Goal: Task Accomplishment & Management: Manage account settings

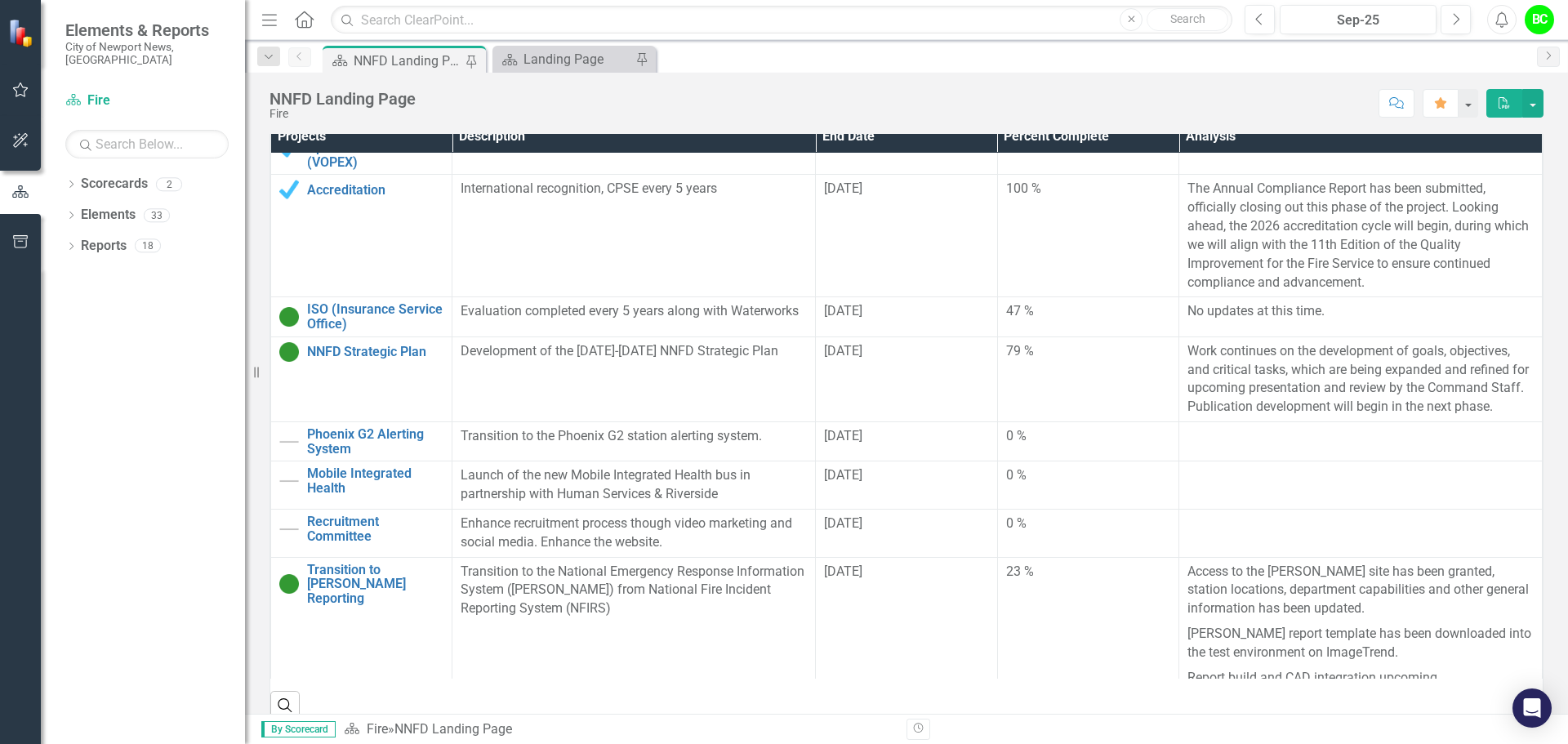
scroll to position [530, 0]
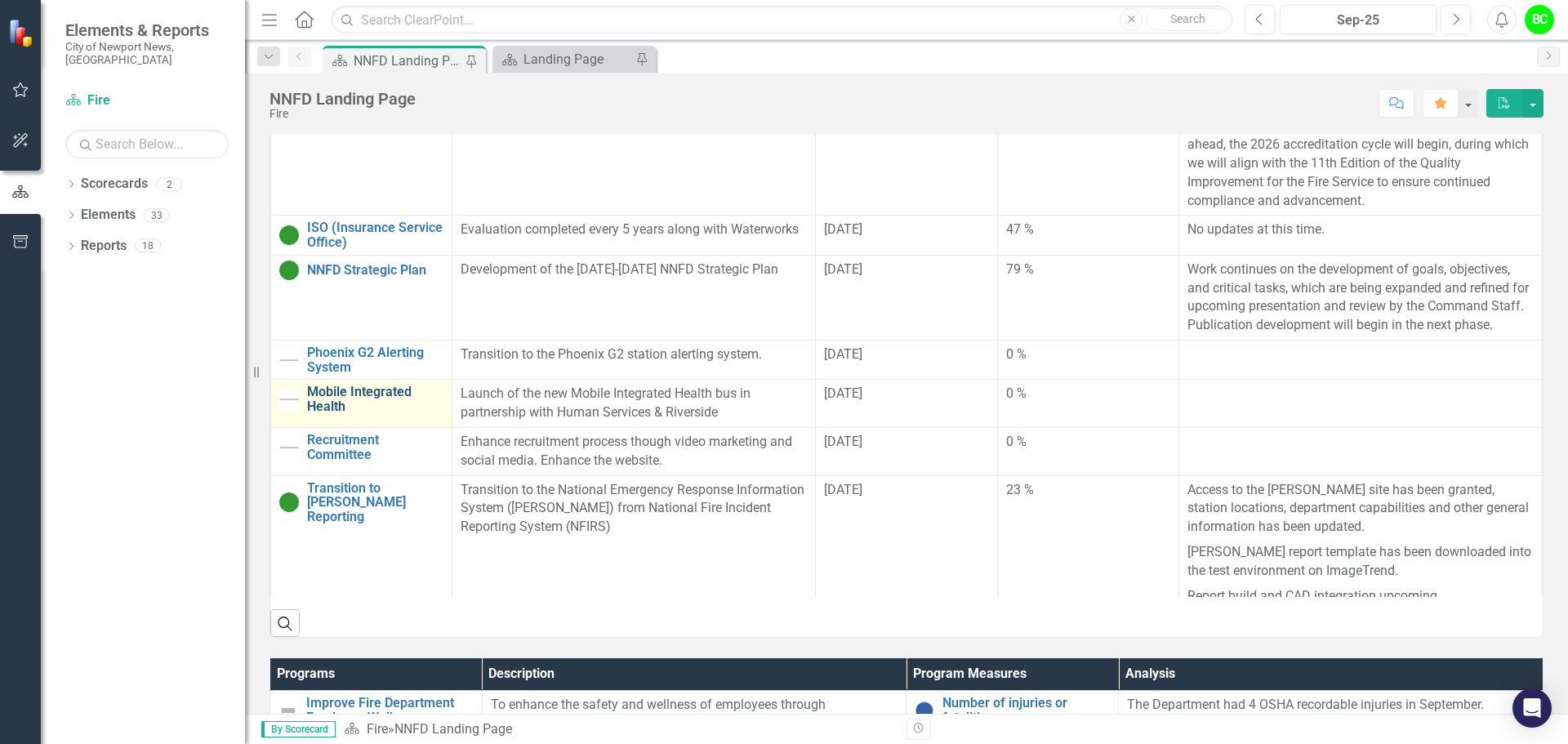
click at [360, 395] on link "Mobile Integrated Health" at bounding box center [374, 399] width 136 height 29
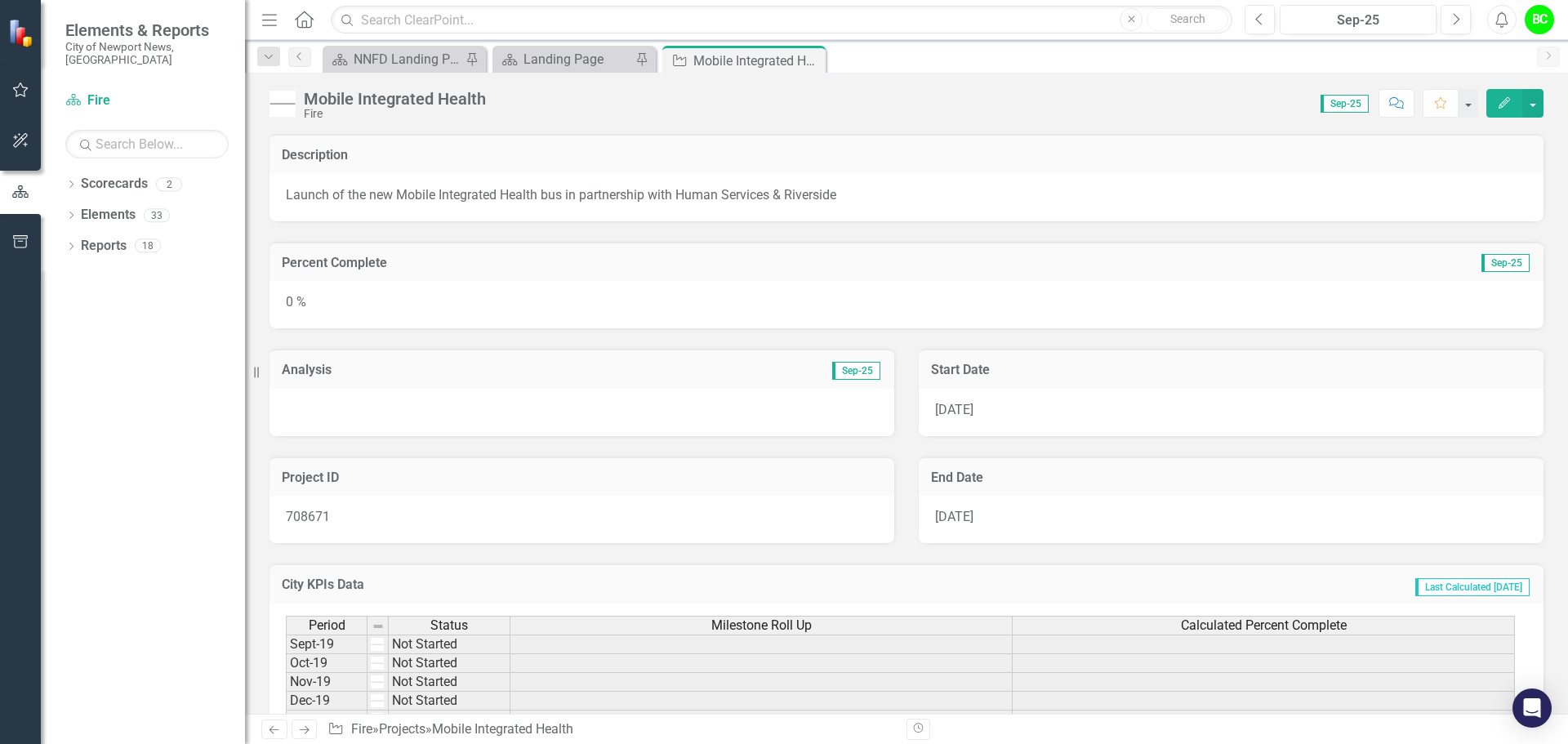
click at [595, 289] on div "0 %" at bounding box center [907, 304] width 1274 height 48
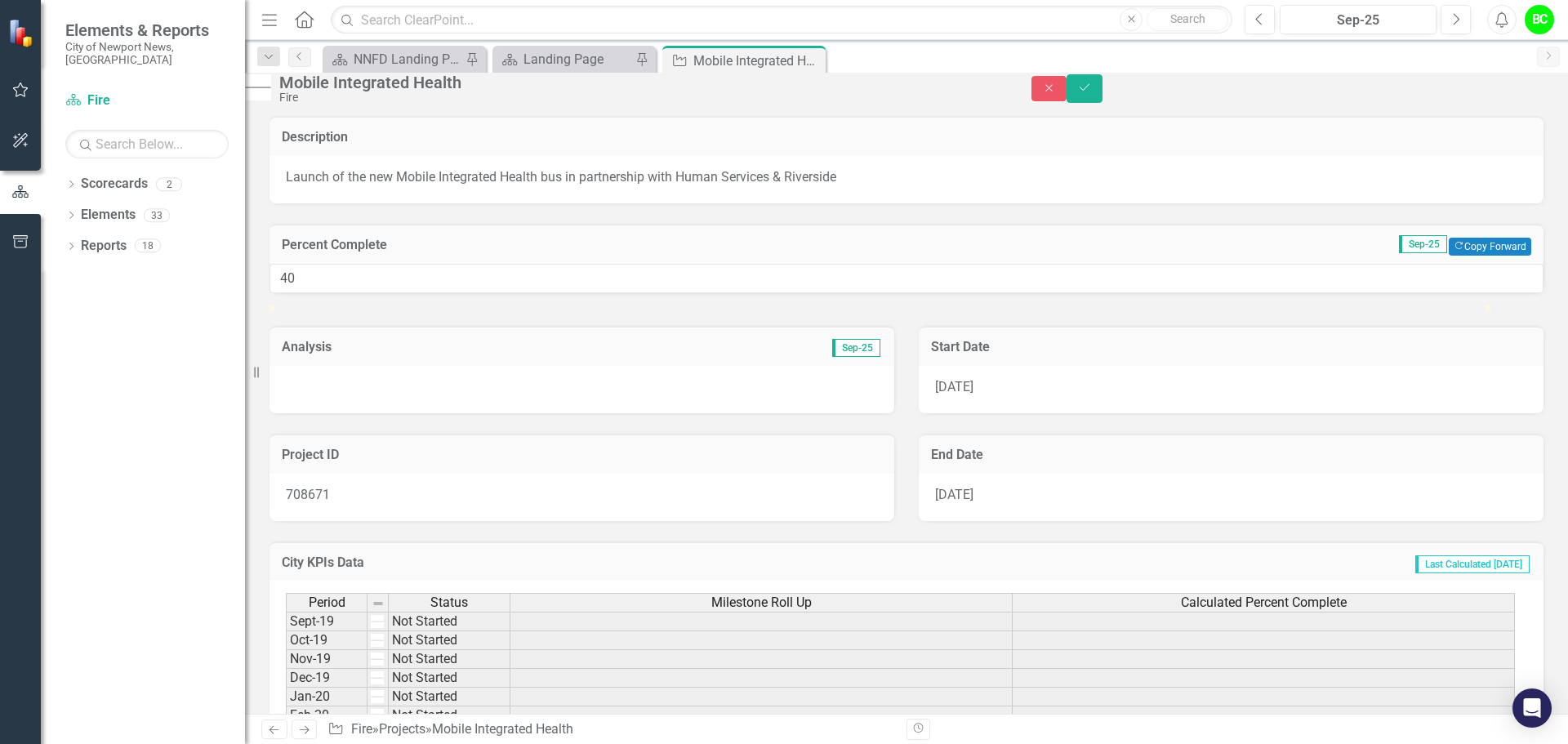
type input "39"
drag, startPoint x: 290, startPoint y: 361, endPoint x: 764, endPoint y: 372, distance: 474.1
click at [764, 294] on div "39" at bounding box center [907, 278] width 1274 height 30
click at [733, 413] on div at bounding box center [582, 390] width 625 height 48
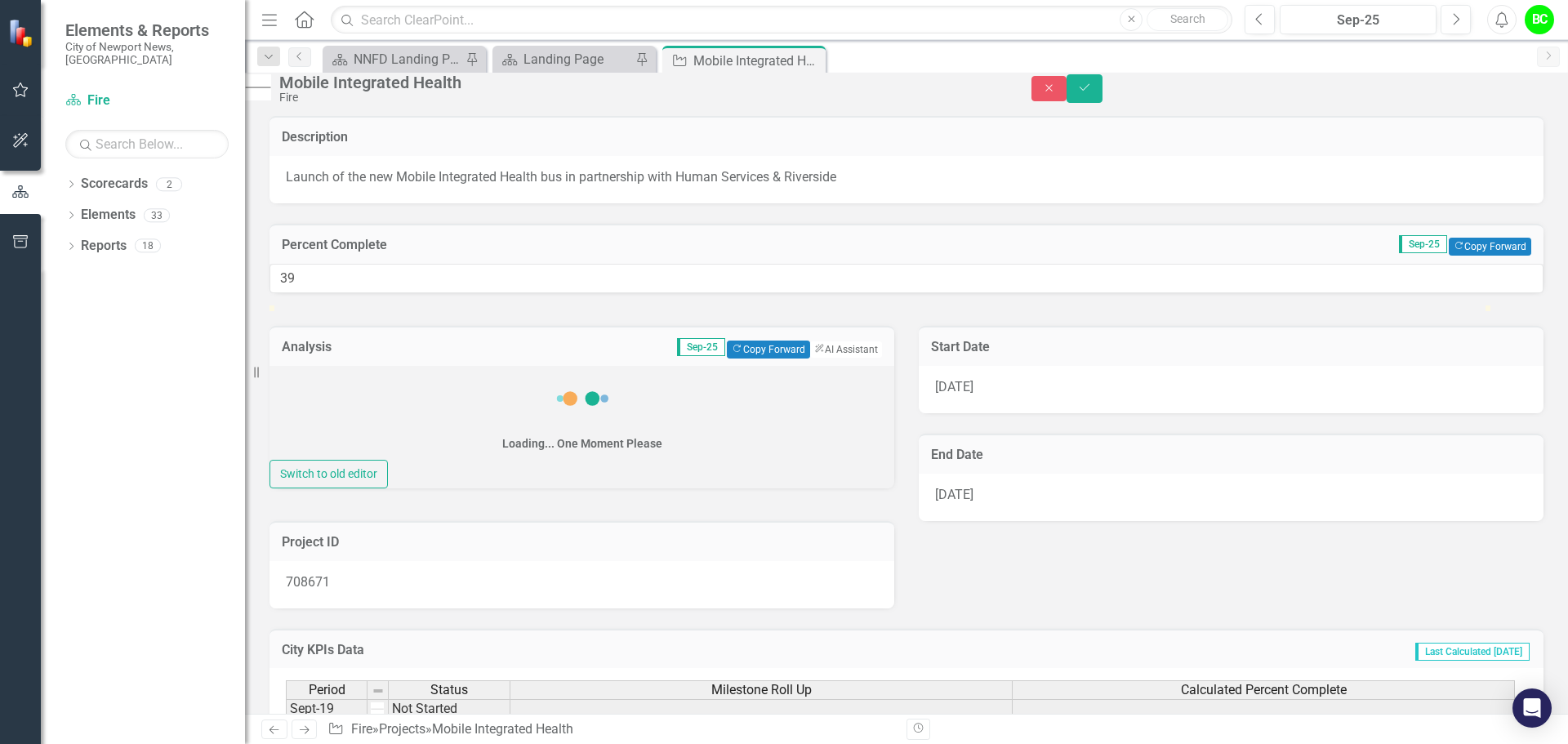
click at [657, 460] on div "Loading... One Moment Please" at bounding box center [582, 413] width 625 height 94
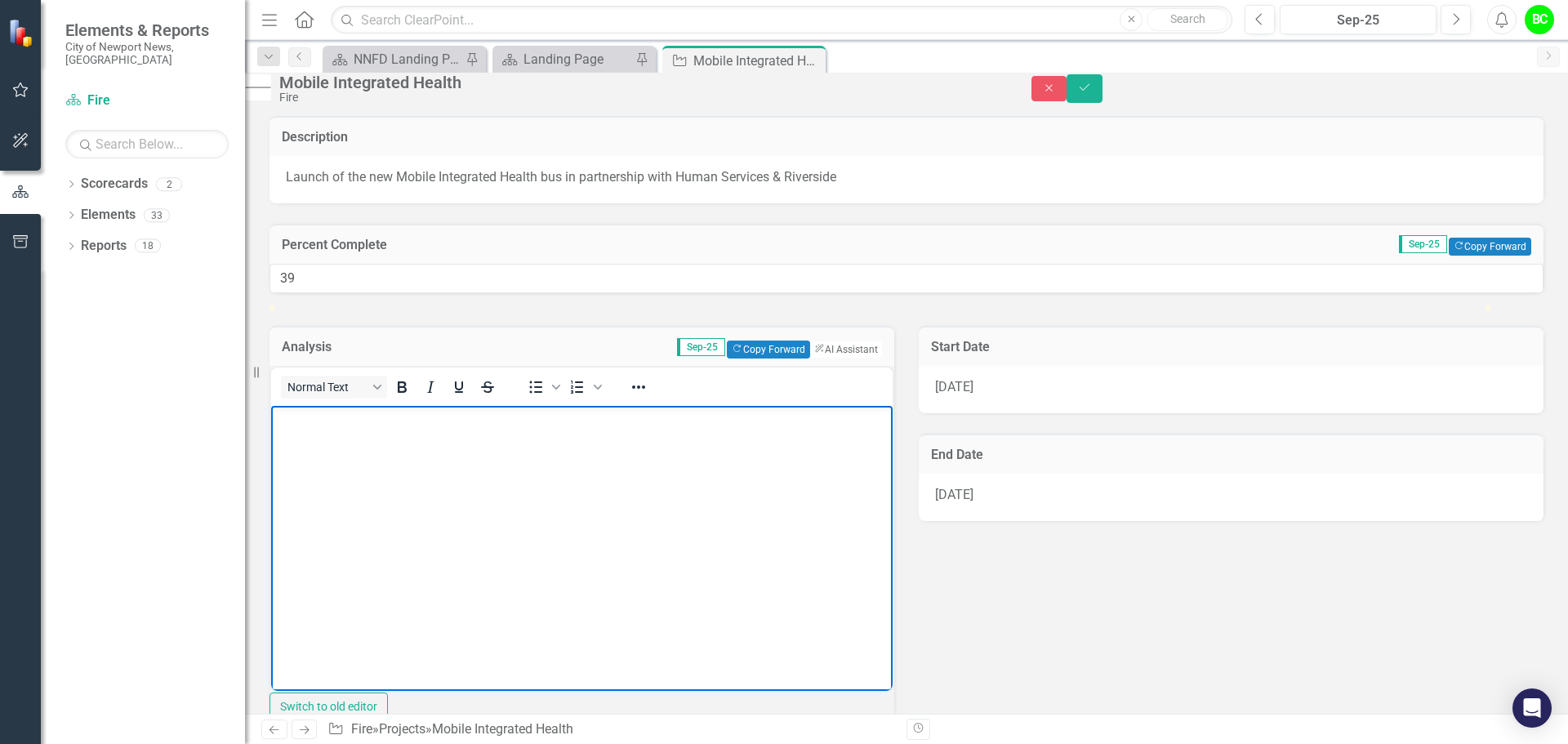
click at [550, 462] on body "Rich Text Area. Press ALT-0 for help." at bounding box center [582, 528] width 622 height 245
paste body "Rich Text Area. Press ALT-0 for help."
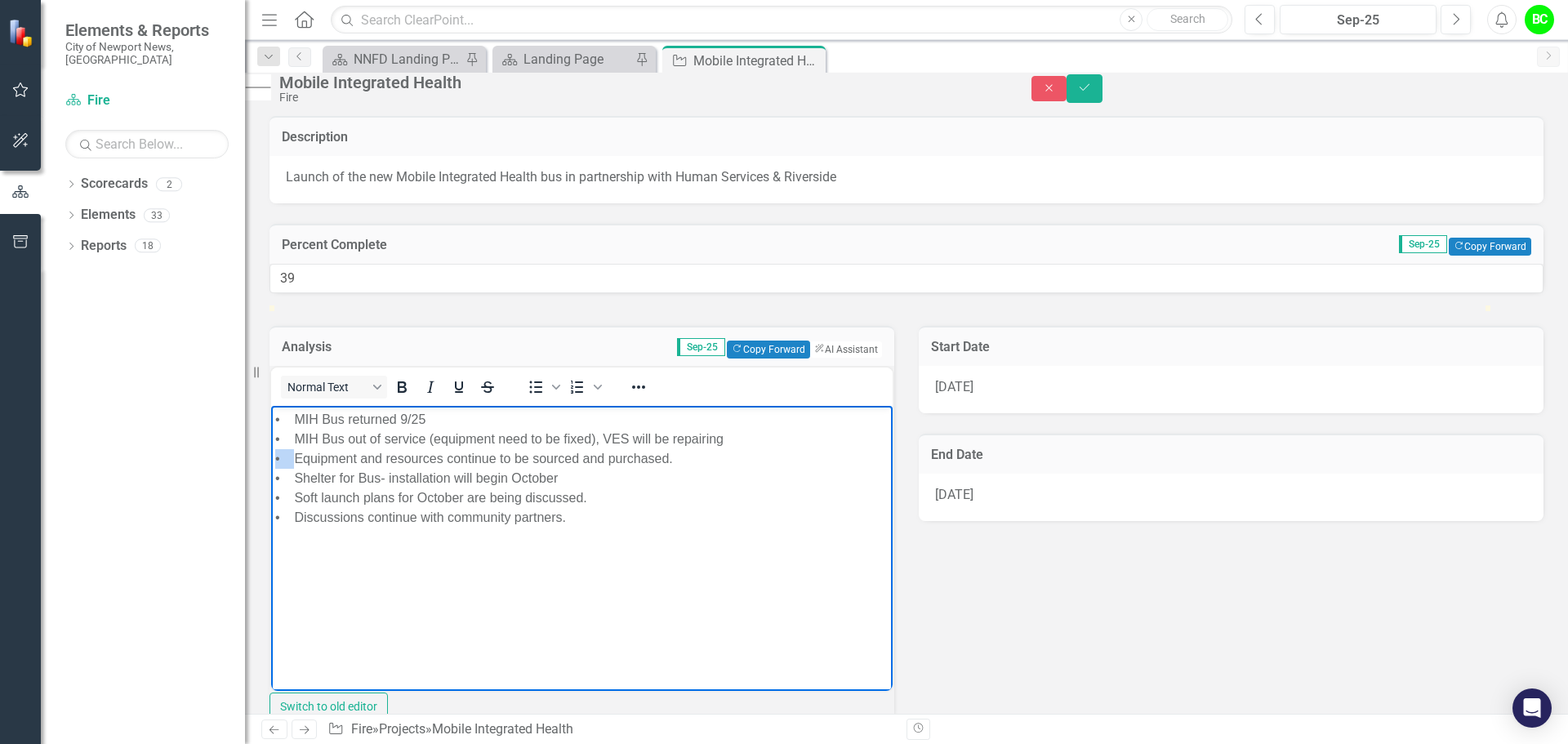
drag, startPoint x: 294, startPoint y: 455, endPoint x: 259, endPoint y: 457, distance: 35.1
click at [272, 457] on html "• MIH Bus returned 9/25 • MIH Bus out of service (equipment need to be fixed), …" at bounding box center [582, 528] width 622 height 245
click at [295, 475] on p "• MIH Bus returned 9/25 • MIH Bus out of service (equipment need to be fixed), …" at bounding box center [582, 468] width 613 height 117
click at [298, 498] on p "• MIH Bus returned 9/25 • MIH Bus out of service (equipment need to be fixed), …" at bounding box center [582, 468] width 613 height 117
click at [294, 515] on p "• MIH Bus returned 9/25 • MIH Bus out of service (equipment need to be fixed), …" at bounding box center [582, 468] width 613 height 117
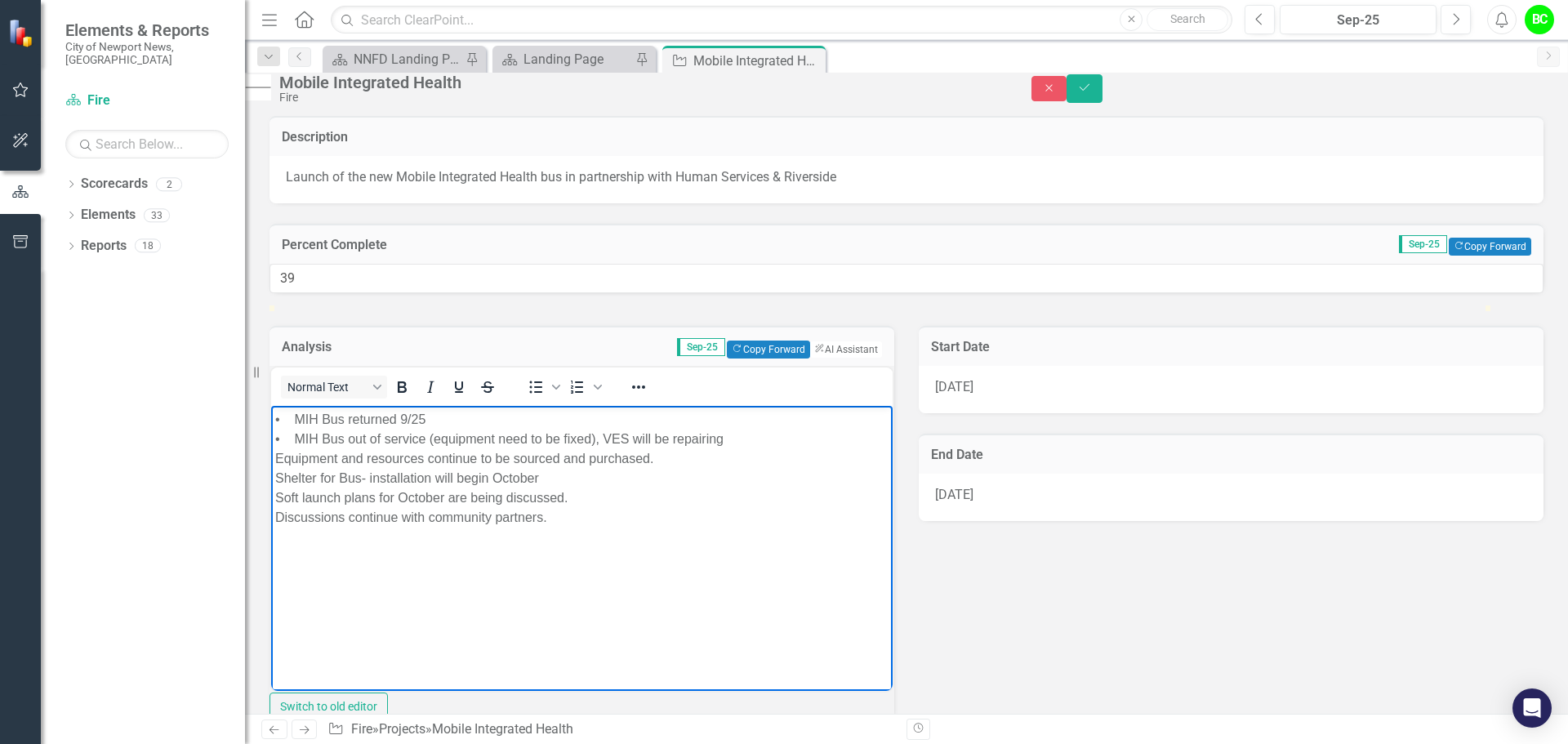
click at [567, 556] on p "Rich Text Area. Press ALT-0 for help." at bounding box center [582, 550] width 613 height 20
click at [525, 532] on body "• MIH Bus returned 9/25 • MIH Bus out of service (equipment need to be fixed), …" at bounding box center [582, 528] width 622 height 245
click at [472, 528] on body "• MIH Bus returned 9/25 • MIH Bus out of service (equipment need to be fixed), …" at bounding box center [582, 528] width 622 height 245
drag, startPoint x: 454, startPoint y: 537, endPoint x: 344, endPoint y: 530, distance: 110.2
click at [424, 531] on body "• MIH Bus returned 9/25 • MIH Bus out of service (equipment need to be fixed), …" at bounding box center [582, 528] width 622 height 245
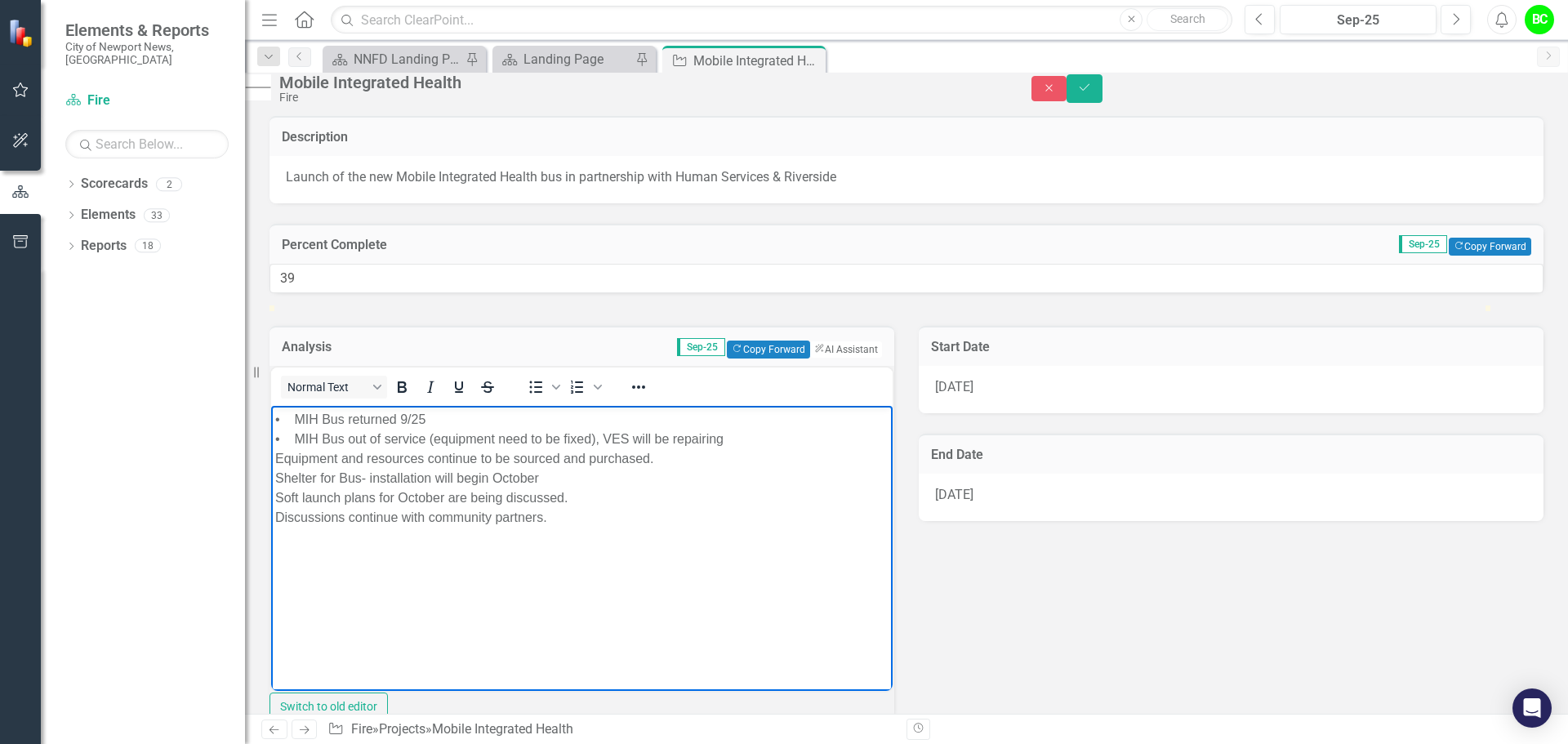
drag, startPoint x: 335, startPoint y: 530, endPoint x: 306, endPoint y: 532, distance: 29.1
click at [330, 531] on body "• MIH Bus returned 9/25 • MIH Bus out of service (equipment need to be fixed), …" at bounding box center [582, 528] width 622 height 245
click at [300, 532] on body "• MIH Bus returned 9/25 • MIH Bus out of service (equipment need to be fixed), …" at bounding box center [582, 528] width 622 height 245
click at [276, 533] on body "• MIH Bus returned 9/25 • MIH Bus out of service (equipment need to be fixed), …" at bounding box center [582, 528] width 622 height 245
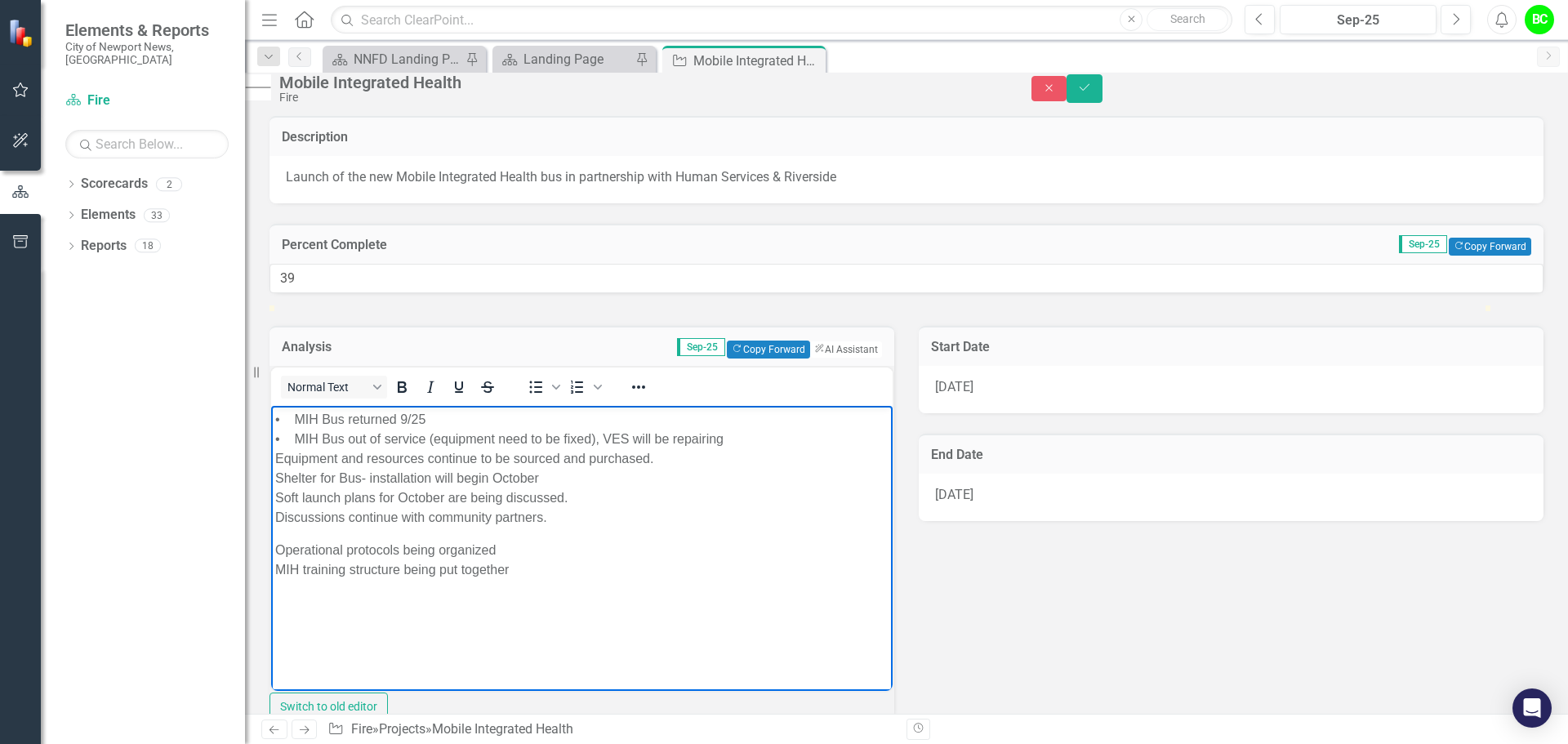
click at [295, 524] on p "• MIH Bus returned 9/25 • MIH Bus out of service (equipment need to be fixed), …" at bounding box center [582, 468] width 613 height 117
click at [292, 537] on body "• MIH Bus returned 9/25 • MIH Bus out of service (equipment need to be fixed), …" at bounding box center [582, 528] width 622 height 245
click at [292, 522] on p "• MIH Bus returned 9/25 • MIH Bus out of service (equipment need to be fixed), …" at bounding box center [582, 468] width 613 height 117
click at [283, 649] on div "Normal Text To open the popup, press Shift+Enter To open the popup, press Shift…" at bounding box center [582, 544] width 625 height 355
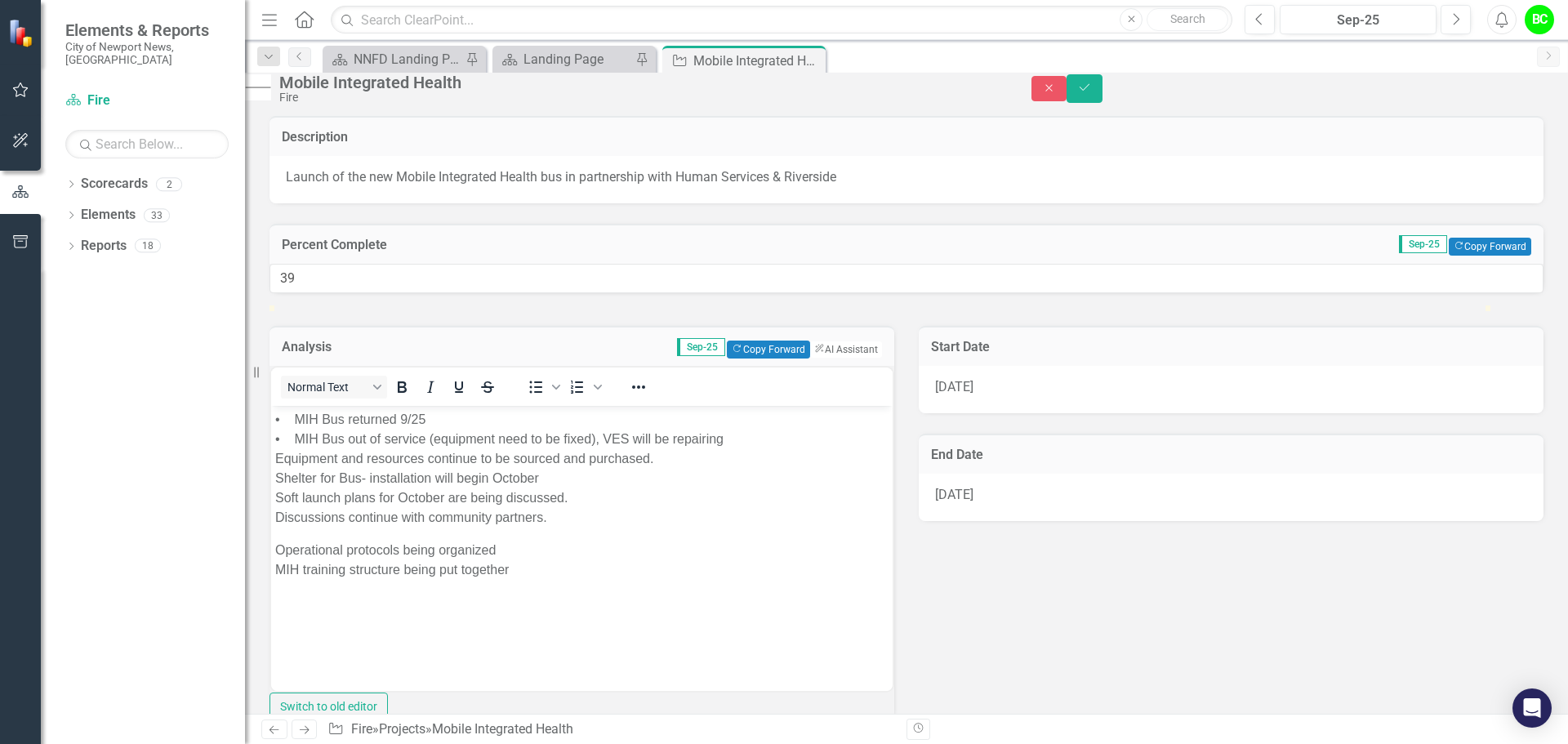
click at [275, 548] on body "• MIH Bus returned 9/25 • MIH Bus out of service (equipment need to be fixed), …" at bounding box center [582, 528] width 622 height 245
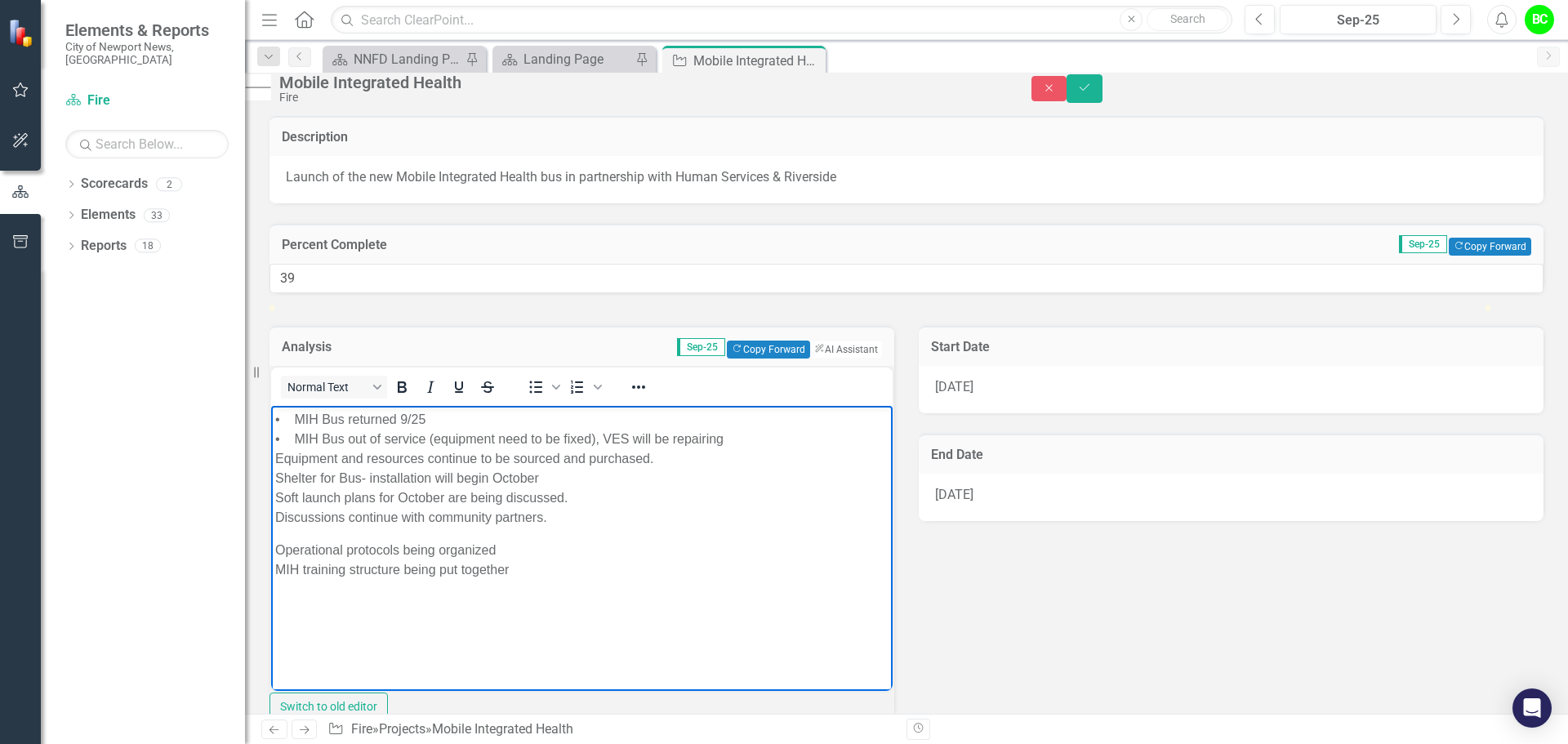
click at [288, 436] on p "• MIH Bus returned 9/25 • MIH Bus out of service (equipment need to be fixed), …" at bounding box center [582, 468] width 613 height 117
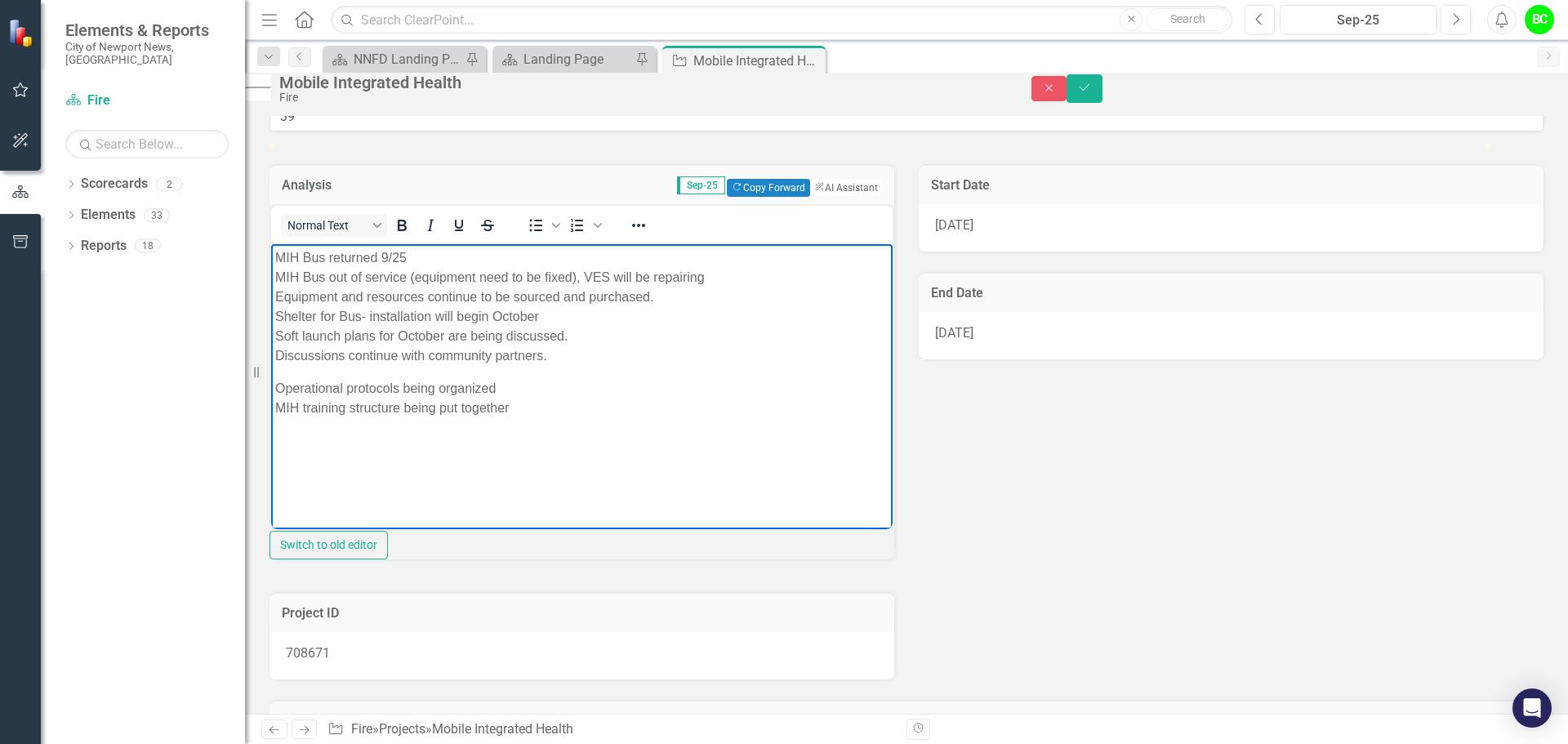
scroll to position [163, 0]
drag, startPoint x: 535, startPoint y: 454, endPoint x: 512, endPoint y: 513, distance: 63.3
click at [272, 243] on html "MIH Bus returned 9/25 MIH Bus out of service (equipment need to be fixed), VES …" at bounding box center [582, 365] width 622 height 245
copy body "MIH Bus returned 9/25 MIH Bus out of service (equipment need to be fixed), VES …"
drag, startPoint x: 575, startPoint y: 254, endPoint x: 532, endPoint y: 617, distance: 365.5
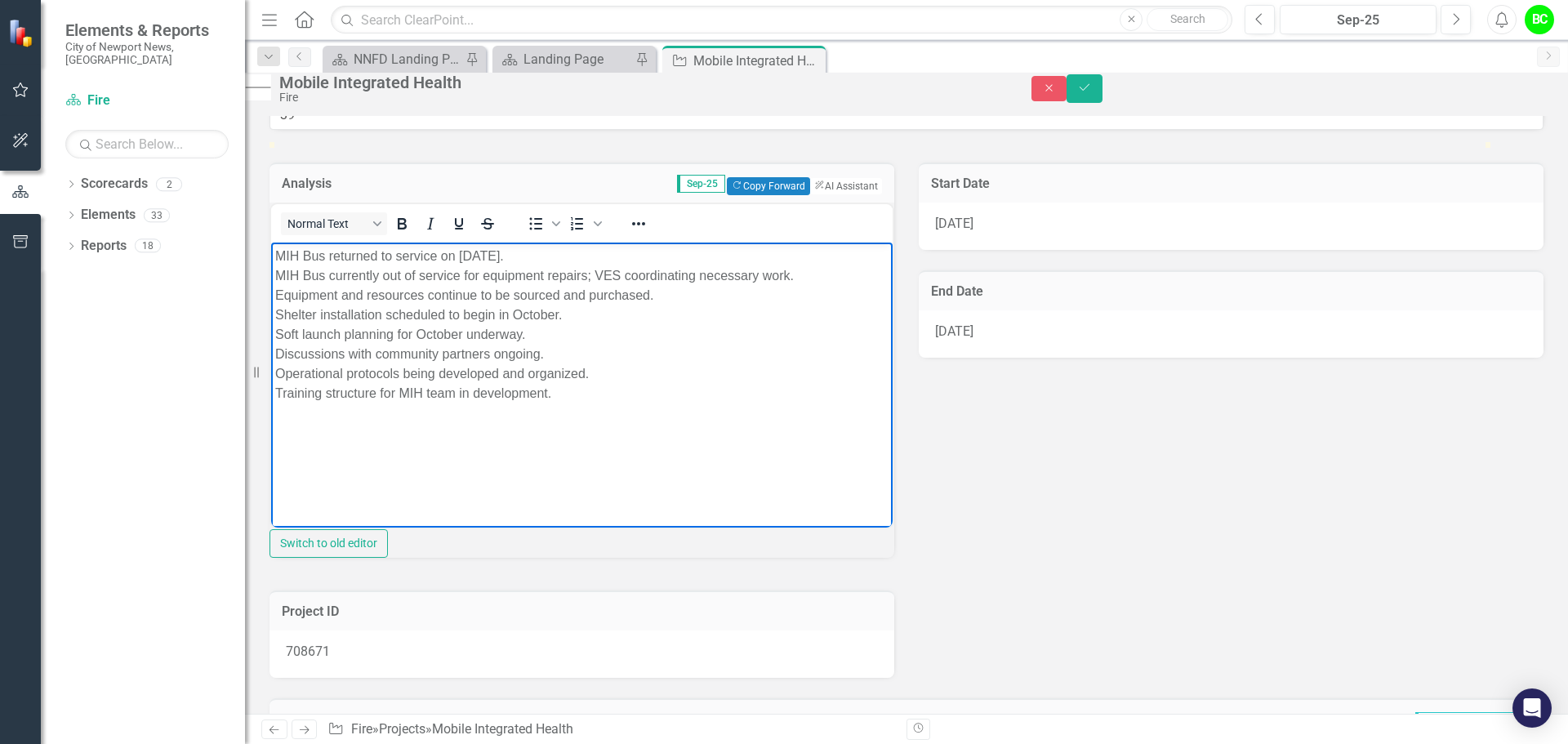
click at [272, 253] on html "MIH Bus returned to service on [DATE]. MIH Bus currently out of service for equ…" at bounding box center [582, 365] width 622 height 245
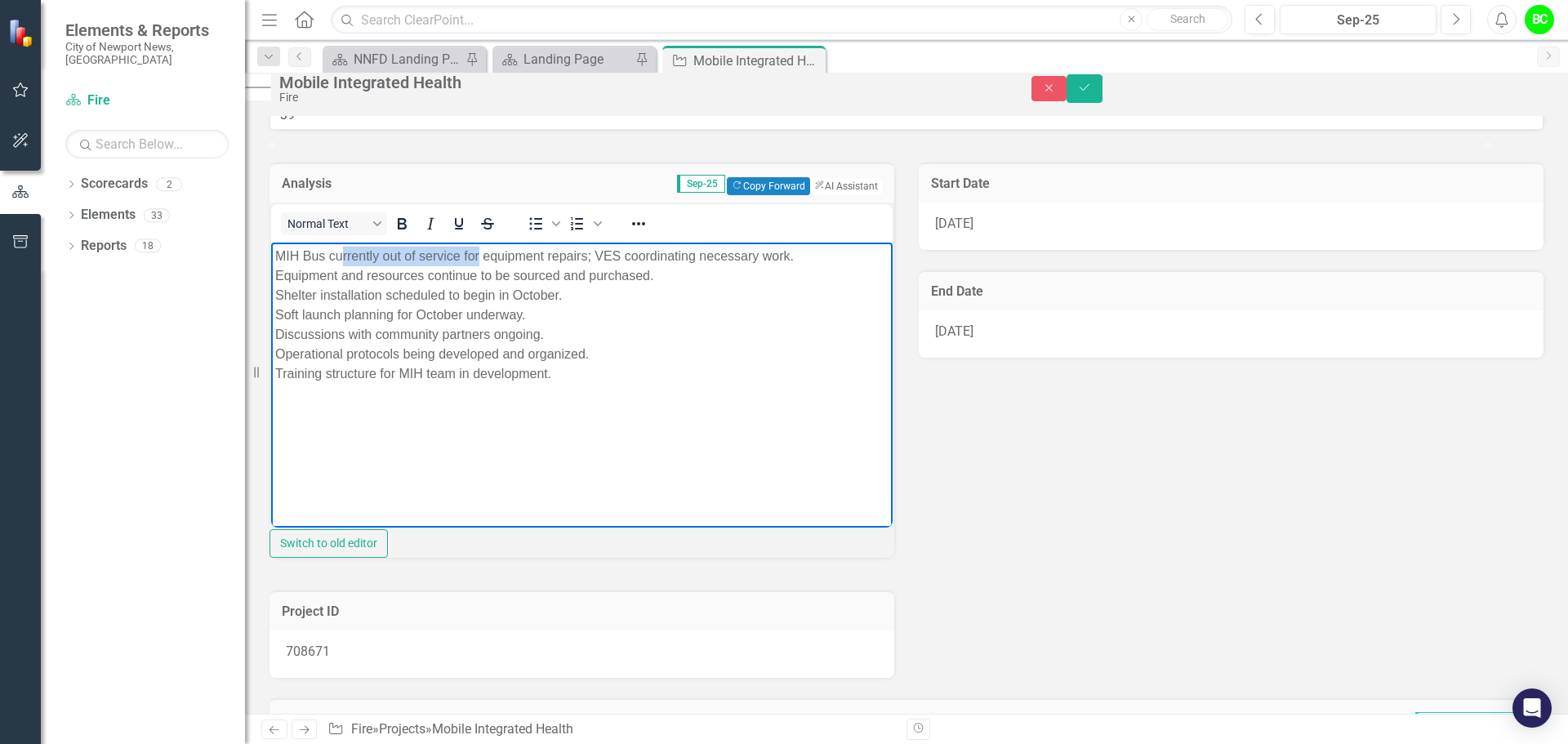
drag, startPoint x: 480, startPoint y: 256, endPoint x: 340, endPoint y: 258, distance: 140.0
click at [340, 258] on p "MIH Bus currently out of service for equipment repairs; VES coordinating necess…" at bounding box center [582, 315] width 613 height 137
drag, startPoint x: 594, startPoint y: 255, endPoint x: 232, endPoint y: 222, distance: 363.5
click at [272, 243] on html "MIH Bus currently out of service for equipment repairs; VES coordinating necess…" at bounding box center [582, 365] width 622 height 245
click at [808, 271] on p "MIH Bus currently out of service for equipment repairs; VES coordinating necess…" at bounding box center [582, 315] width 613 height 137
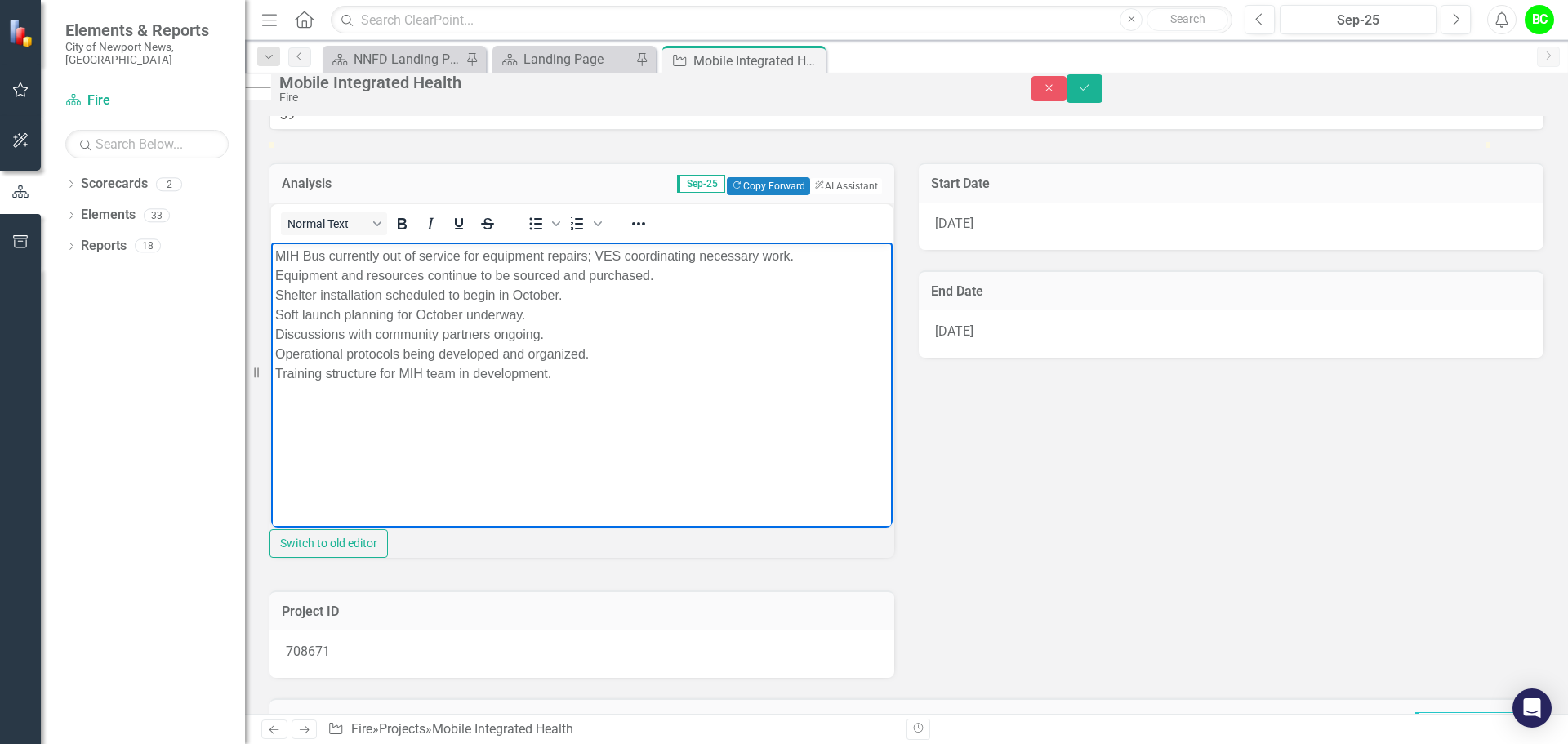
click at [807, 261] on p "MIH Bus currently out of service for equipment repairs; VES coordinating necess…" at bounding box center [582, 315] width 613 height 137
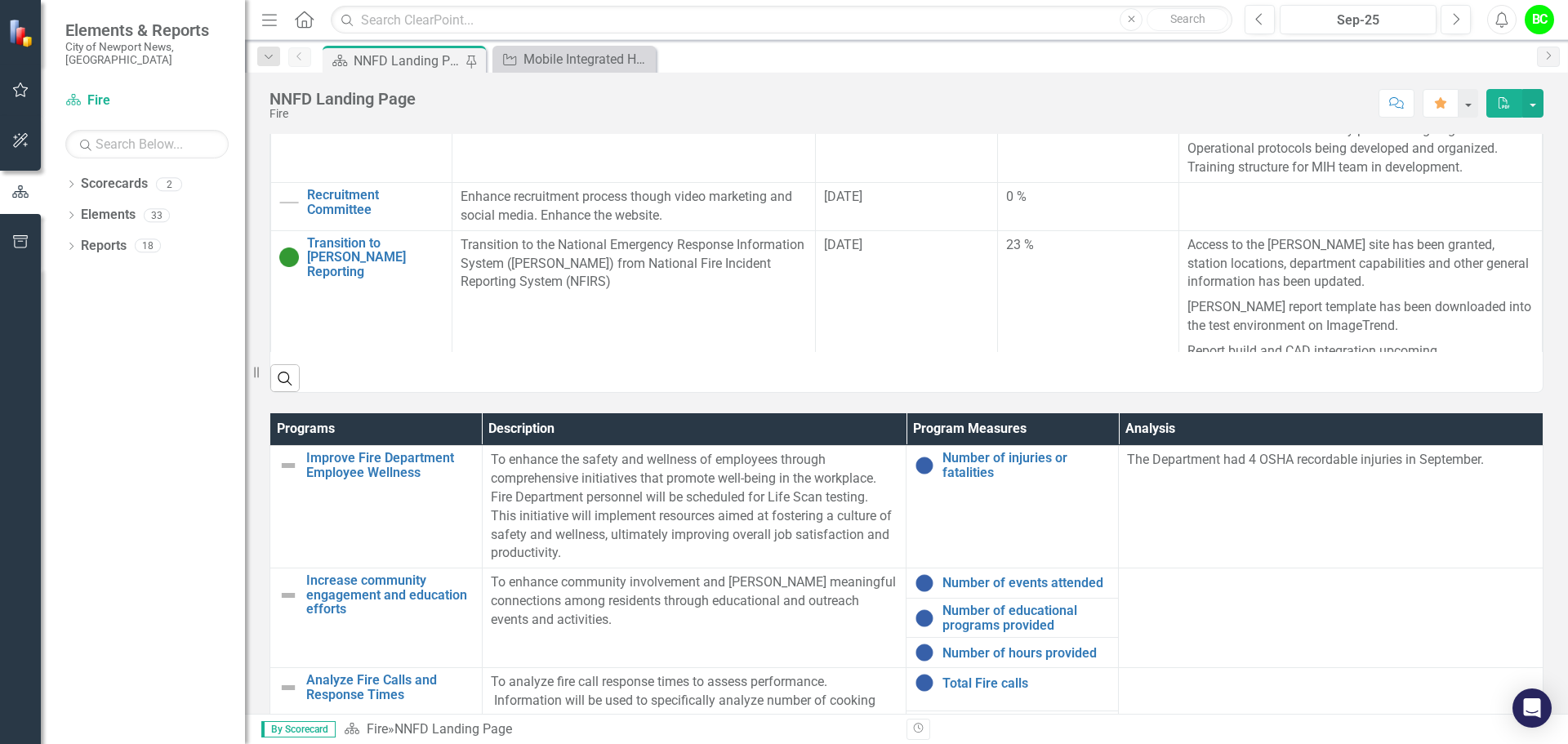
scroll to position [939, 0]
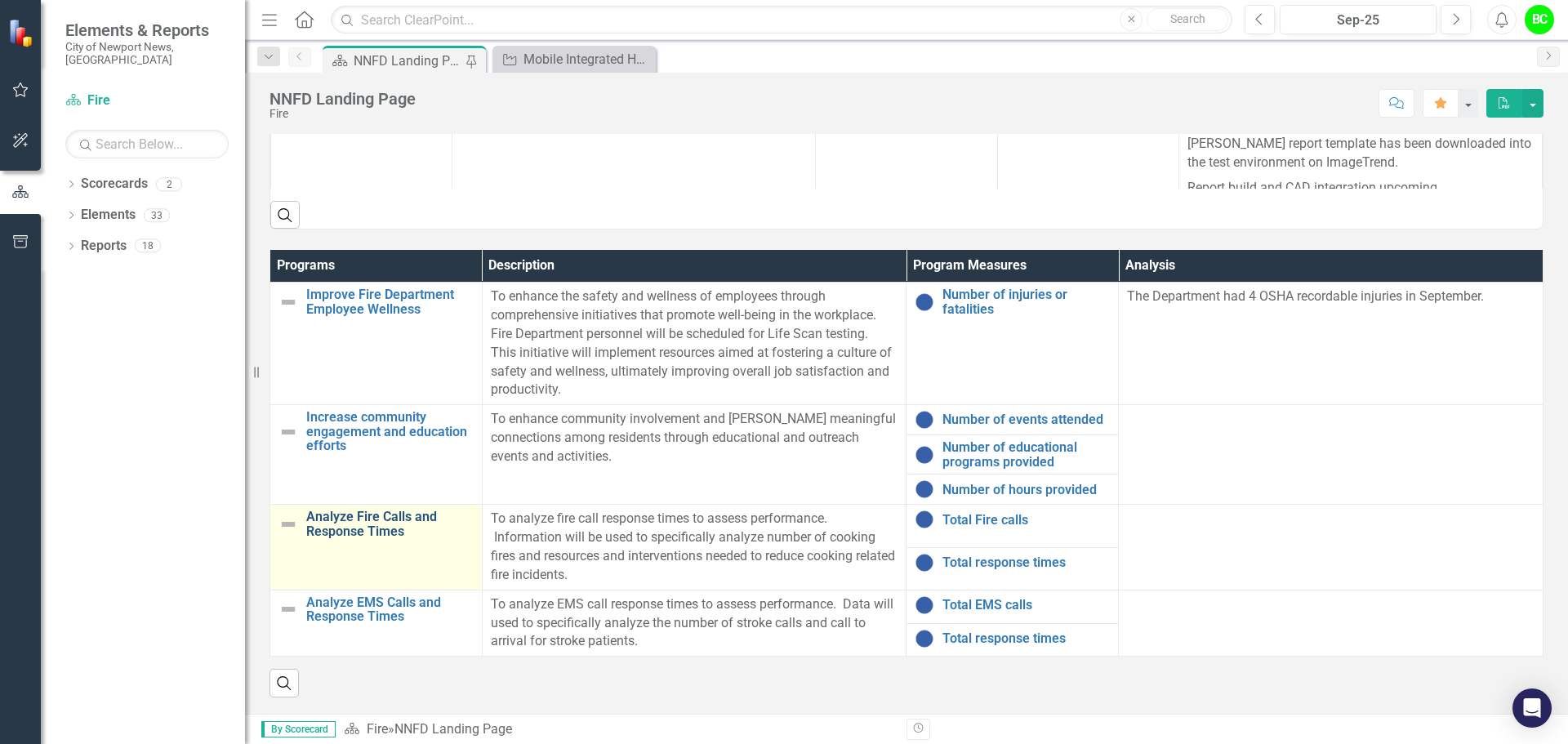
click at [393, 530] on link "Analyze Fire Calls and Response Times" at bounding box center [390, 524] width 168 height 29
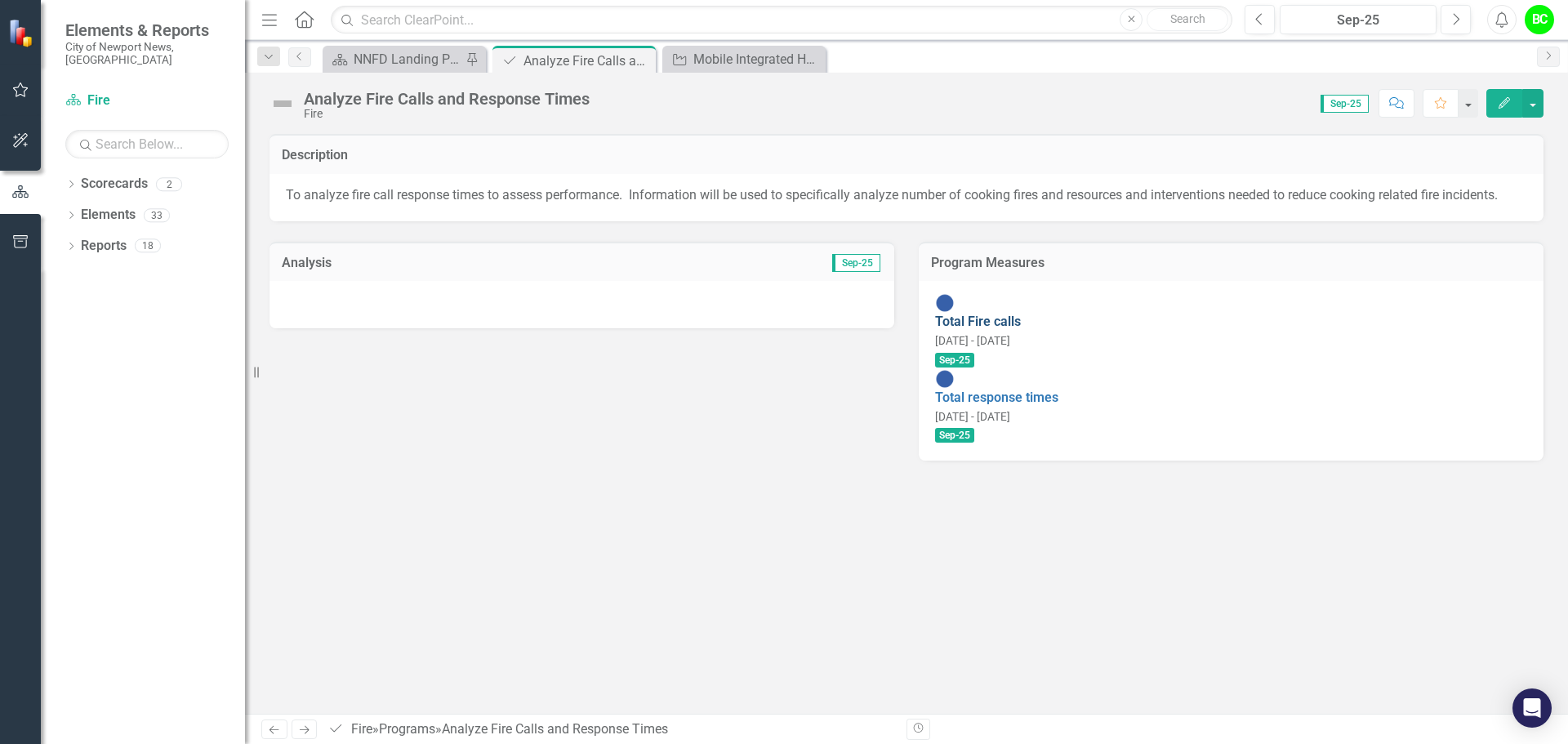
click at [1014, 314] on link "Total Fire calls" at bounding box center [978, 321] width 86 height 15
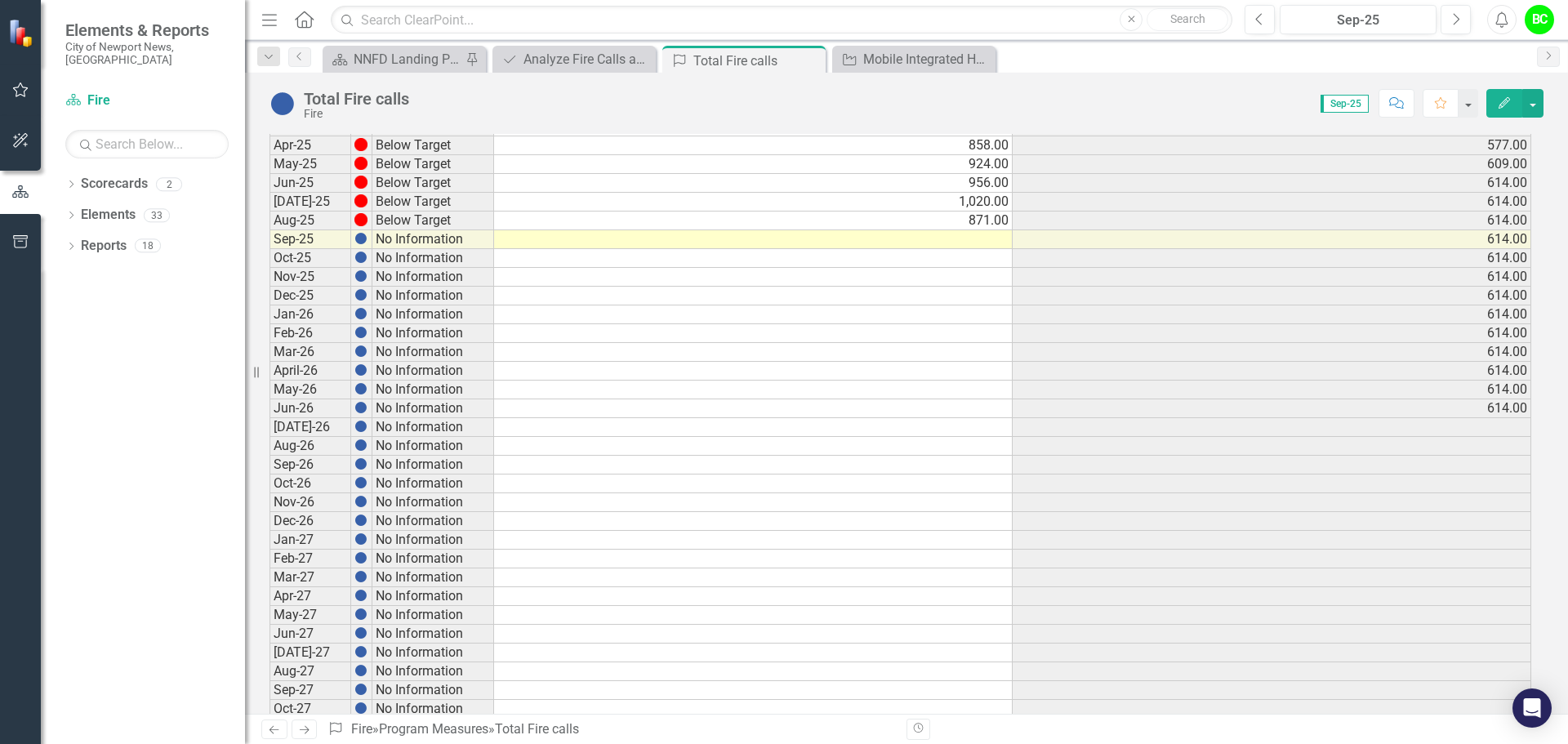
scroll to position [490, 0]
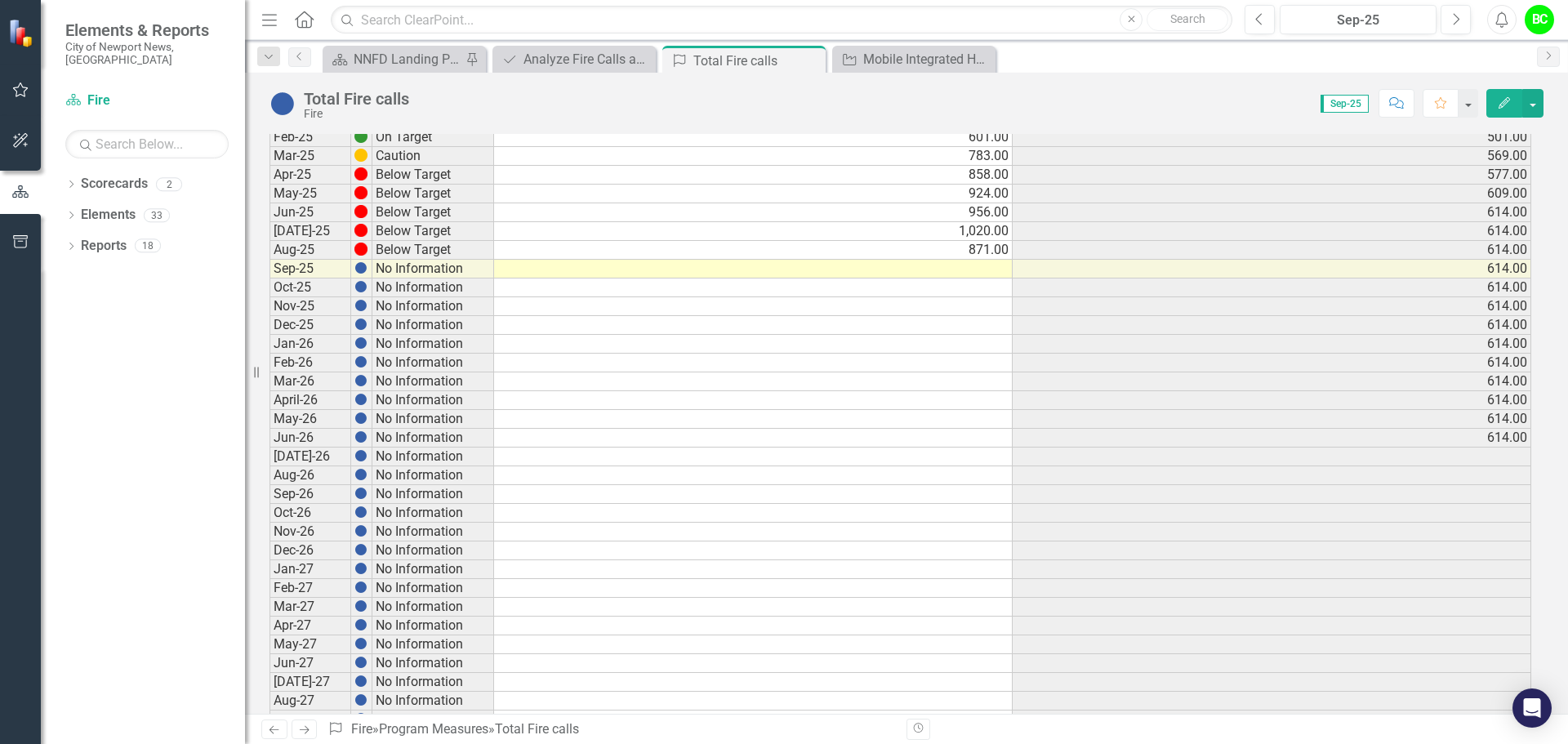
click at [979, 271] on td at bounding box center [753, 269] width 519 height 19
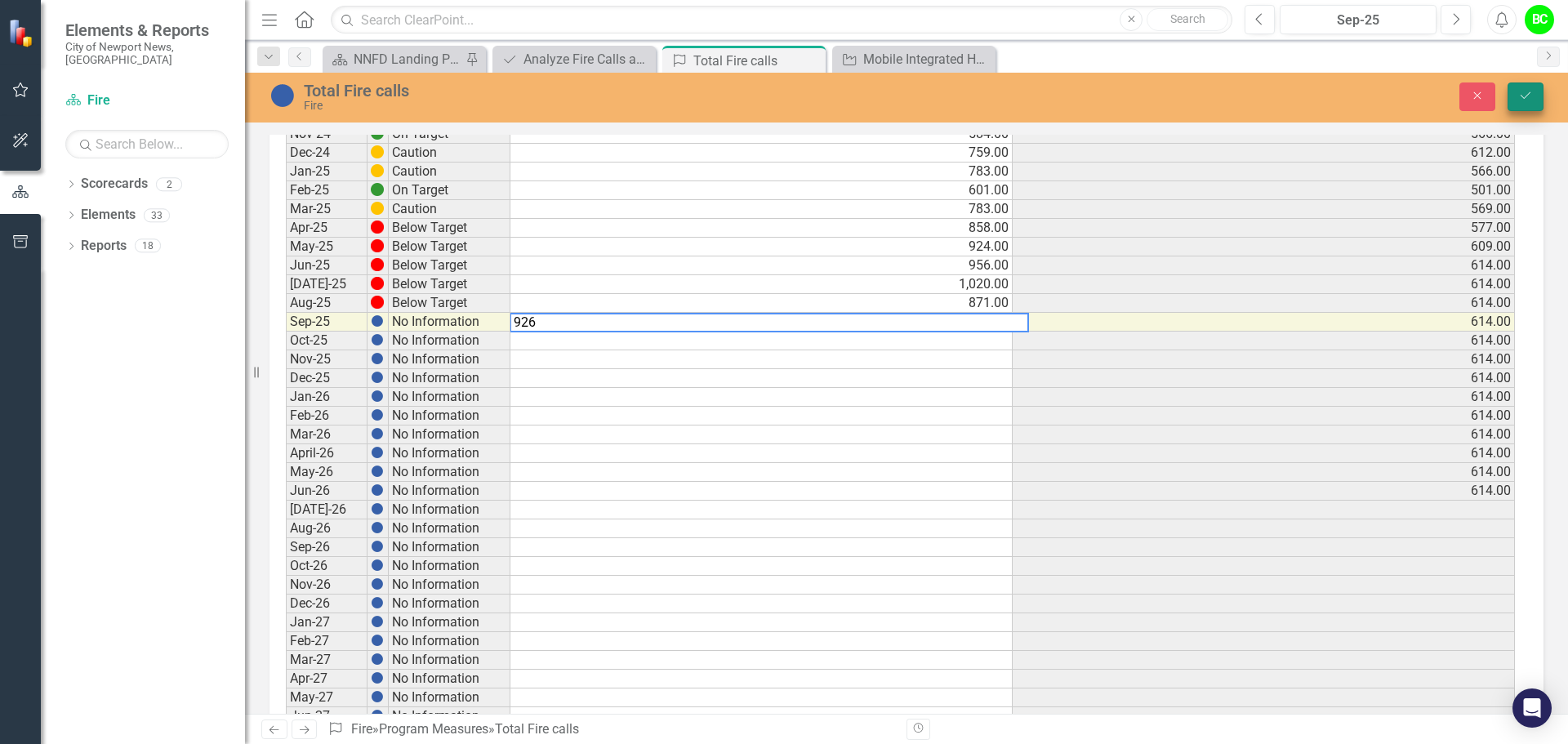
type textarea "926"
click at [1536, 88] on button "Save" at bounding box center [1526, 96] width 36 height 29
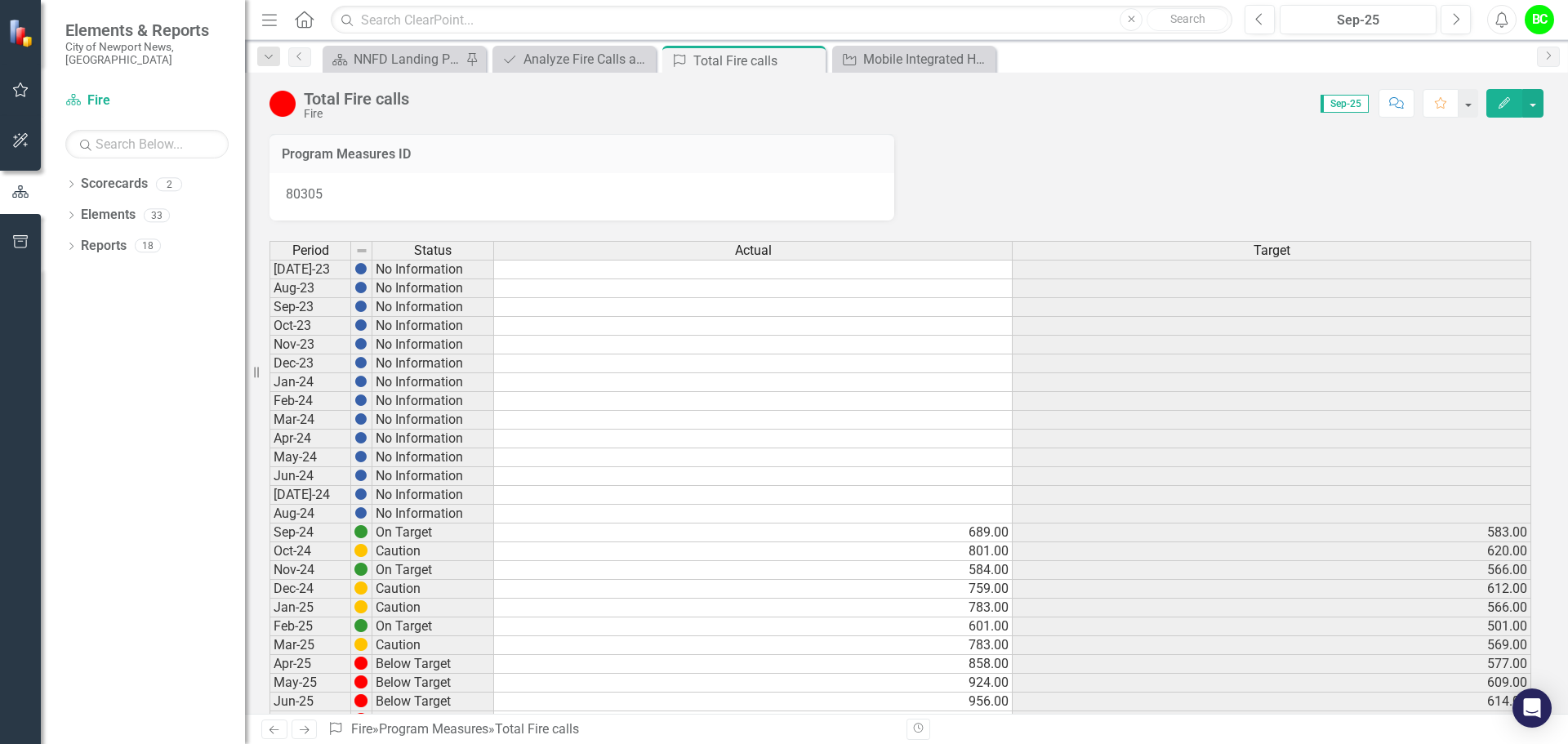
scroll to position [0, 0]
click at [816, 65] on icon "Close" at bounding box center [810, 60] width 16 height 13
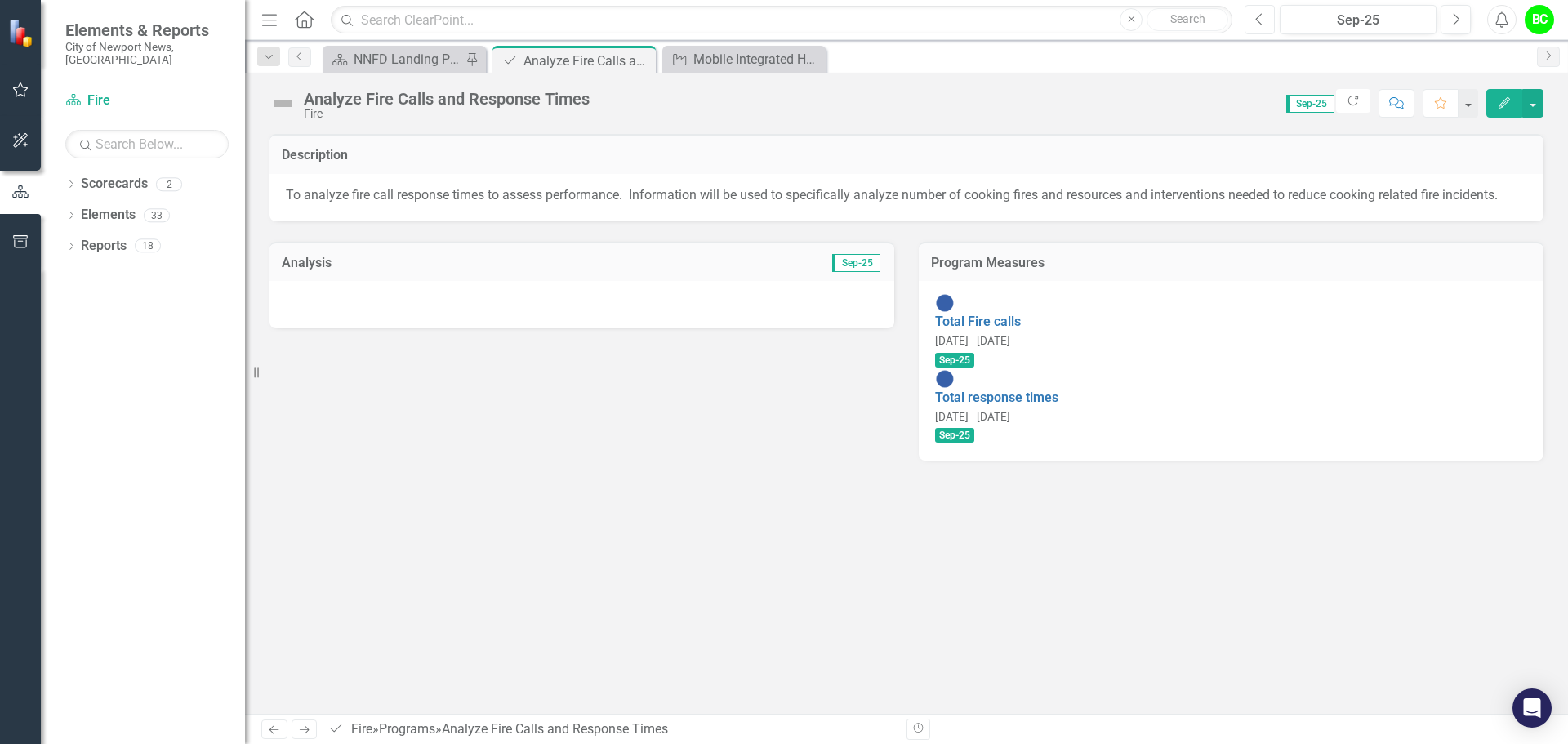
click at [1265, 27] on button "Previous" at bounding box center [1259, 19] width 30 height 30
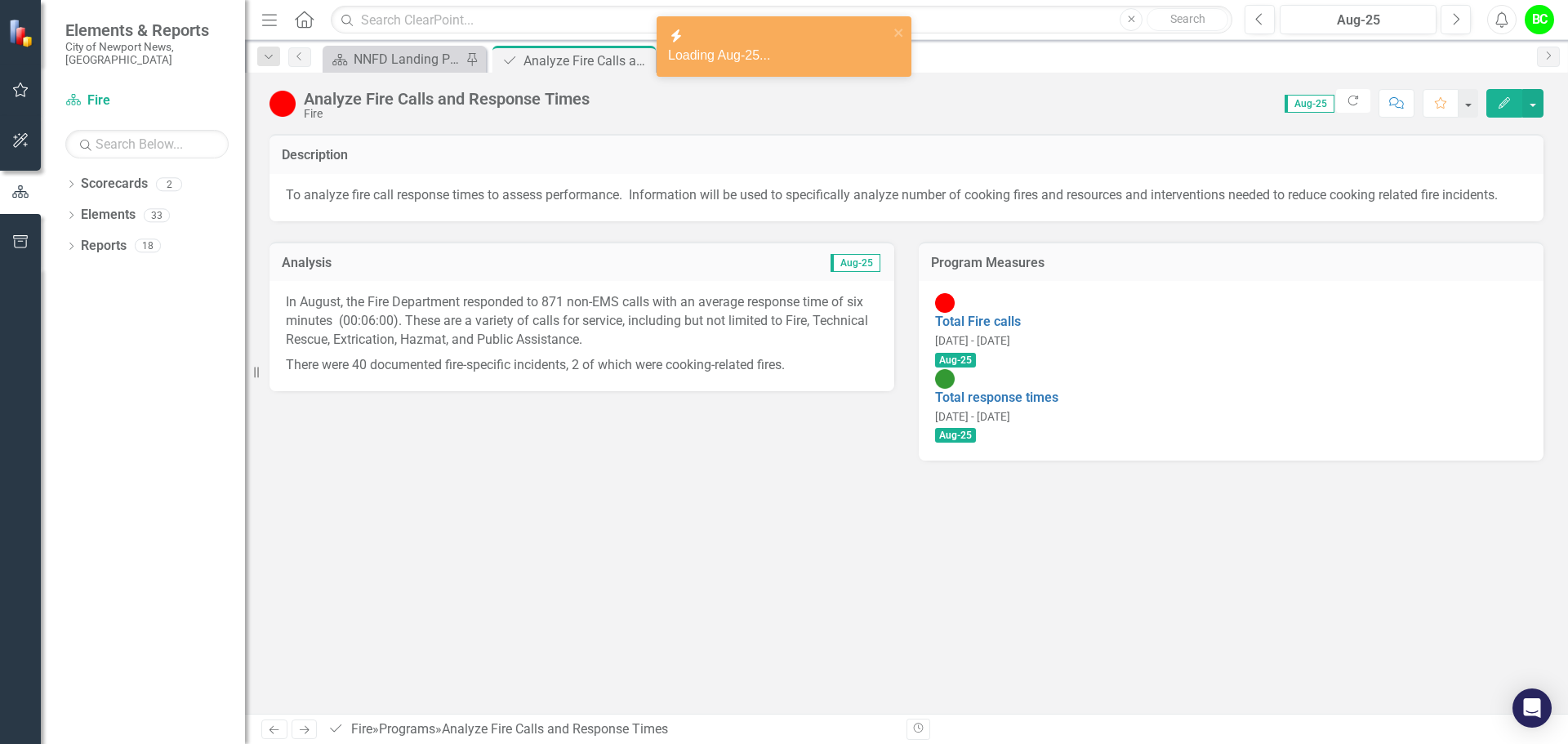
click at [550, 362] on p "There were 40 documented fire-specific incidents, 2 of which were cooking-relat…" at bounding box center [582, 363] width 592 height 22
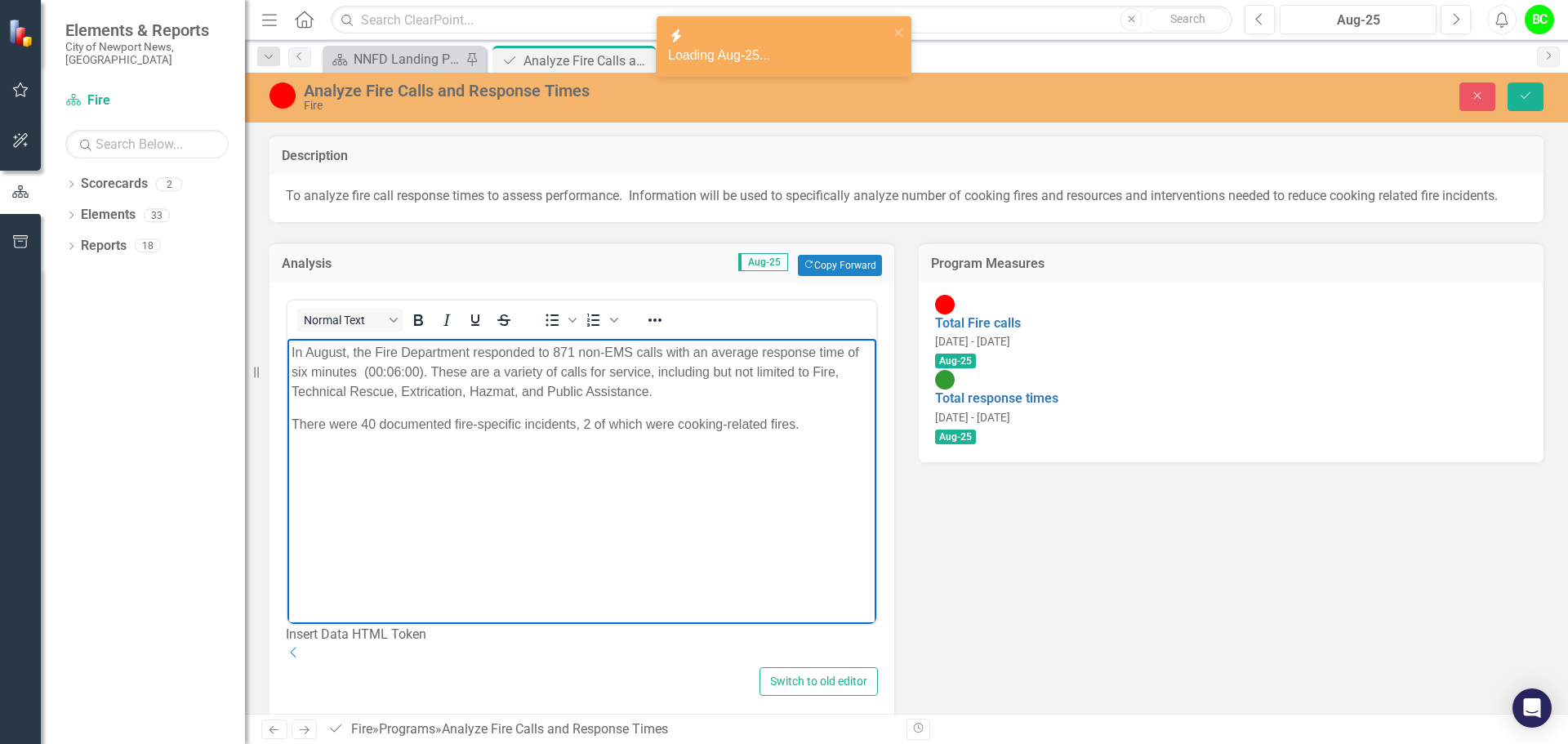
drag, startPoint x: 778, startPoint y: 427, endPoint x: 212, endPoint y: 320, distance: 576.0
click at [288, 339] on html "In August, the Fire Department responded to 871 non-EMS calls with an average r…" at bounding box center [582, 462] width 589 height 245
copy body "In August, the Fire Department responded to 871 non-EMS calls with an average r…"
click at [1462, 30] on button "Next" at bounding box center [1455, 19] width 30 height 30
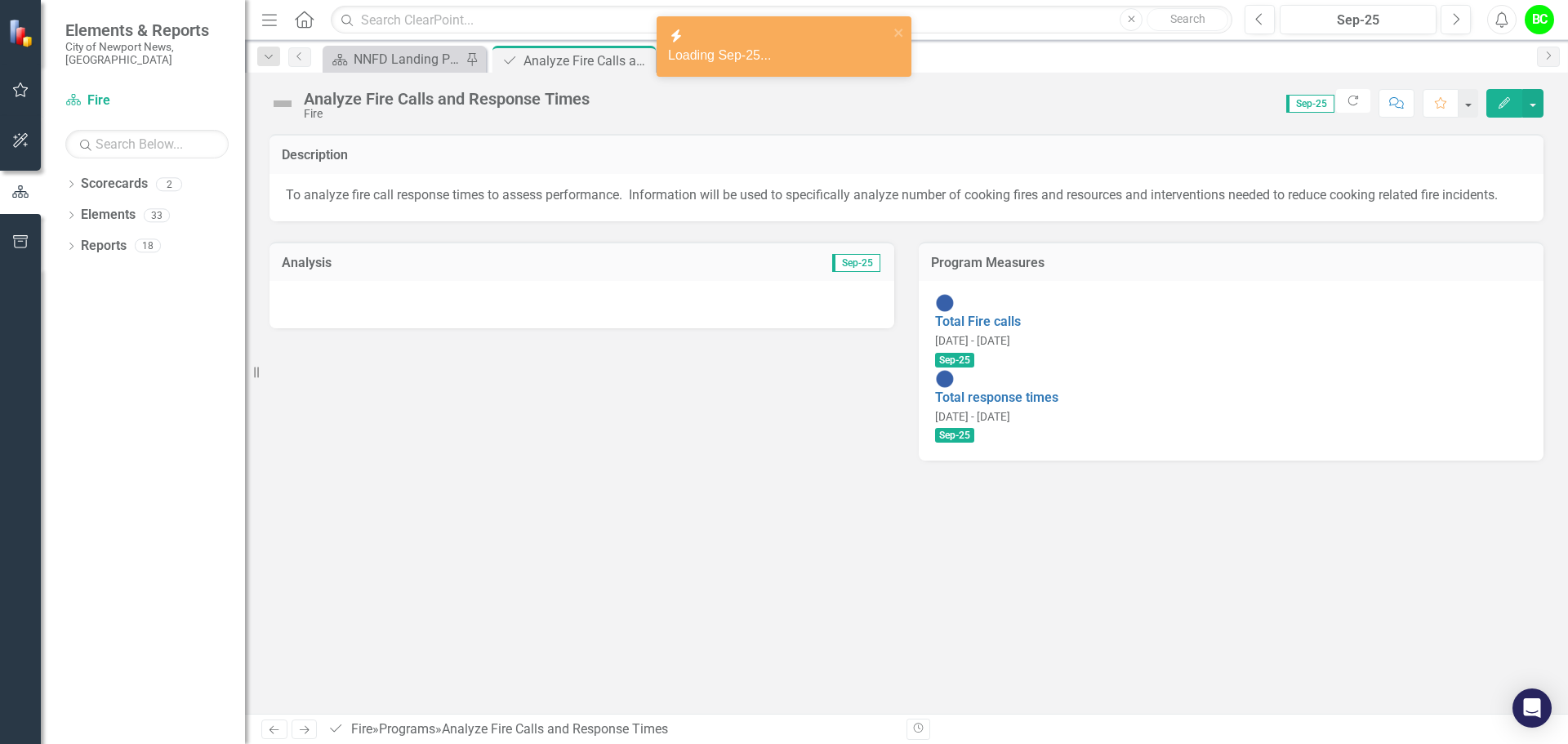
click at [458, 331] on div "Analysis Sep-25 Program Measures Total Fire calls 10/1/24 - 10/31/24 Sep-25 Tot…" at bounding box center [906, 341] width 1298 height 240
click at [459, 315] on div at bounding box center [582, 304] width 625 height 48
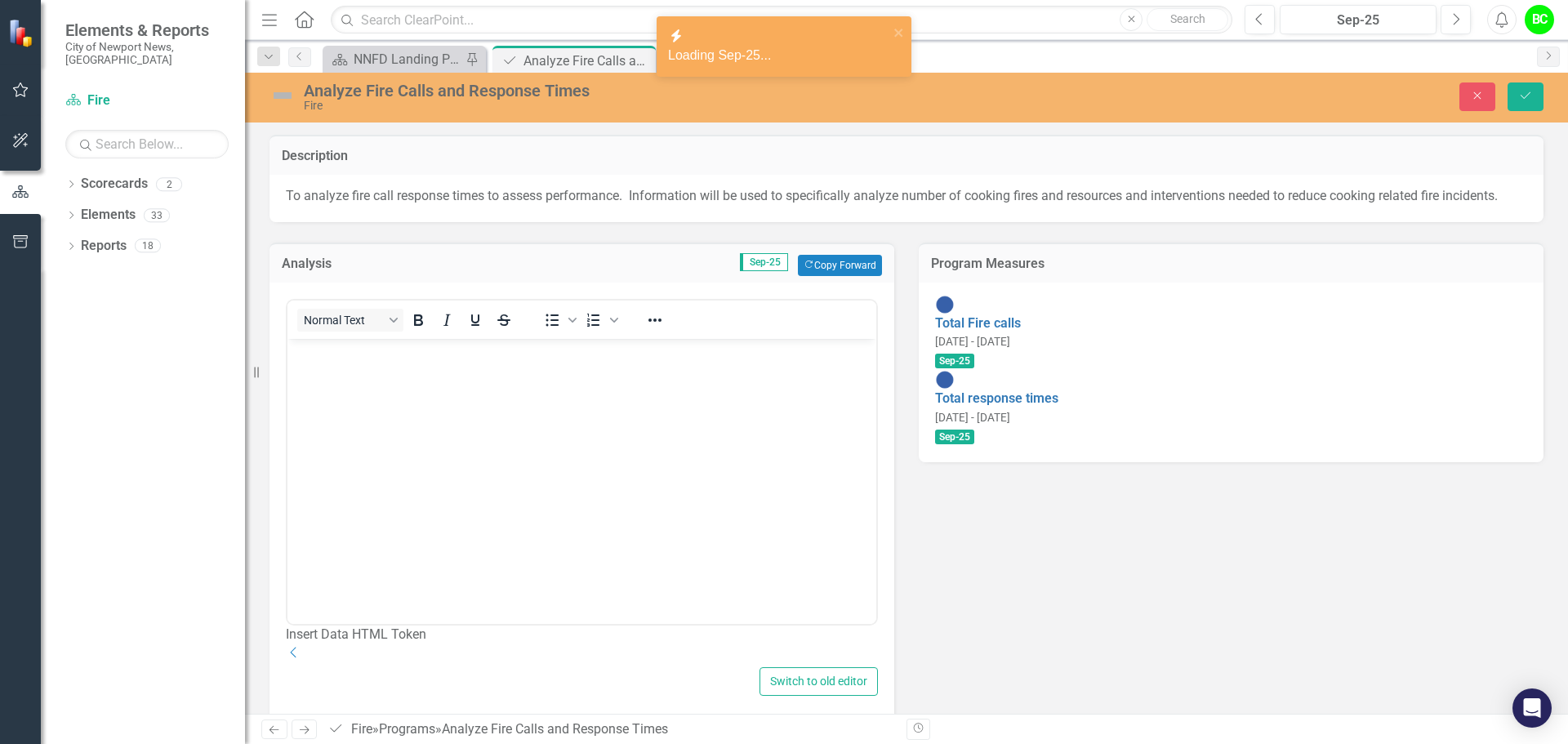
click at [420, 419] on body "Rich Text Area. Press ALT-0 for help." at bounding box center [582, 462] width 589 height 245
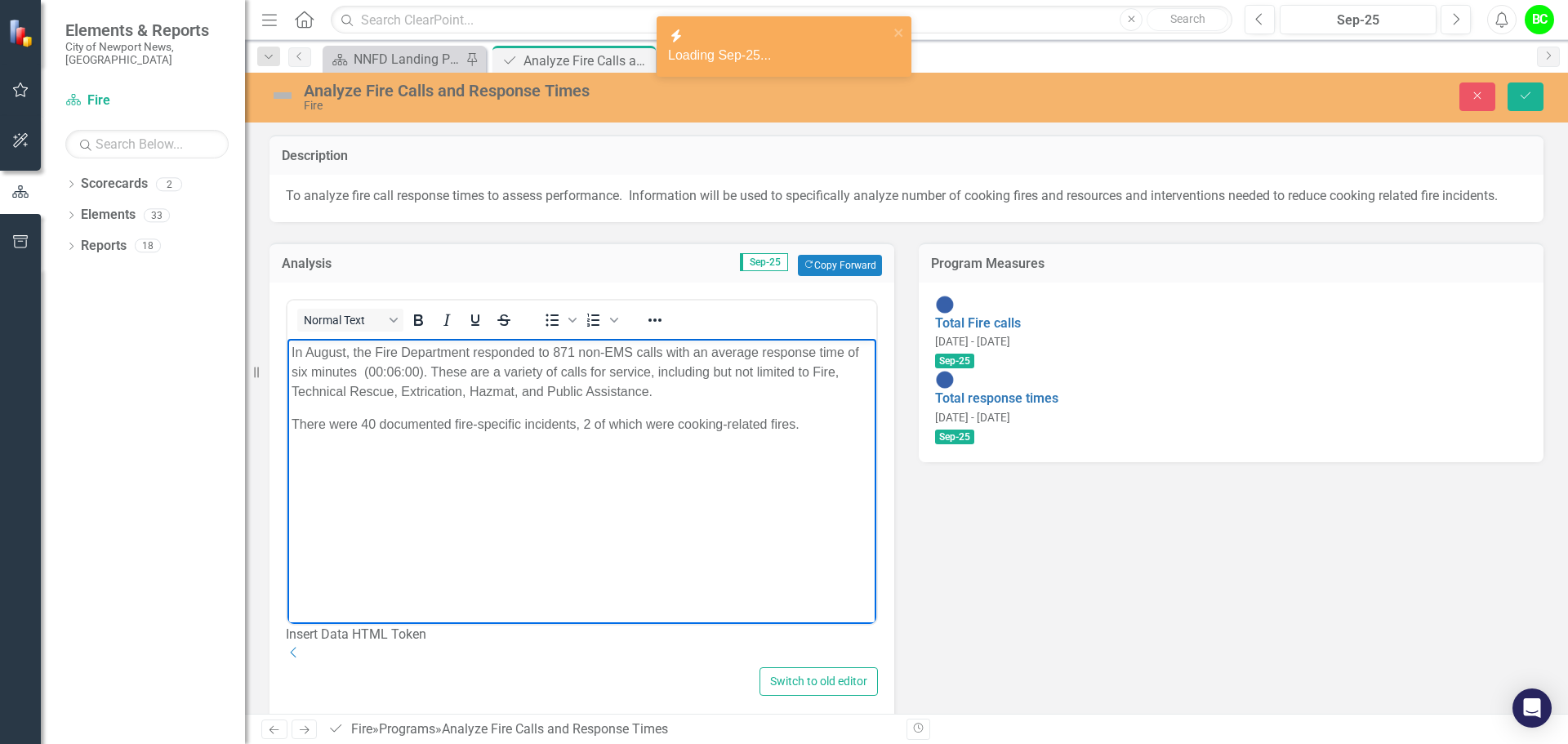
click at [558, 353] on p "In August, the Fire Department responded to 871 non-EMS calls with an average r…" at bounding box center [582, 372] width 581 height 59
drag, startPoint x: 422, startPoint y: 372, endPoint x: 285, endPoint y: 374, distance: 137.0
click at [288, 374] on html "In August, the Fire Department responded to 926 non-EMS calls with an average r…" at bounding box center [582, 462] width 589 height 245
click at [419, 317] on icon "Bold" at bounding box center [419, 320] width 20 height 20
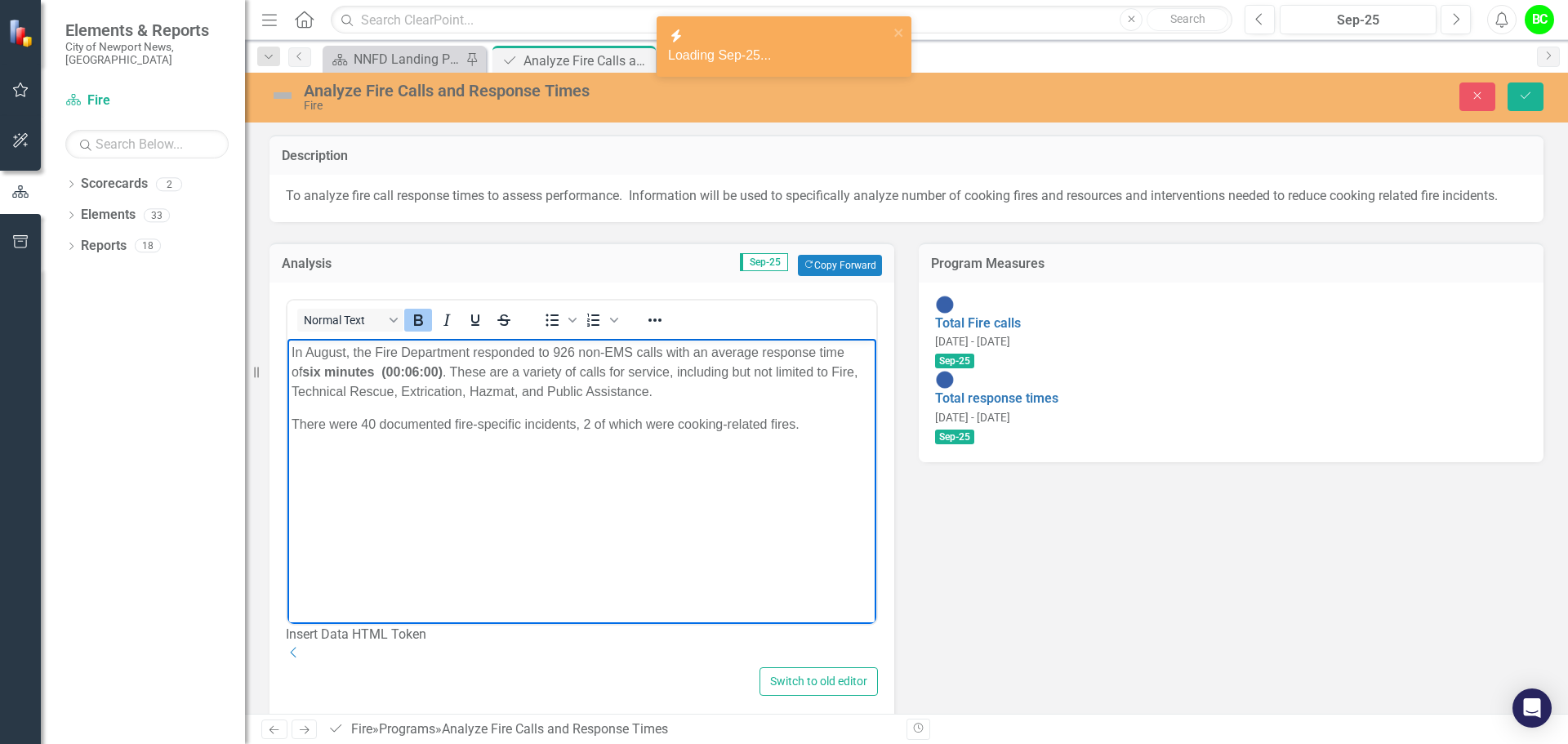
click at [475, 451] on body "In August, the Fire Department responded to 926 non-EMS calls with an average r…" at bounding box center [582, 462] width 589 height 245
drag, startPoint x: 591, startPoint y: 427, endPoint x: 599, endPoint y: 432, distance: 9.4
click at [591, 427] on p "There were 40 documented fire-specific incidents, 2 of which were cooking-relat…" at bounding box center [582, 425] width 581 height 20
click at [378, 418] on p "There were 40 documented fire-specific incidents, 3 of which were cooking-relat…" at bounding box center [582, 425] width 581 height 20
click at [559, 521] on body "In August, the Fire Department responded to 926 non-EMS calls with an average r…" at bounding box center [582, 462] width 589 height 245
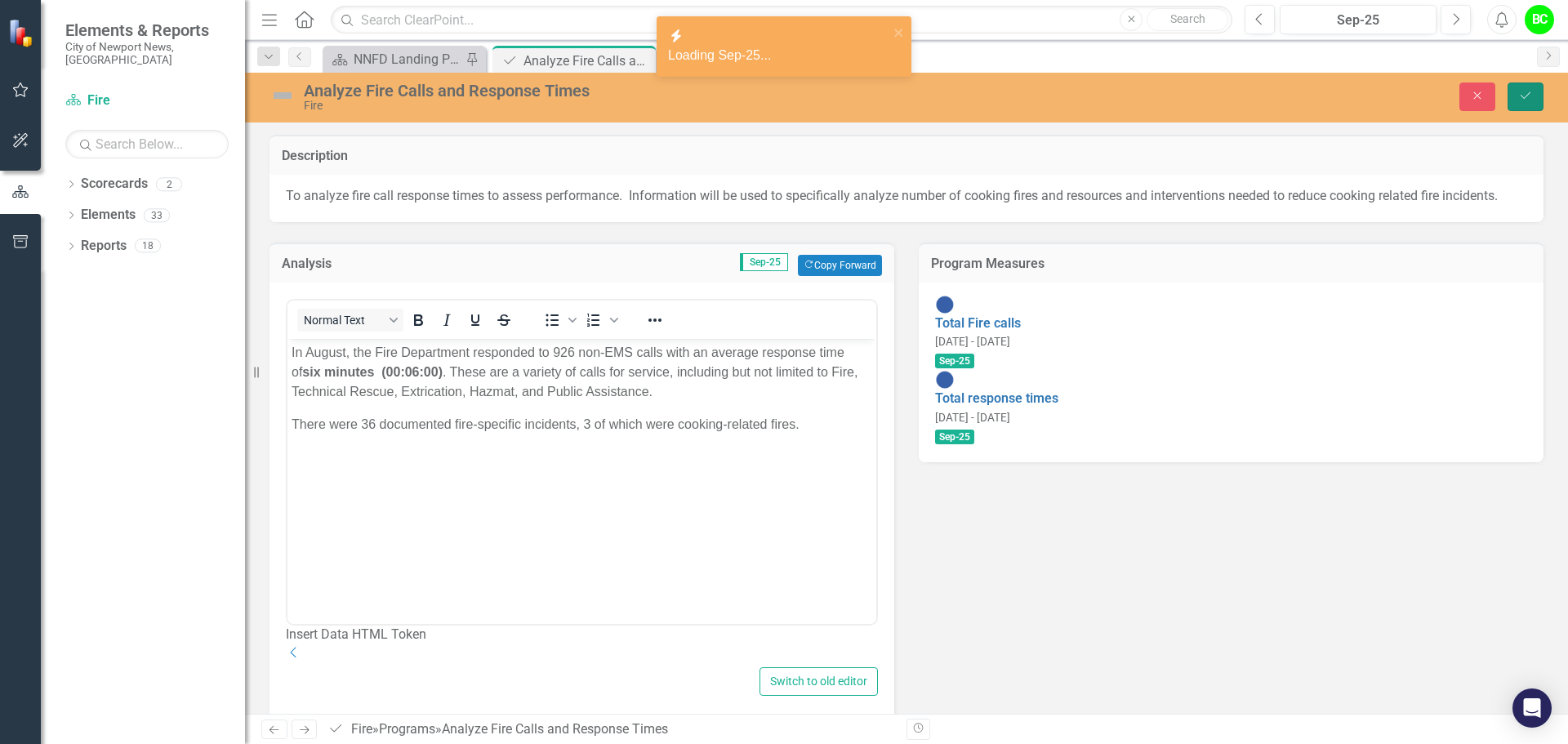
click at [1524, 102] on button "Save" at bounding box center [1526, 96] width 36 height 29
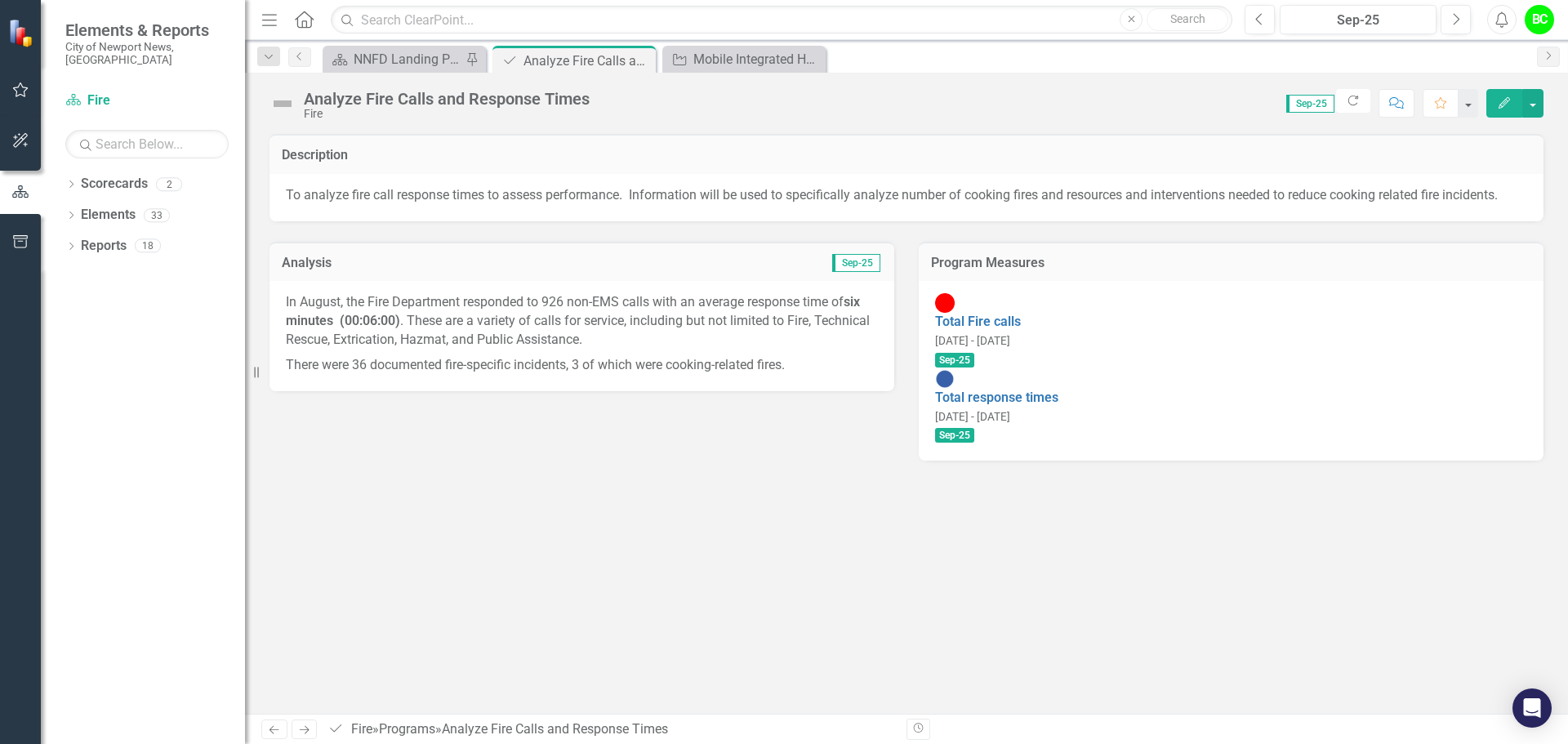
click at [565, 349] on p "In August, the Fire Department responded to 926 non-EMS calls with an average r…" at bounding box center [582, 323] width 592 height 60
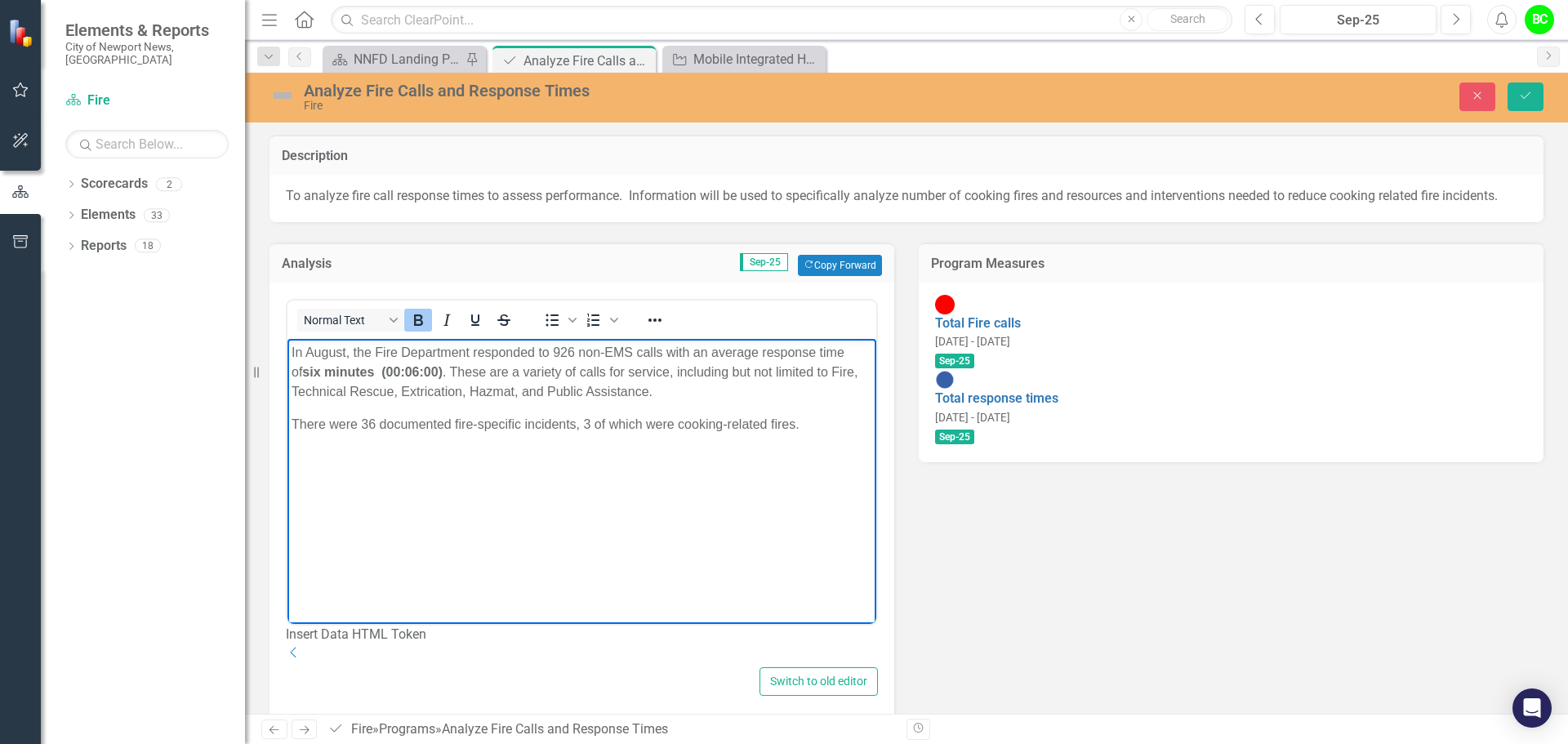
click at [302, 368] on strong "six minutes (00:06:00)" at bounding box center [373, 372] width 141 height 14
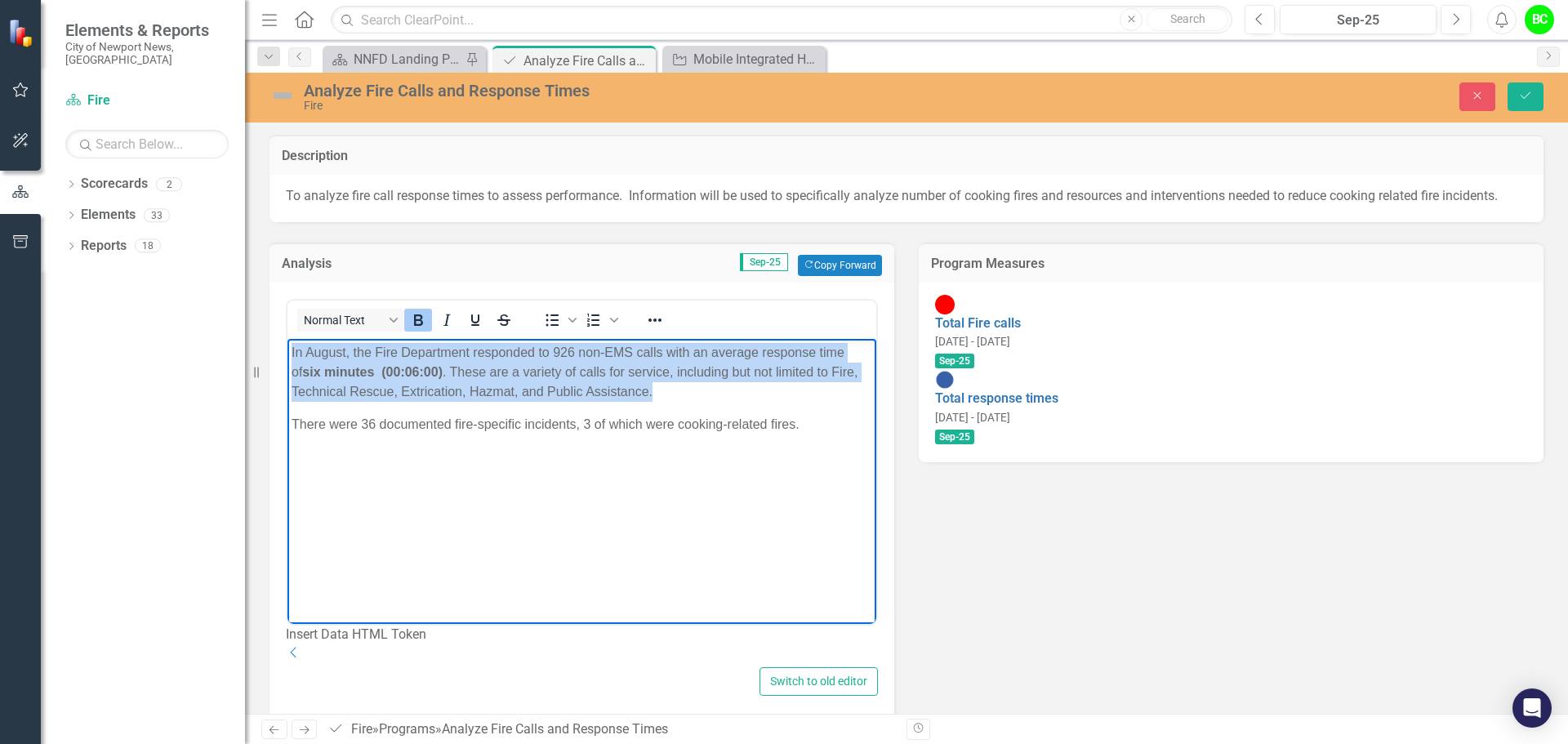
click at [302, 368] on strong "six minutes (00:06:00)" at bounding box center [373, 372] width 141 height 14
click at [358, 378] on strong "six minutes (00:06:00)" at bounding box center [373, 372] width 141 height 14
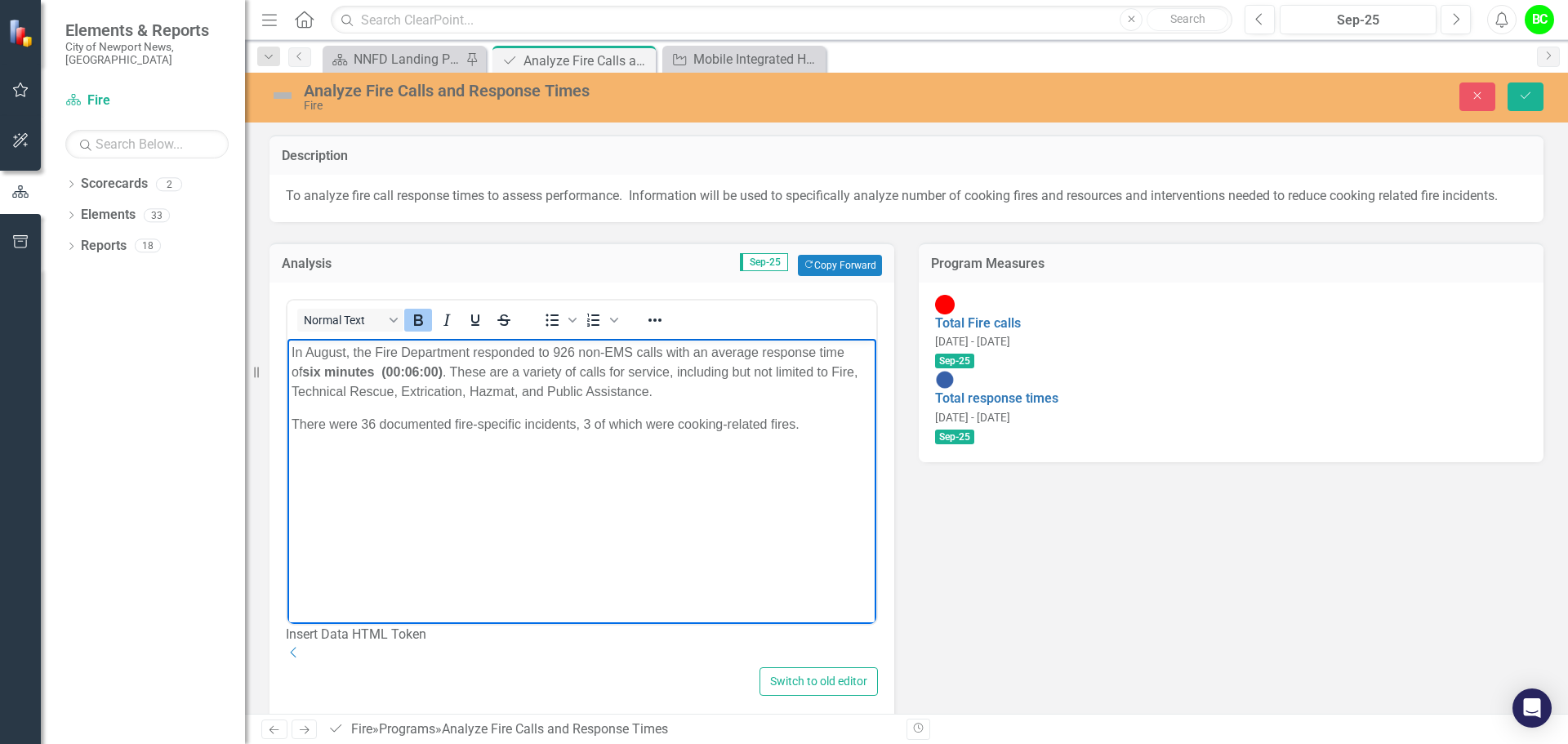
click at [401, 369] on strong "six minutes (00:06:00)" at bounding box center [373, 372] width 141 height 14
click at [332, 375] on strong "six minutes (00:05:41)" at bounding box center [373, 372] width 141 height 14
click at [512, 530] on body "In August, the Fire Department responded to 926 non-EMS calls with an average r…" at bounding box center [582, 462] width 589 height 245
click at [411, 375] on p "In August, the Fire Department responded to 926 non-EMS calls with an average r…" at bounding box center [582, 372] width 581 height 59
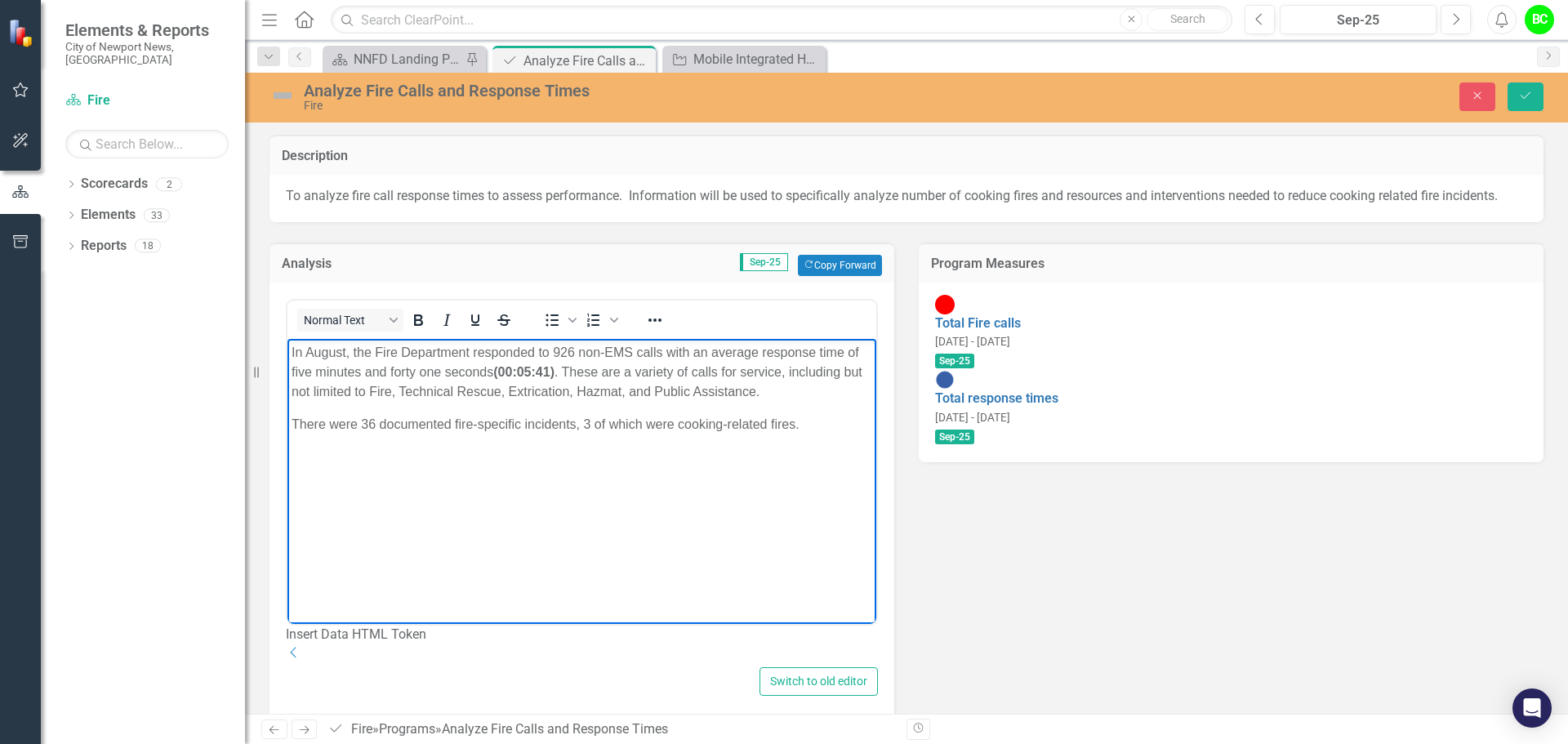
click at [449, 406] on body "In August, the Fire Department responded to 926 non-EMS calls with an average r…" at bounding box center [582, 462] width 589 height 245
click at [540, 482] on body "In August, the Fire Department responded to 926 non-EMS calls with an average r…" at bounding box center [582, 462] width 589 height 245
drag, startPoint x: 559, startPoint y: 368, endPoint x: 496, endPoint y: 373, distance: 63.2
click at [496, 373] on p "In August, the Fire Department responded to 926 non-EMS calls with an average r…" at bounding box center [582, 372] width 581 height 59
click at [545, 517] on body "In August, the Fire Department responded to 926 non-EMS calls with an average r…" at bounding box center [582, 462] width 589 height 245
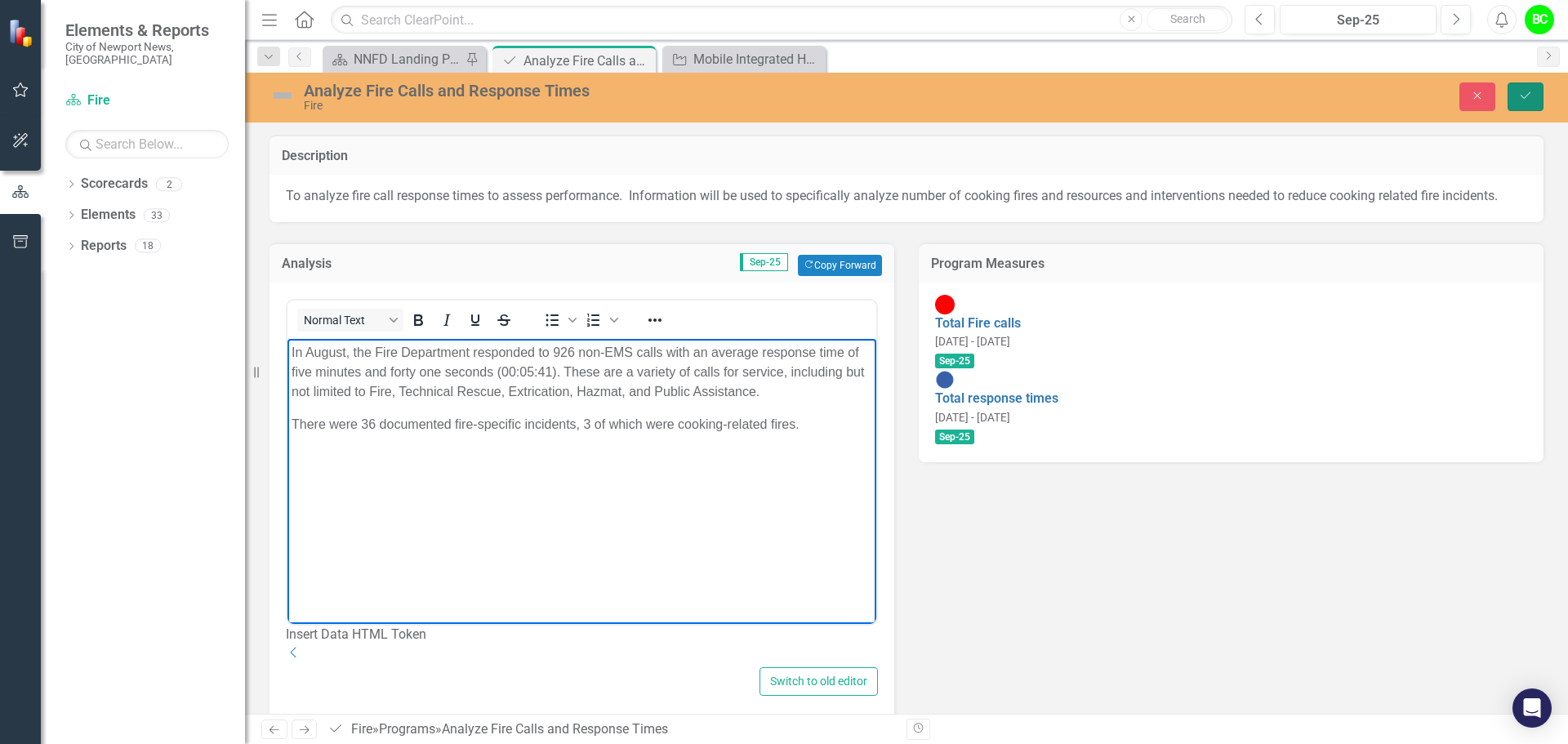
click at [1523, 106] on button "Save" at bounding box center [1526, 96] width 36 height 29
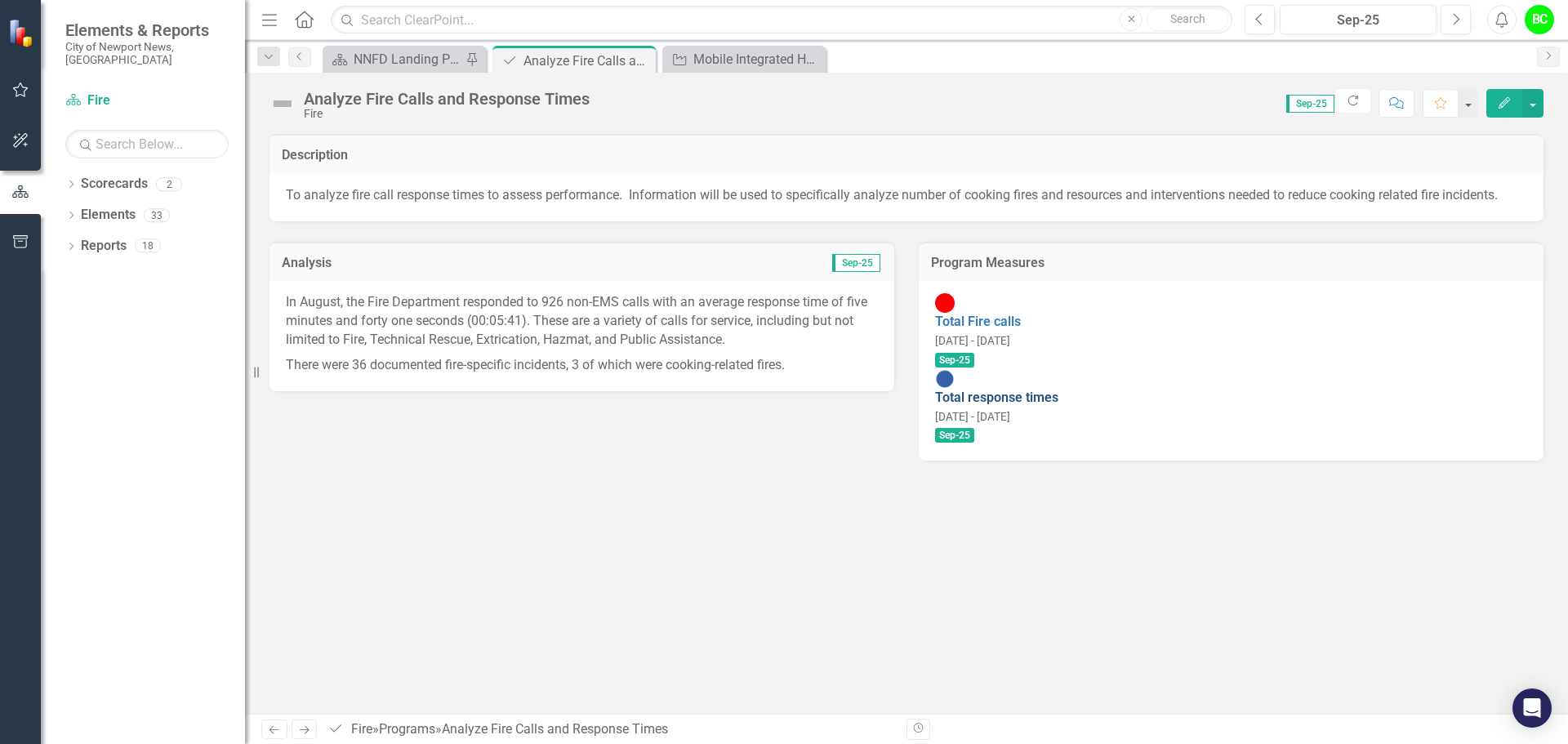
click at [1044, 390] on link "Total response times" at bounding box center [997, 397] width 124 height 15
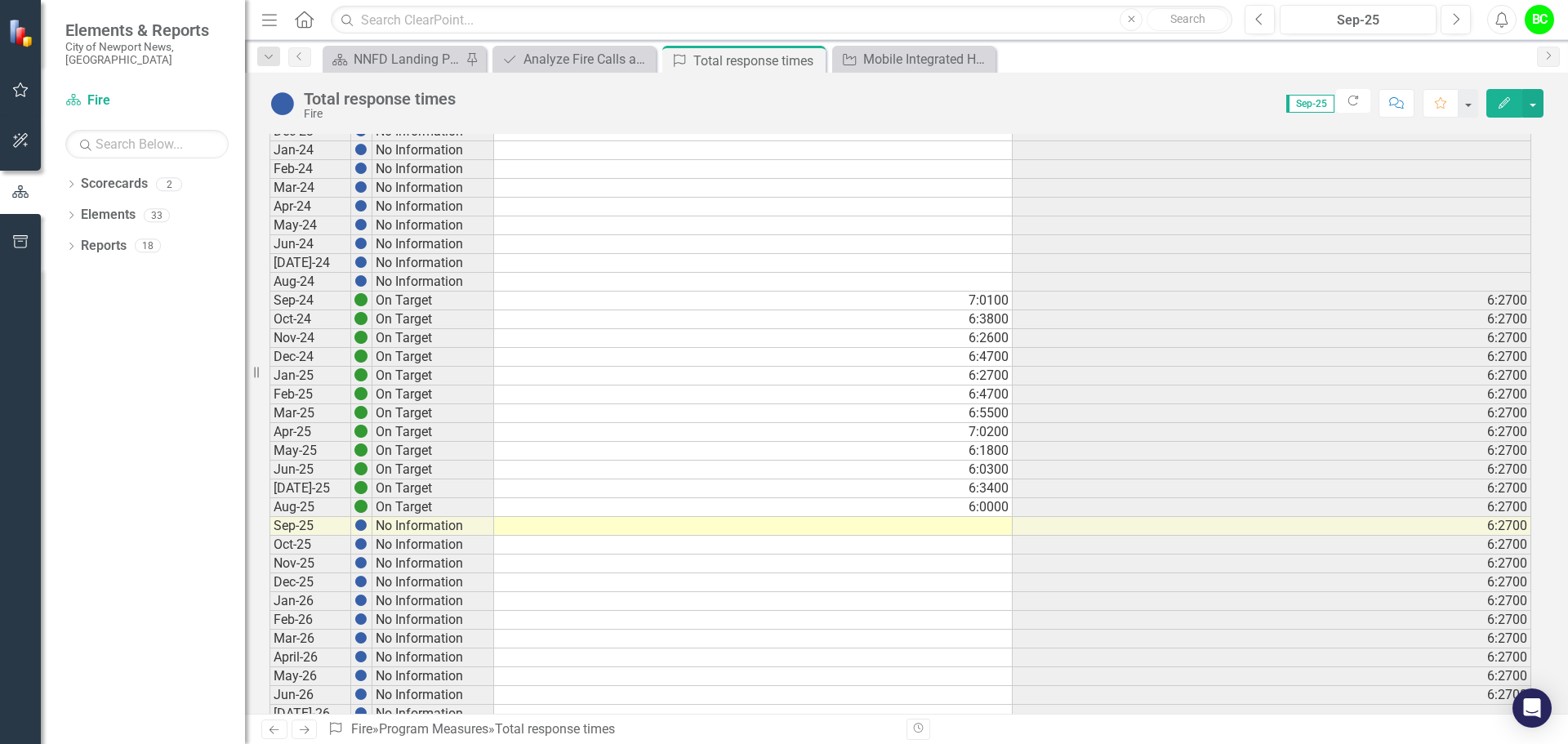
scroll to position [245, 0]
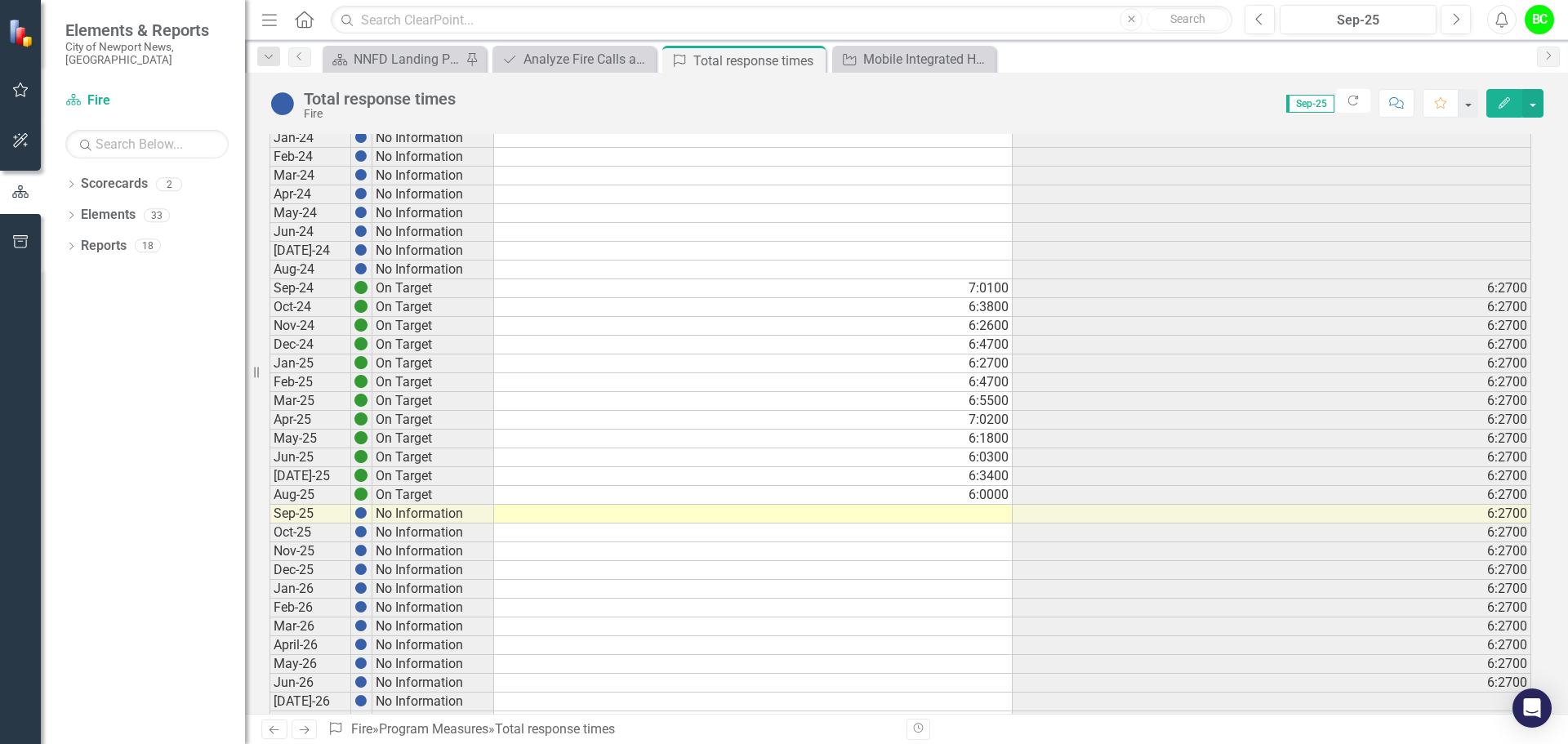
click at [986, 513] on td at bounding box center [753, 513] width 519 height 19
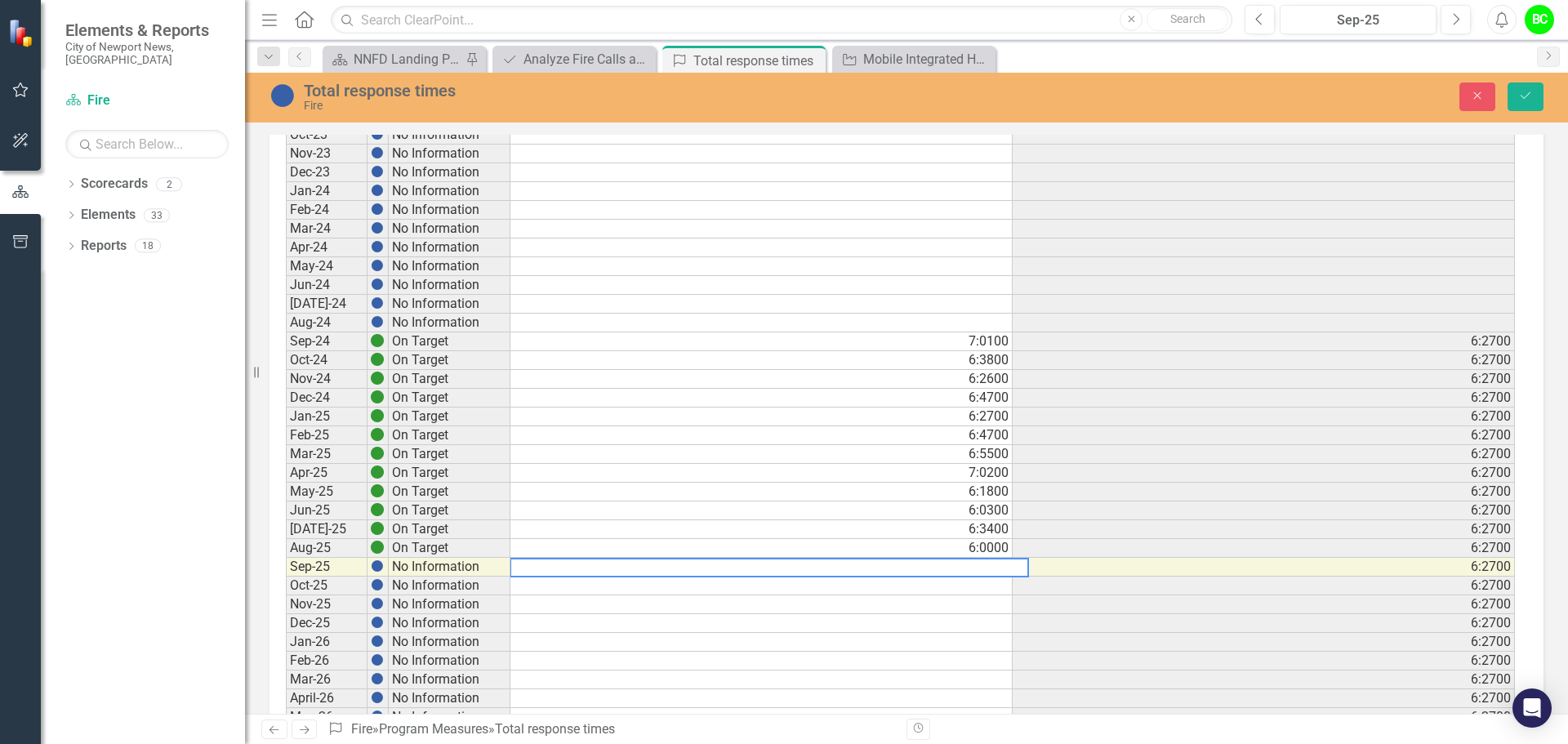
click at [997, 565] on textarea at bounding box center [770, 567] width 520 height 20
type textarea "5.41"
click at [1525, 101] on icon "Save" at bounding box center [1526, 96] width 14 height 12
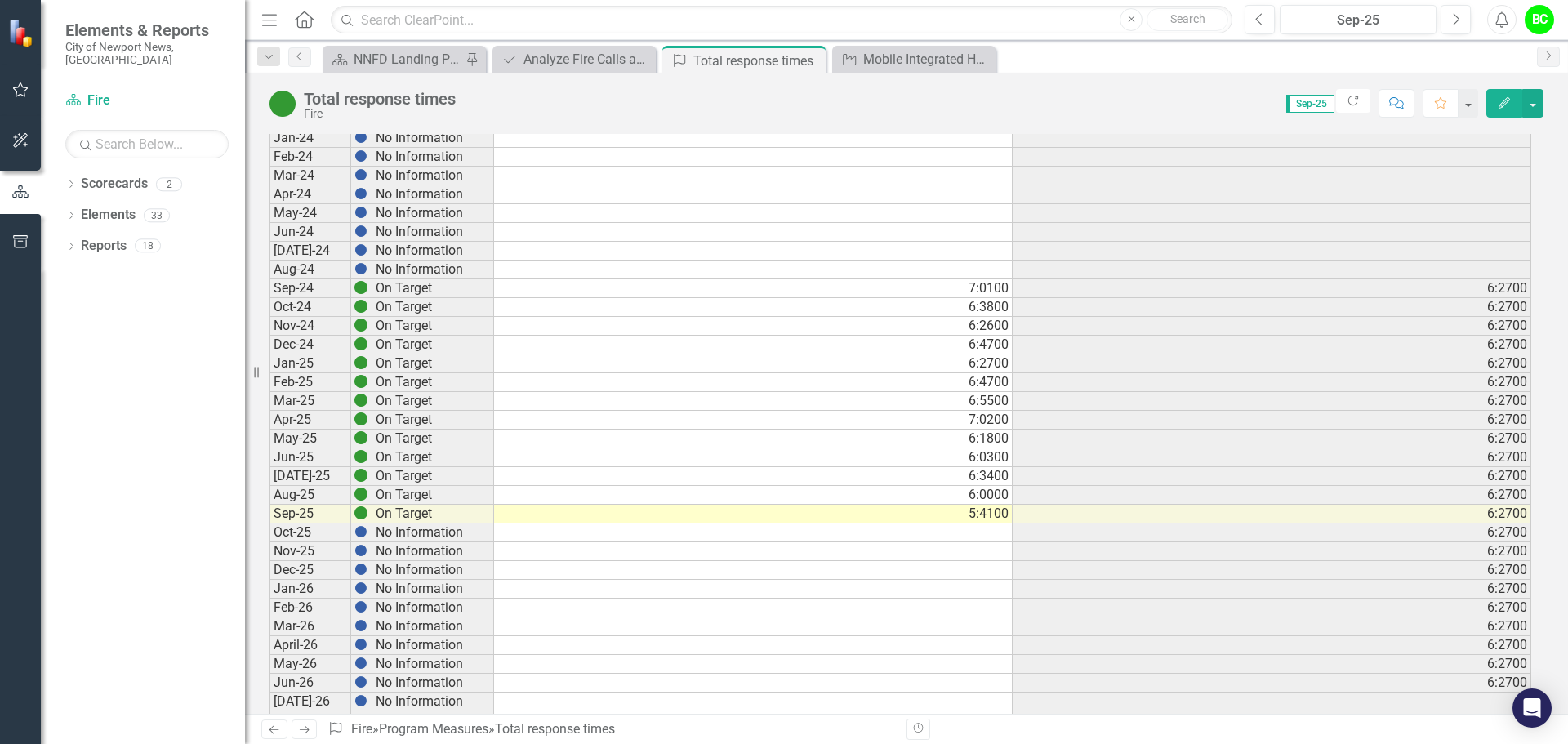
click at [966, 515] on td "5:4100" at bounding box center [753, 513] width 519 height 19
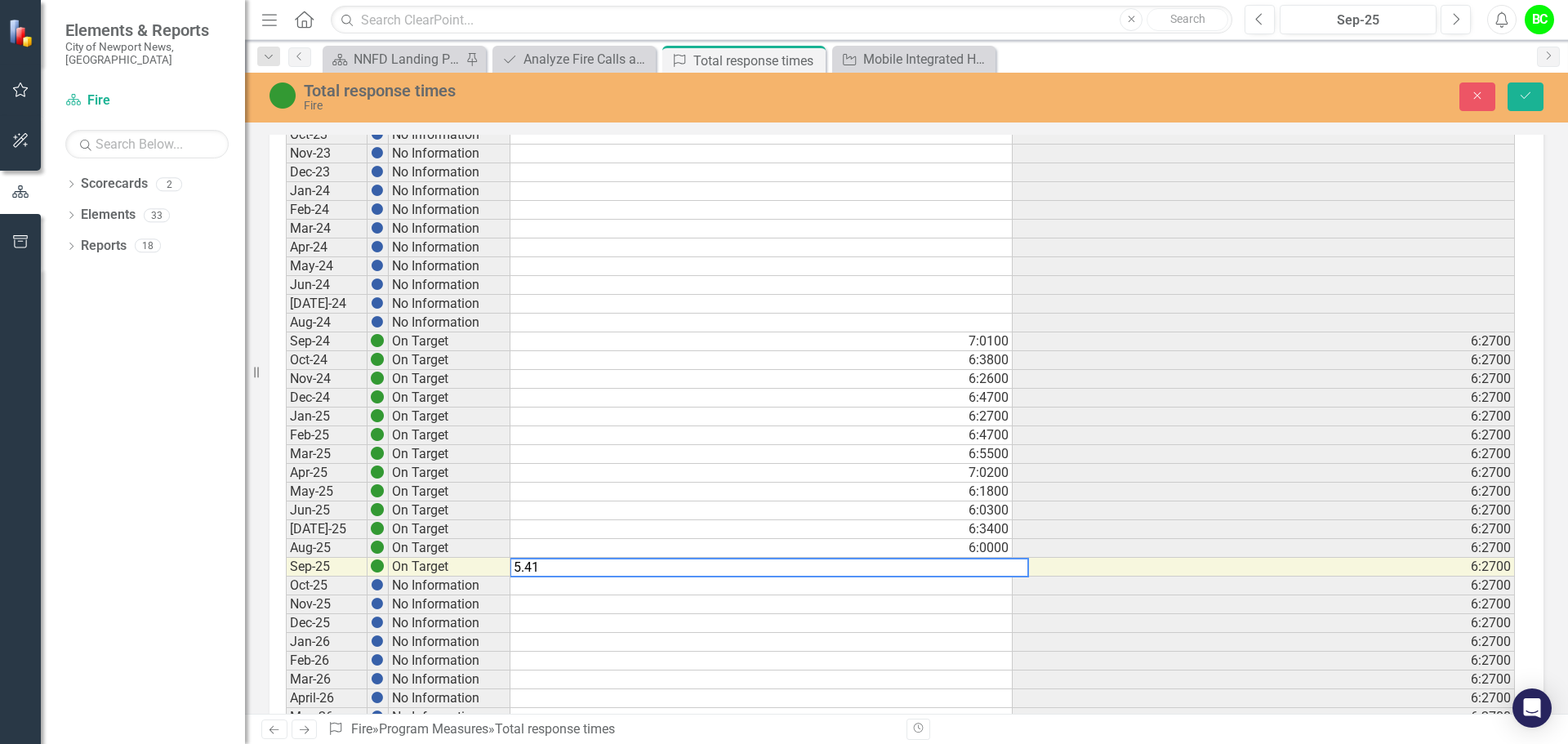
drag, startPoint x: 943, startPoint y: 565, endPoint x: 1, endPoint y: 482, distance: 945.6
click at [1, 482] on div "Elements & Reports City of Newport News, VA Scorecard Fire Search Dropdown Scor…" at bounding box center [784, 372] width 1568 height 744
type textarea "6.52"
click at [1536, 87] on button "Save" at bounding box center [1526, 96] width 36 height 29
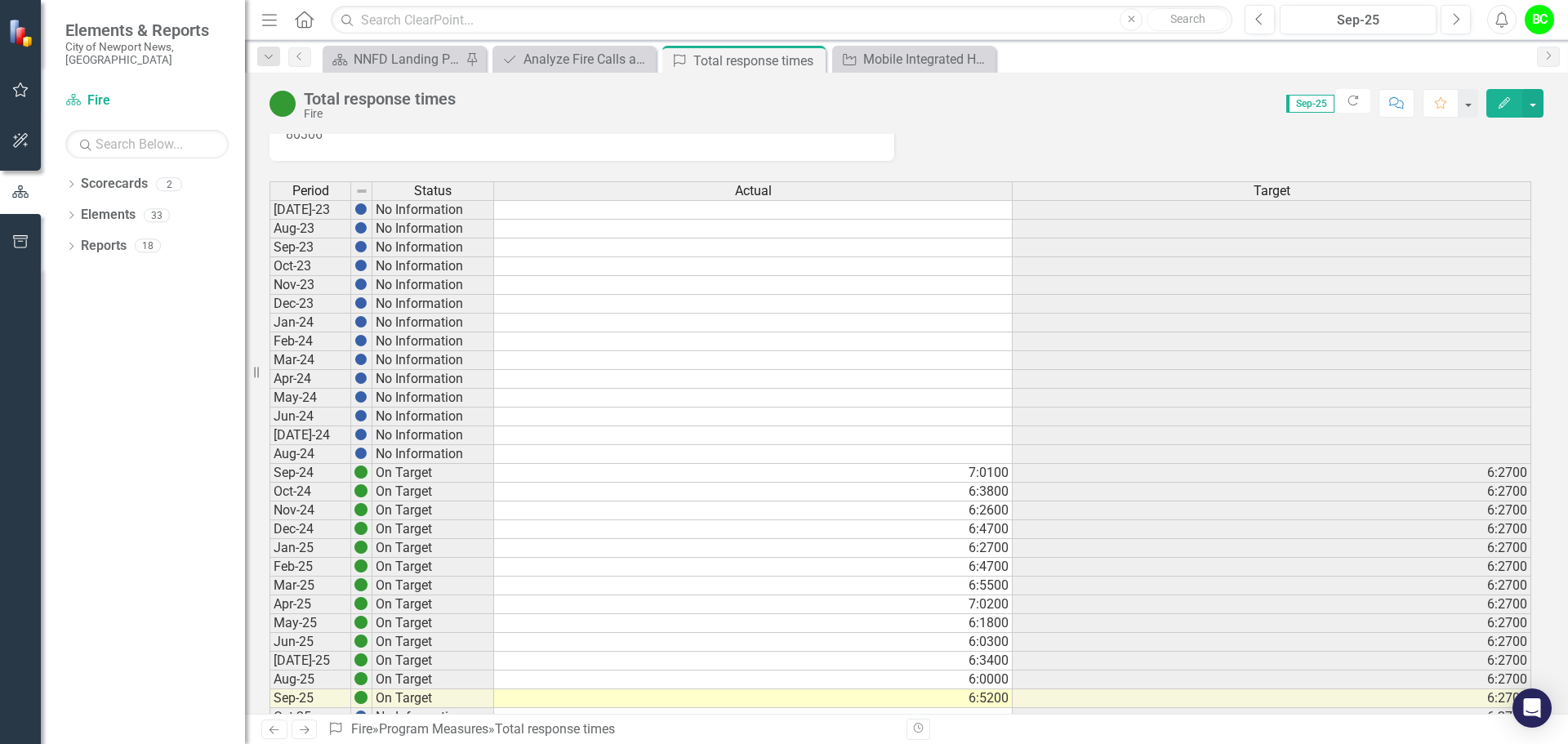
scroll to position [0, 0]
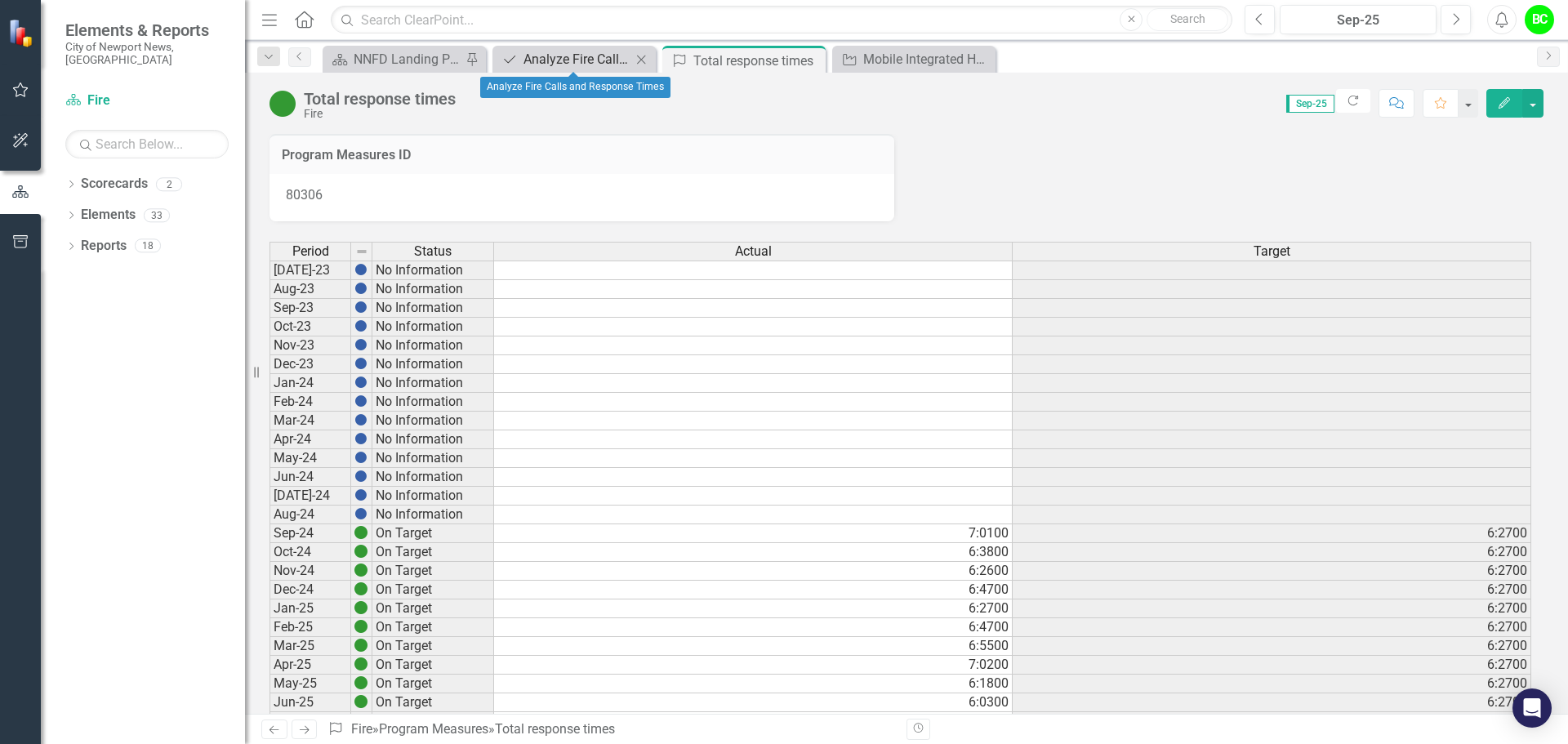
click at [554, 63] on div "Analyze Fire Calls and Response Times" at bounding box center [577, 59] width 108 height 21
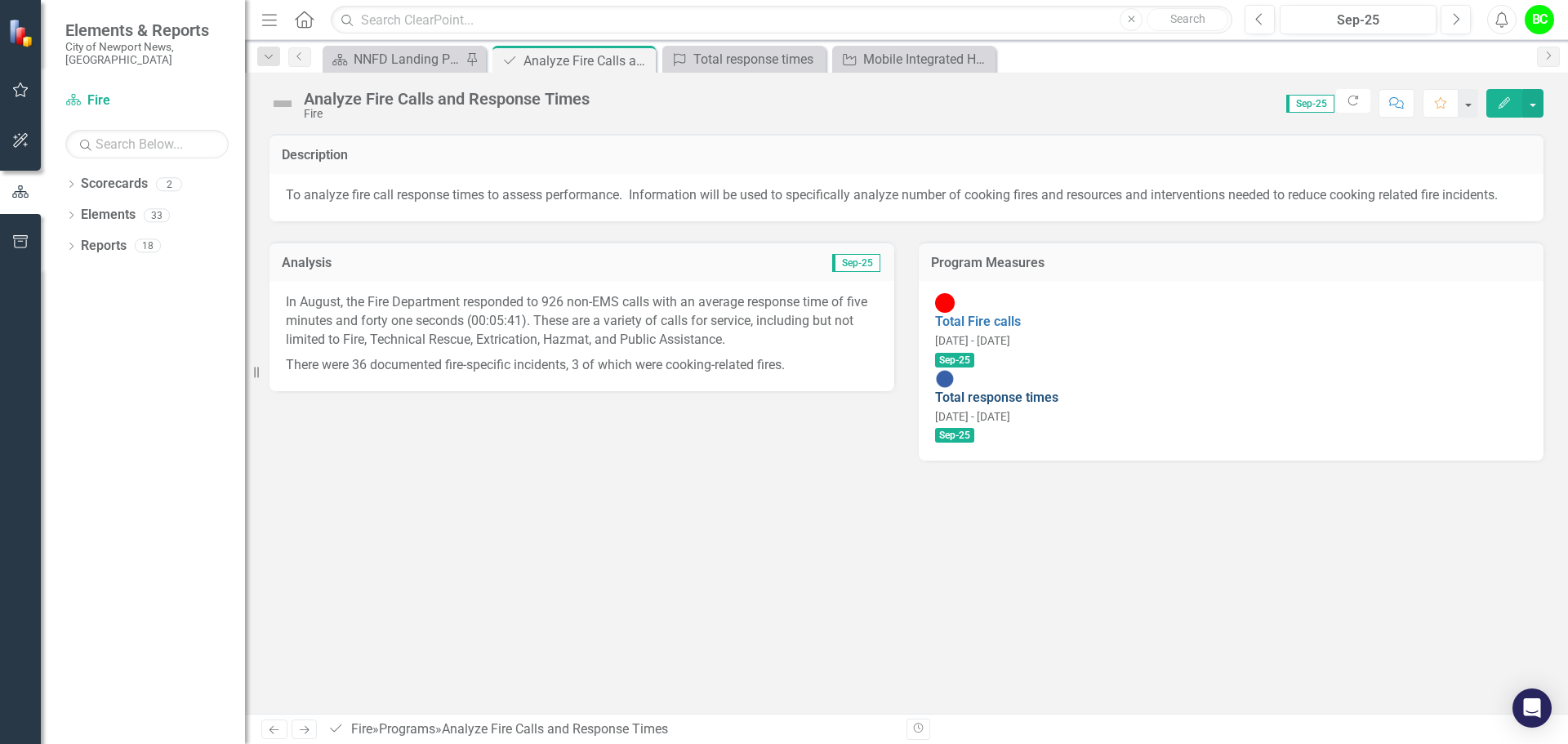
click at [1013, 390] on link "Total response times" at bounding box center [997, 397] width 124 height 15
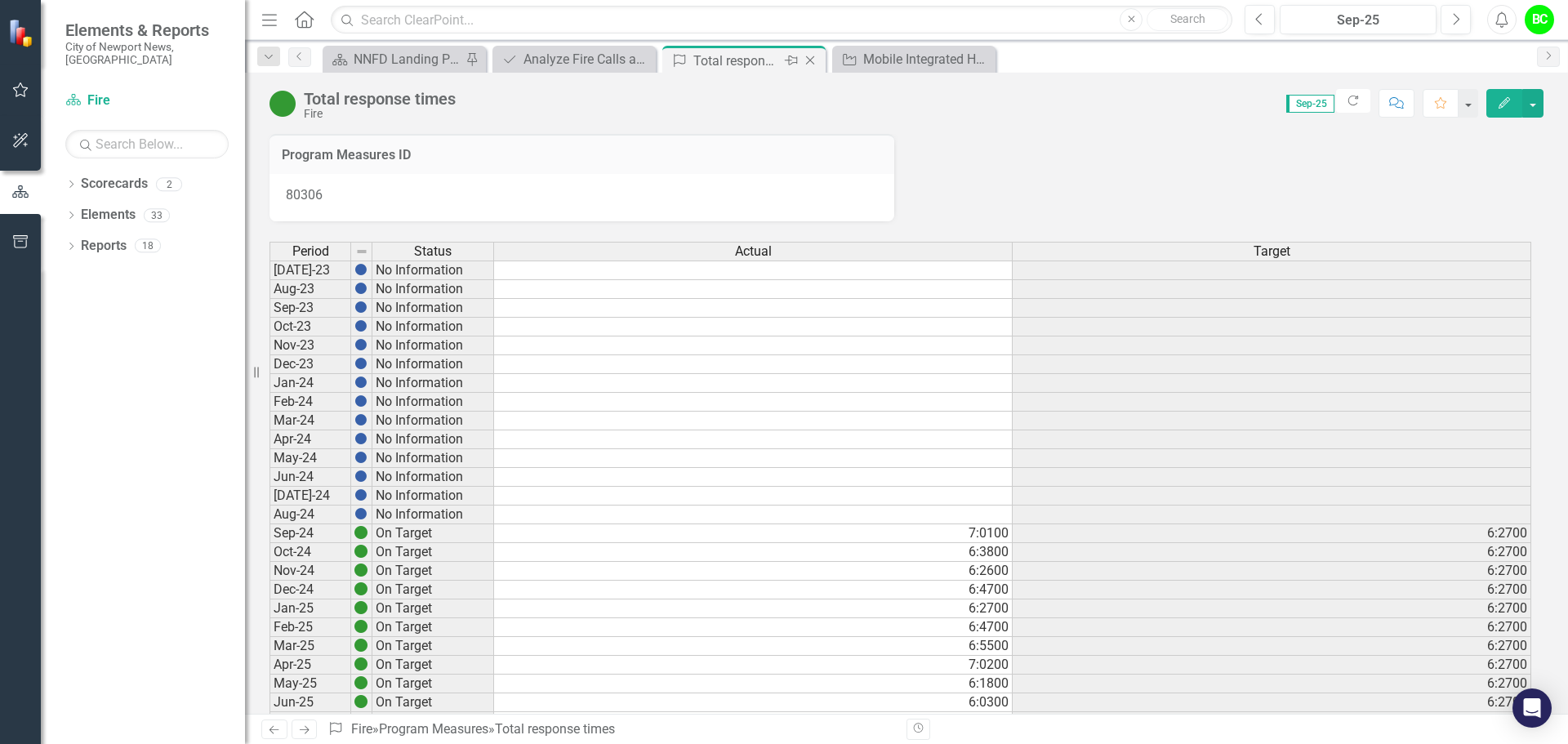
click at [808, 61] on icon "Close" at bounding box center [810, 60] width 16 height 13
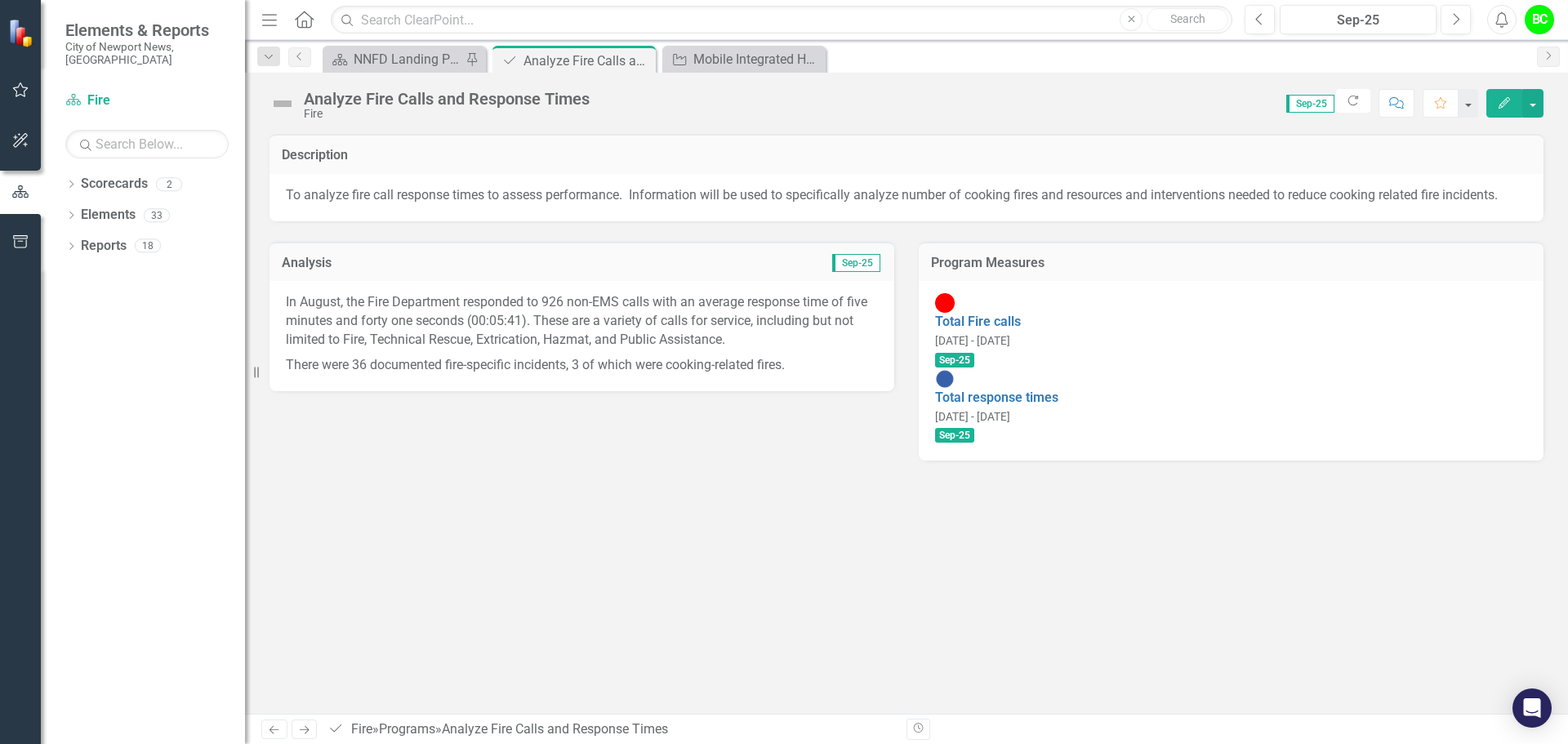
click at [567, 362] on p "There were 36 documented fire-specific incidents, 3 of which were cooking-relat…" at bounding box center [582, 363] width 592 height 22
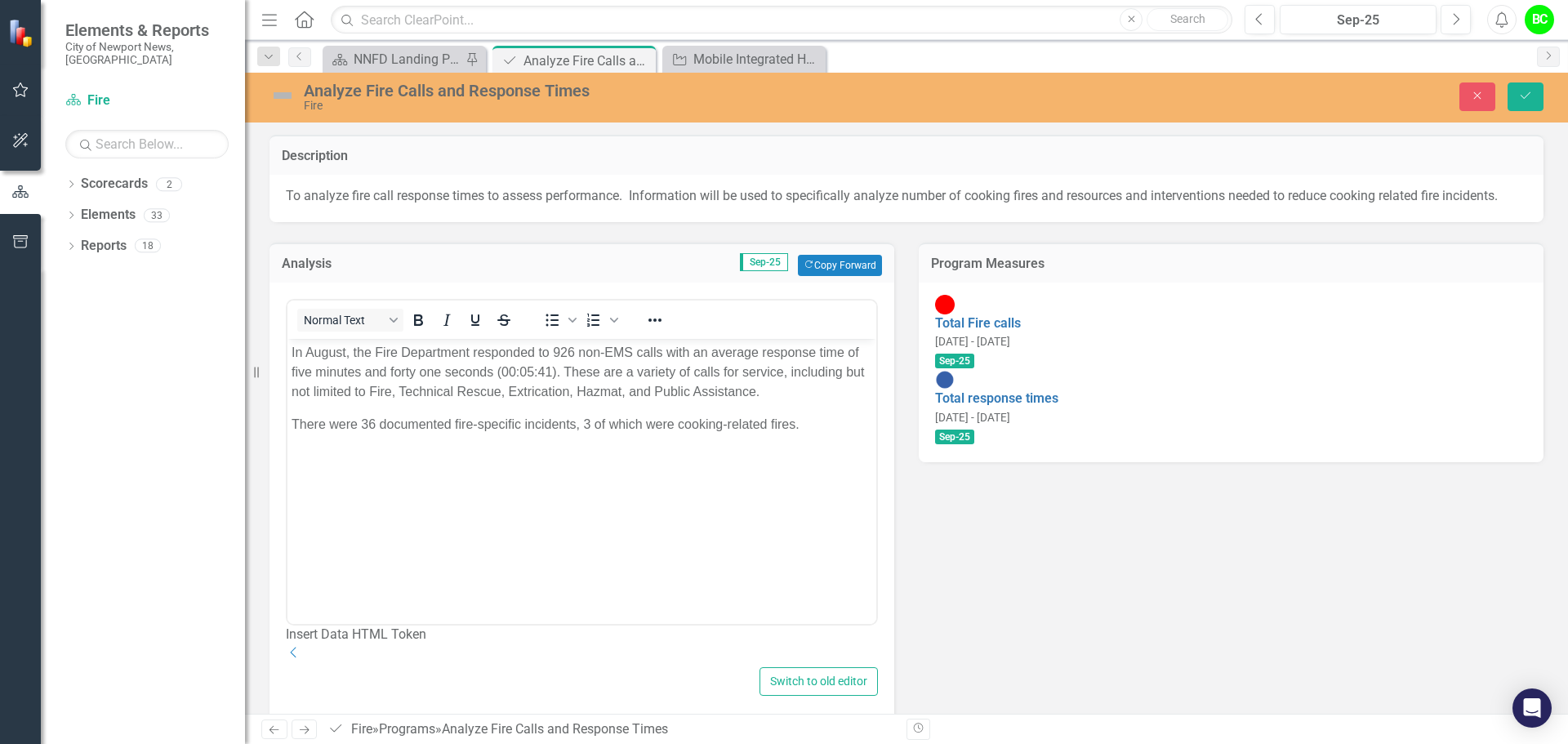
click at [527, 366] on p "In August, the Fire Department responded to 926 non-EMS calls with an average r…" at bounding box center [582, 372] width 581 height 59
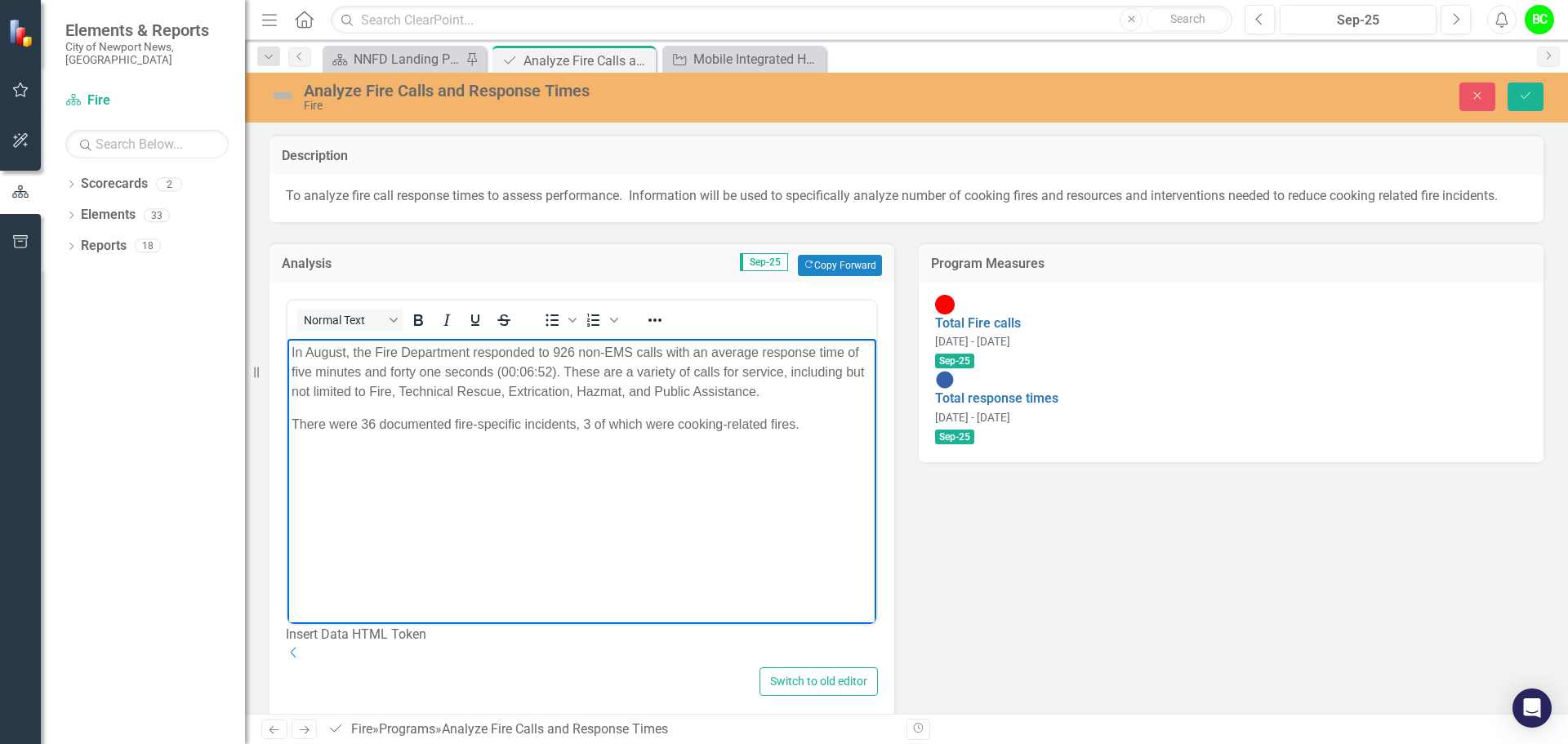
click at [289, 366] on body "In August, the Fire Department responded to 926 non-EMS calls with an average r…" at bounding box center [582, 462] width 589 height 245
click at [396, 365] on p "In August, the Fire Department responded to 926 non-EMS calls with an average r…" at bounding box center [582, 372] width 581 height 59
click at [442, 452] on body "In August, the Fire Department responded to 926 non-EMS calls with an average r…" at bounding box center [582, 462] width 589 height 245
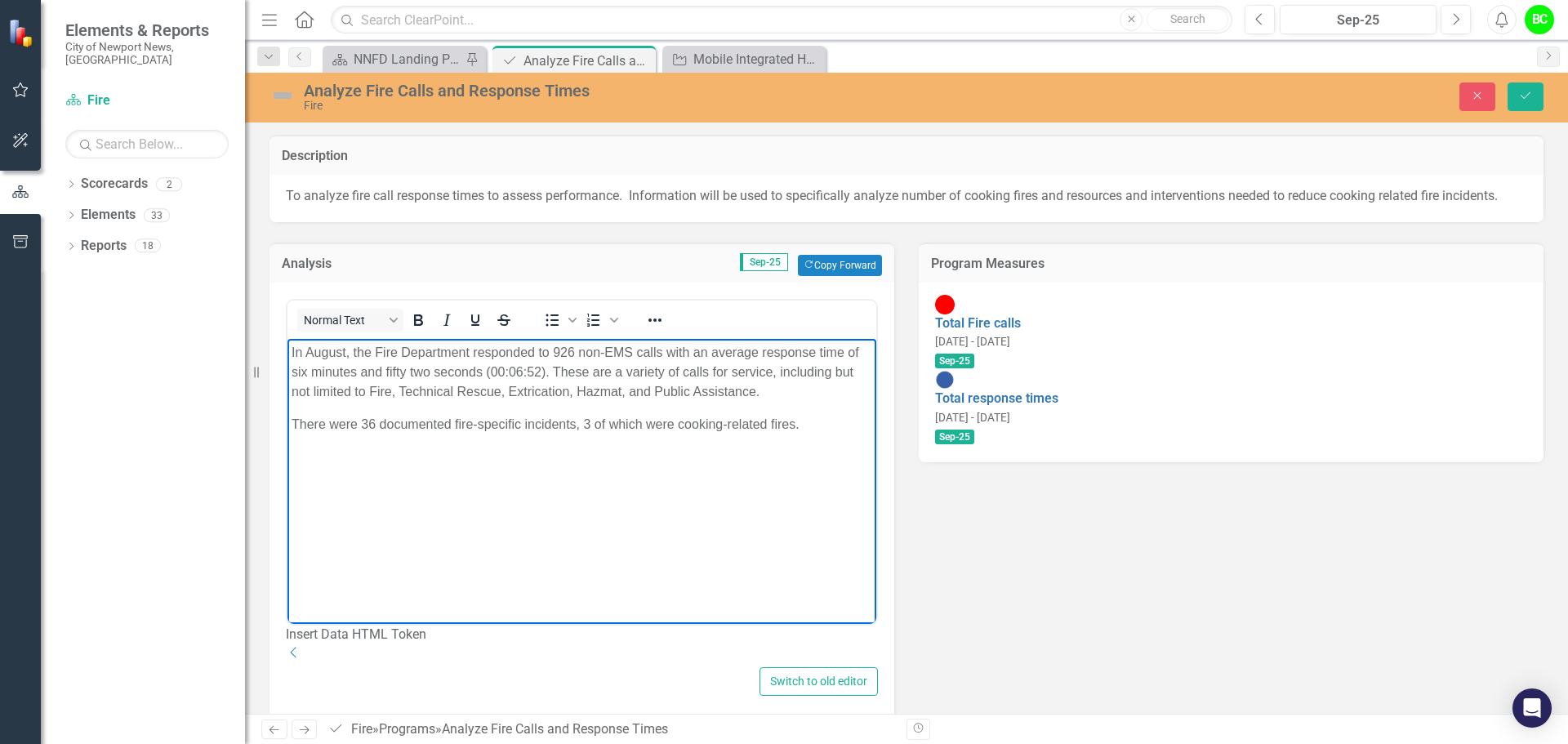
click at [410, 378] on p "In August, the Fire Department responded to 926 non-EMS calls with an average r…" at bounding box center [582, 372] width 581 height 59
click at [641, 446] on body "In August, the Fire Department responded to 926 non-EMS calls with an average r…" at bounding box center [582, 462] width 589 height 245
drag, startPoint x: 482, startPoint y: 369, endPoint x: 383, endPoint y: 370, distance: 99.0
click at [383, 370] on p "In August, the Fire Department responded to 926 non-EMS calls with an average r…" at bounding box center [582, 372] width 581 height 59
click at [652, 486] on body "In August, the Fire Department responded to 926 non-EMS calls with an average r…" at bounding box center [582, 462] width 589 height 245
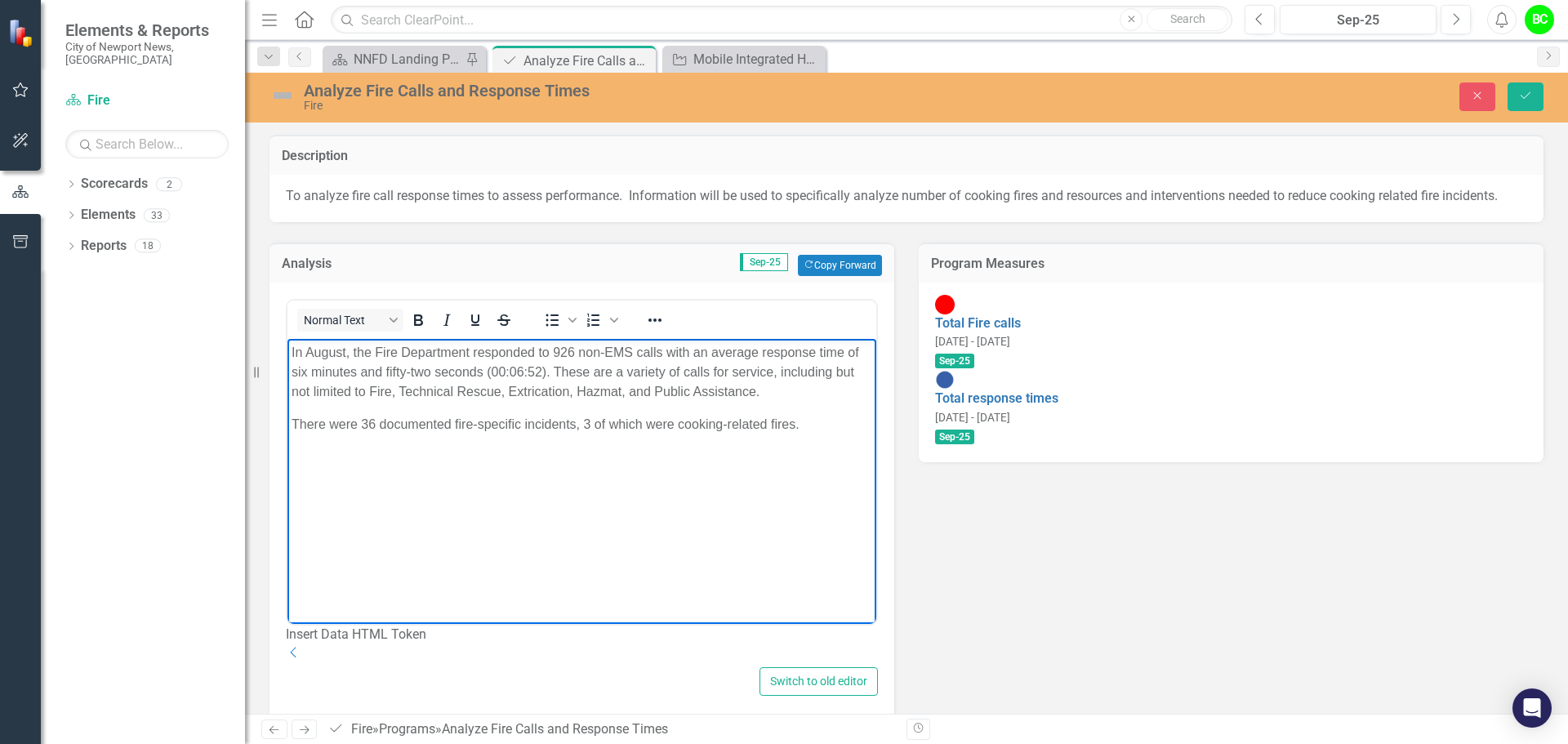
drag, startPoint x: 822, startPoint y: 457, endPoint x: 218, endPoint y: 284, distance: 628.3
click at [288, 339] on html "In August, the Fire Department responded to 926 non-EMS calls with an average r…" at bounding box center [582, 462] width 589 height 245
click at [454, 482] on body "In August, the Fire Department responded to 926 non-EMS calls with an average r…" at bounding box center [582, 462] width 589 height 245
click at [328, 350] on p "In August, the Fire Department responded to 926 non-EMS calls with an average r…" at bounding box center [582, 372] width 581 height 59
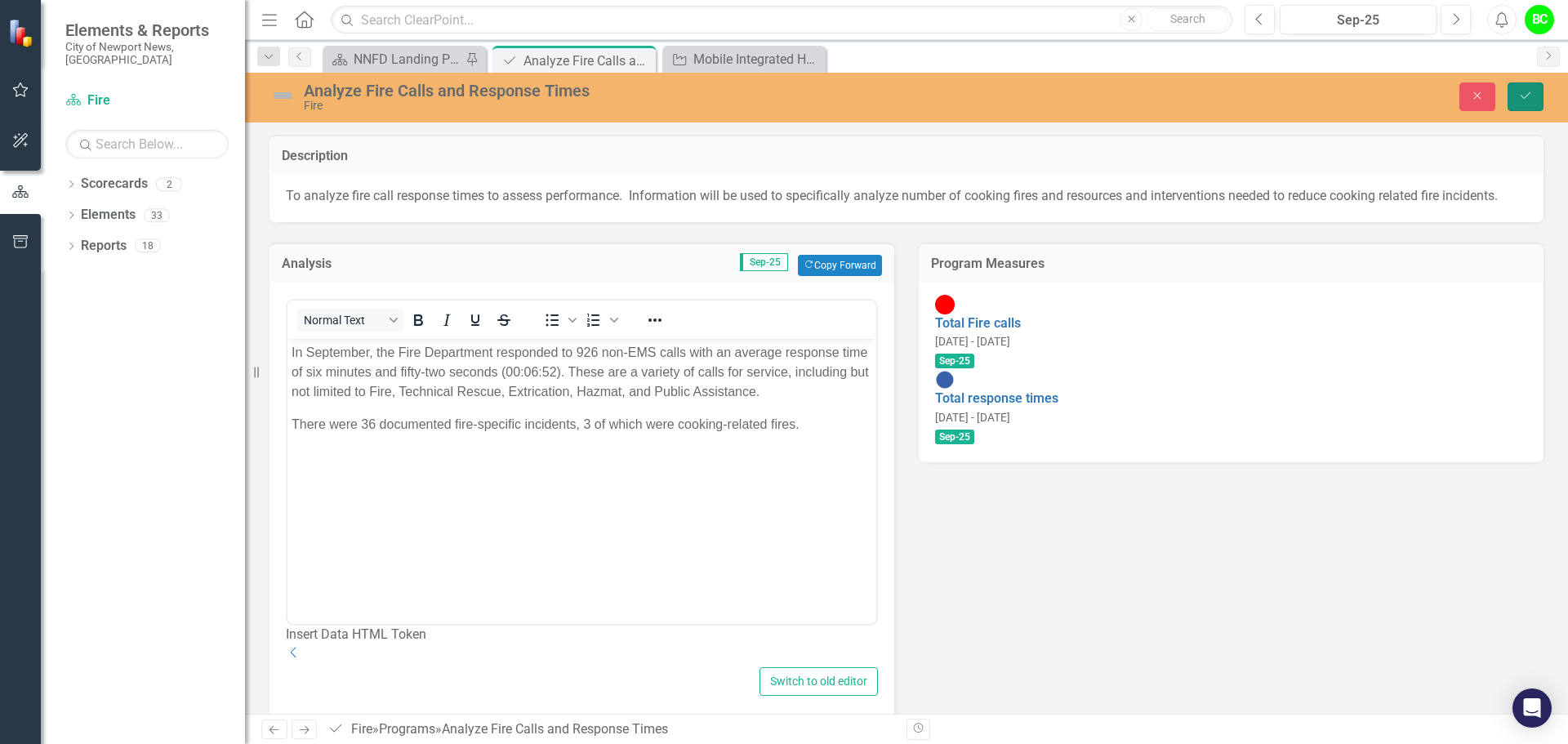
click at [1539, 95] on button "Save" at bounding box center [1526, 96] width 36 height 29
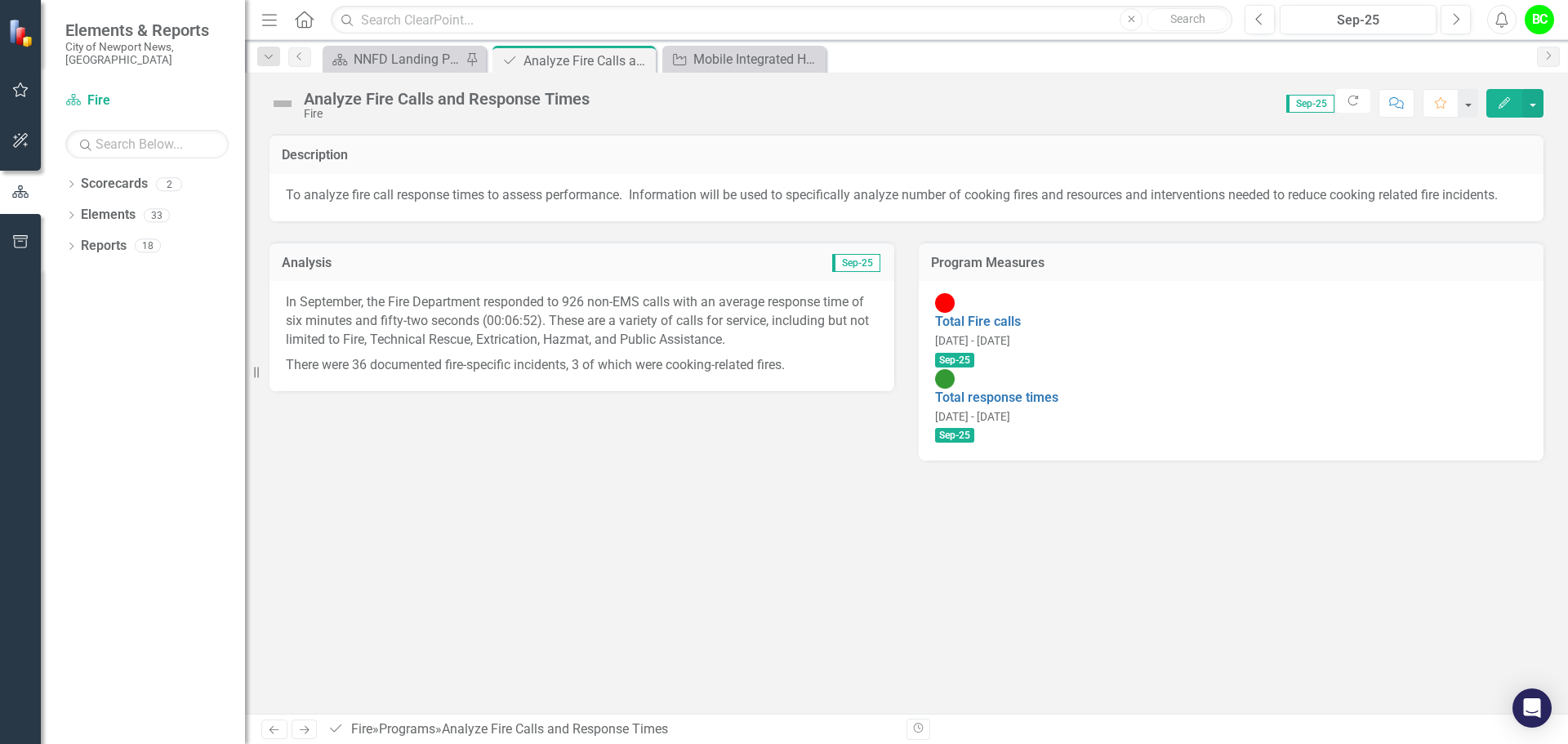
click at [1151, 305] on div "Total Fire calls 10/1/24 - 10/31/24 Sep-25" at bounding box center [1231, 331] width 592 height 76
click at [1193, 315] on div "Total Fire calls 10/1/24 - 10/31/24 Sep-25" at bounding box center [1231, 331] width 592 height 76
click at [1021, 314] on link "Total Fire calls" at bounding box center [978, 321] width 86 height 15
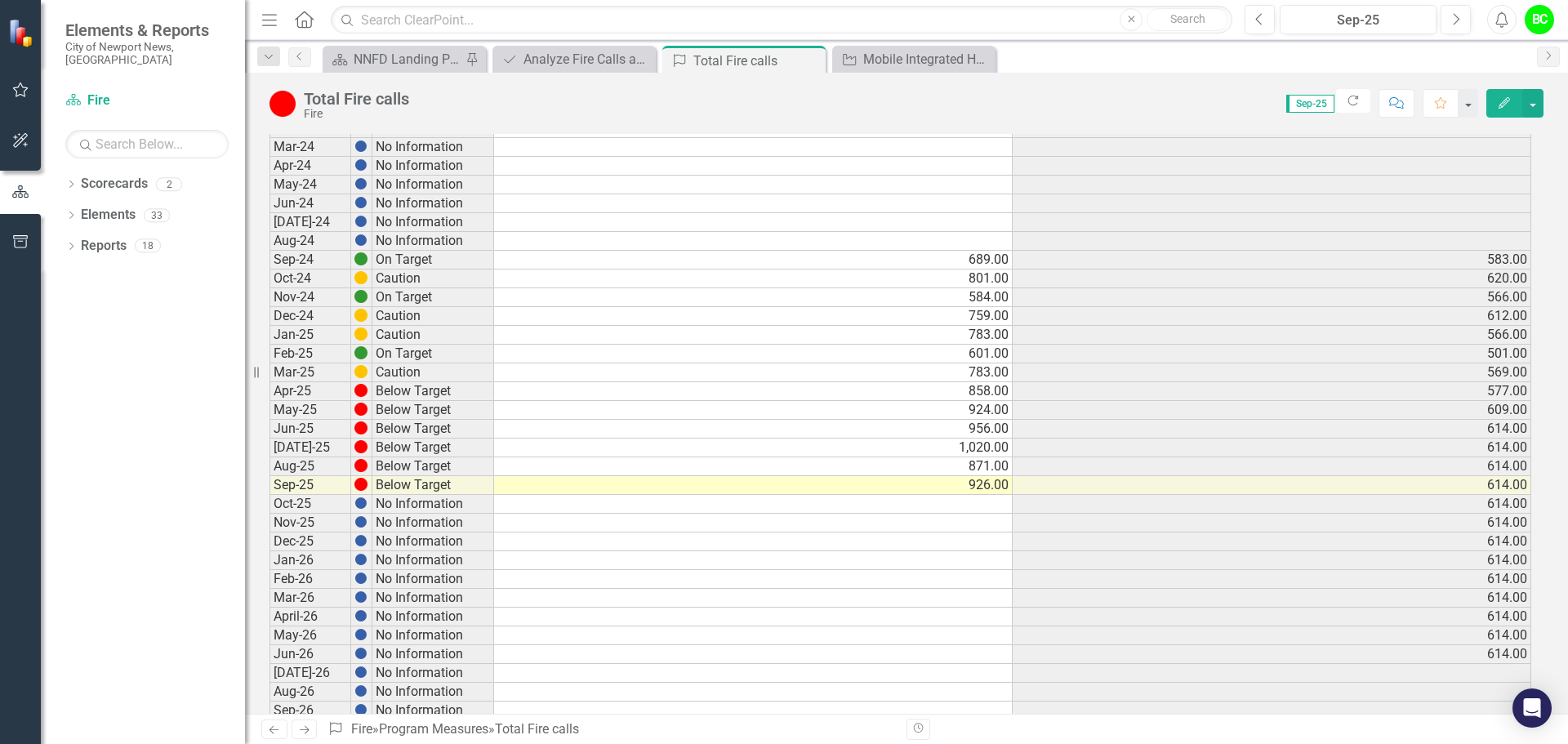
scroll to position [245, 0]
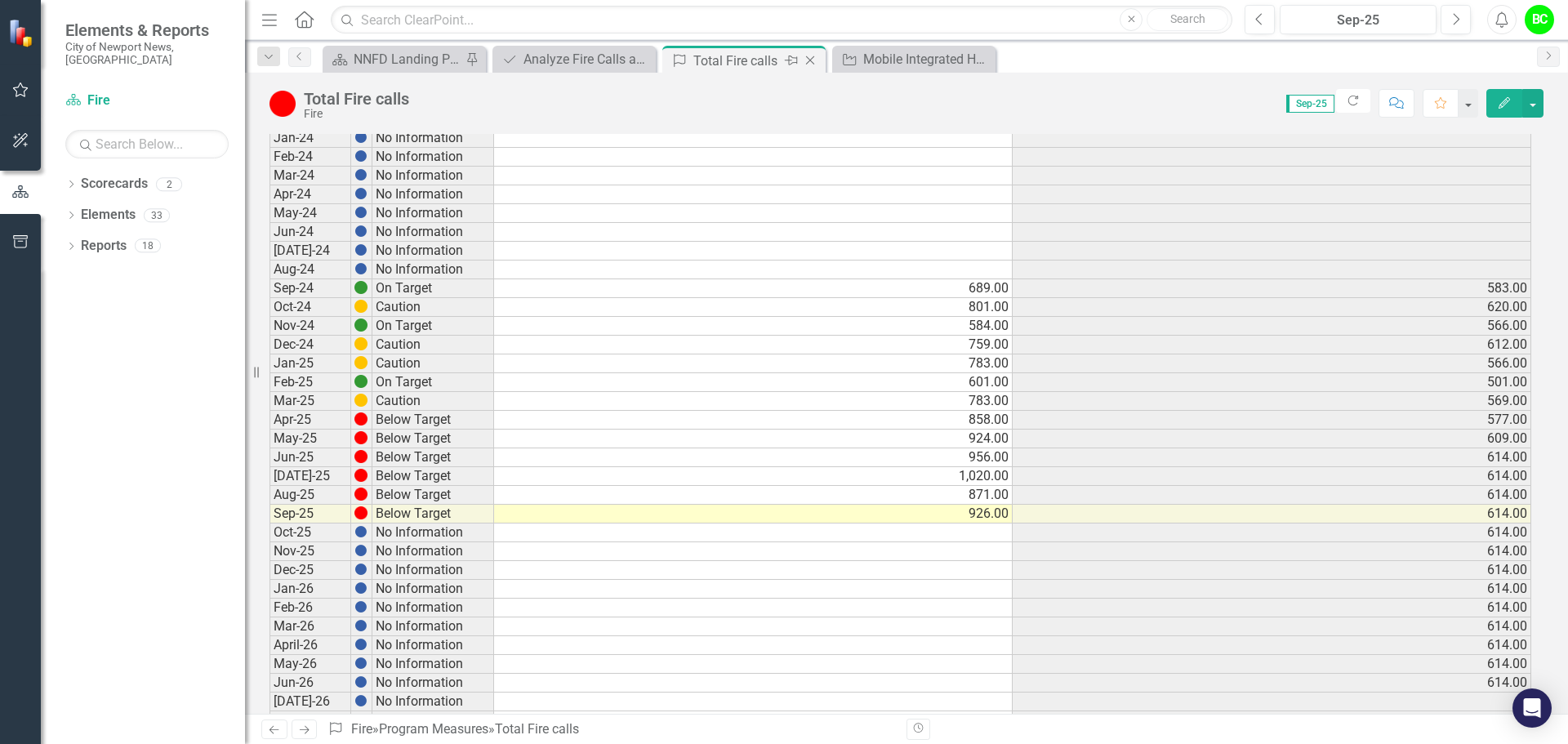
click at [813, 66] on icon "Close" at bounding box center [810, 60] width 16 height 13
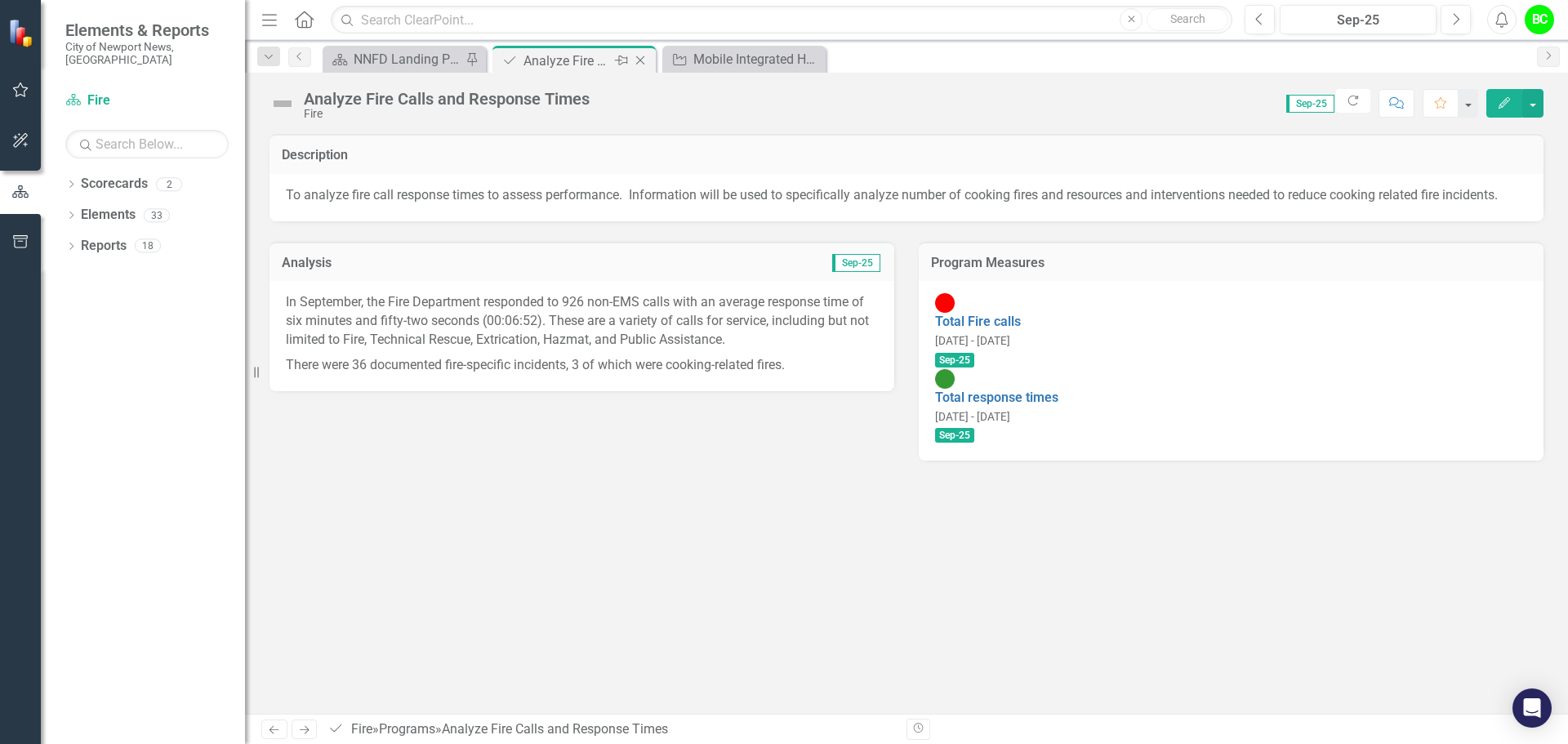
click at [634, 64] on icon "Close" at bounding box center [641, 60] width 16 height 13
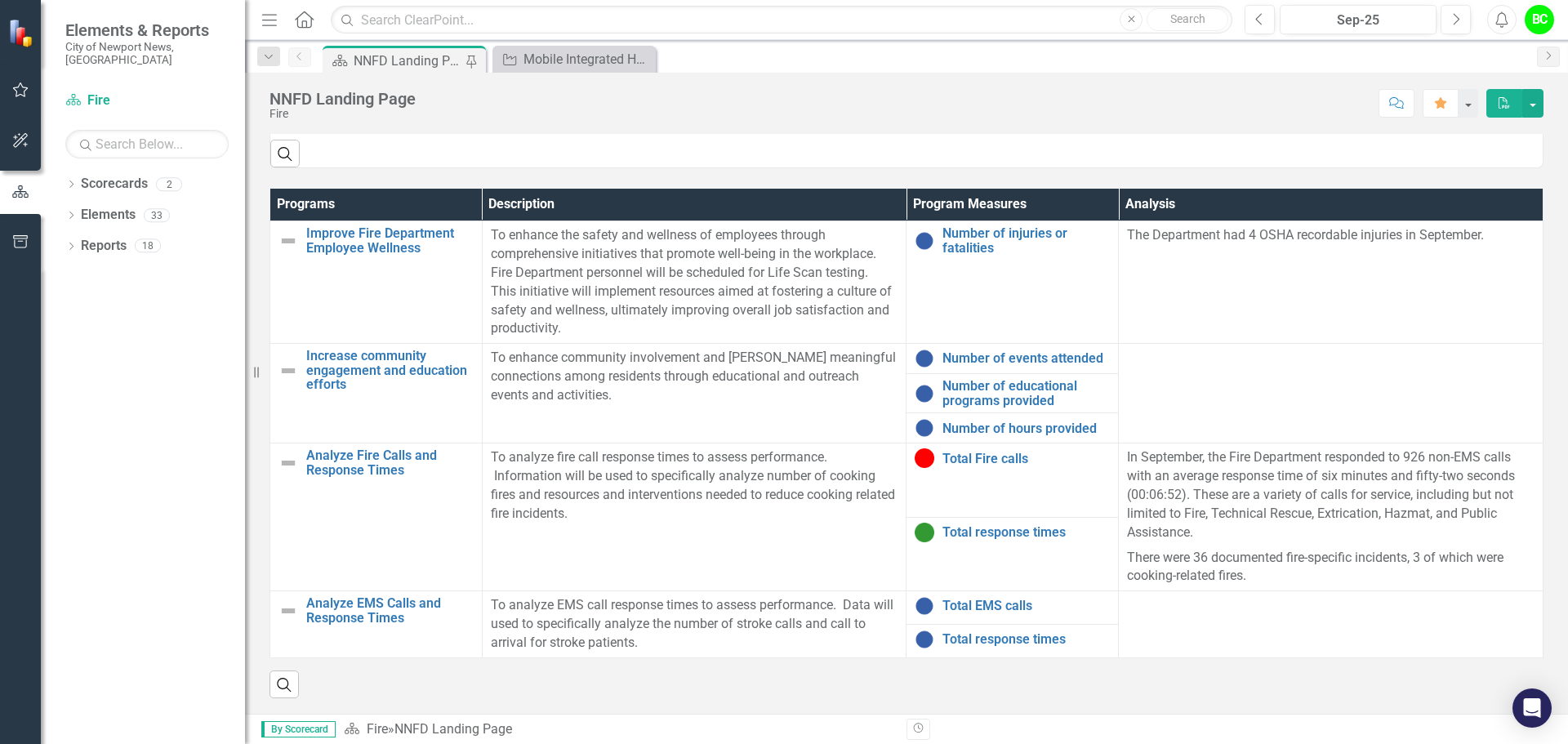
scroll to position [1001, 0]
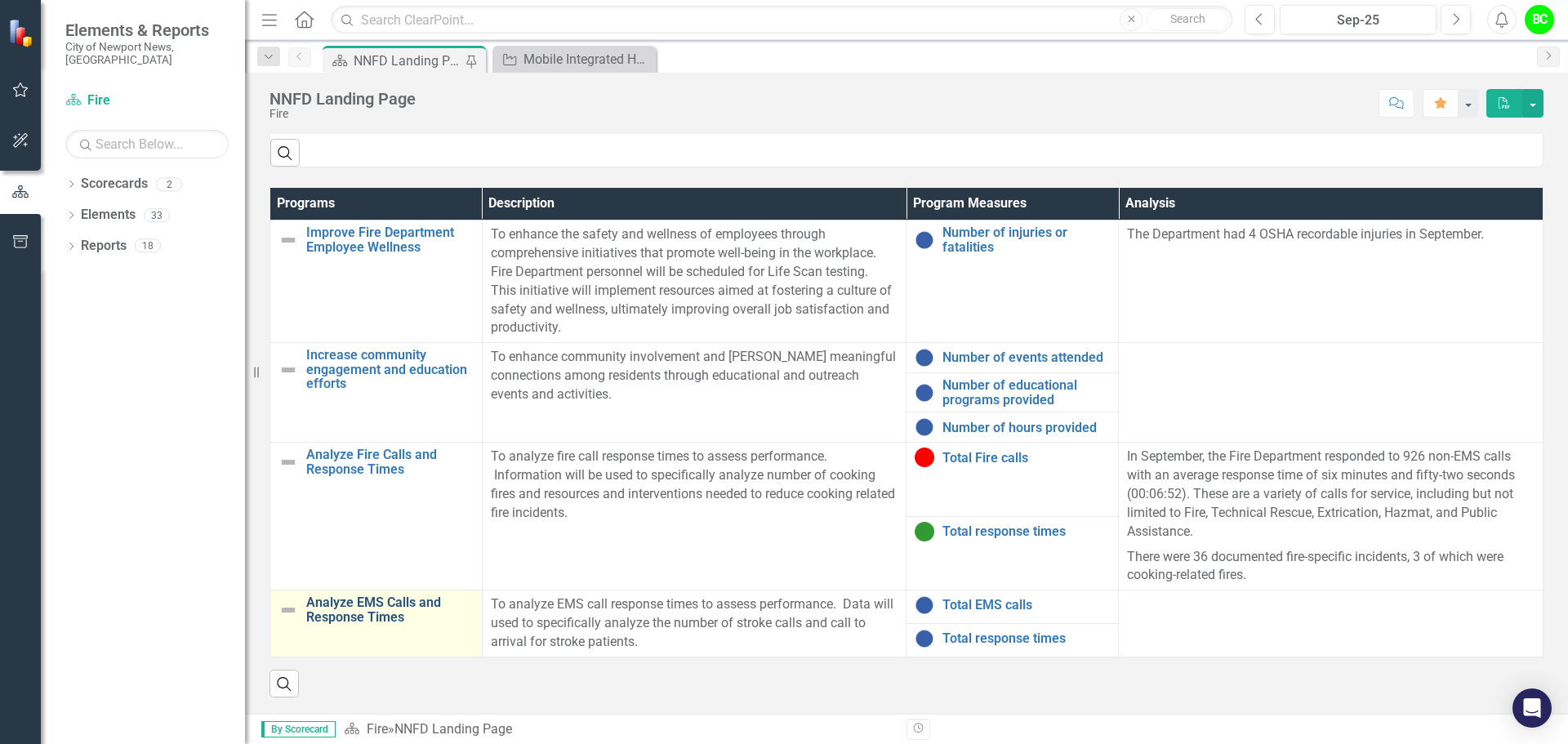
click at [383, 619] on link "Analyze EMS Calls and Response Times" at bounding box center [390, 610] width 168 height 29
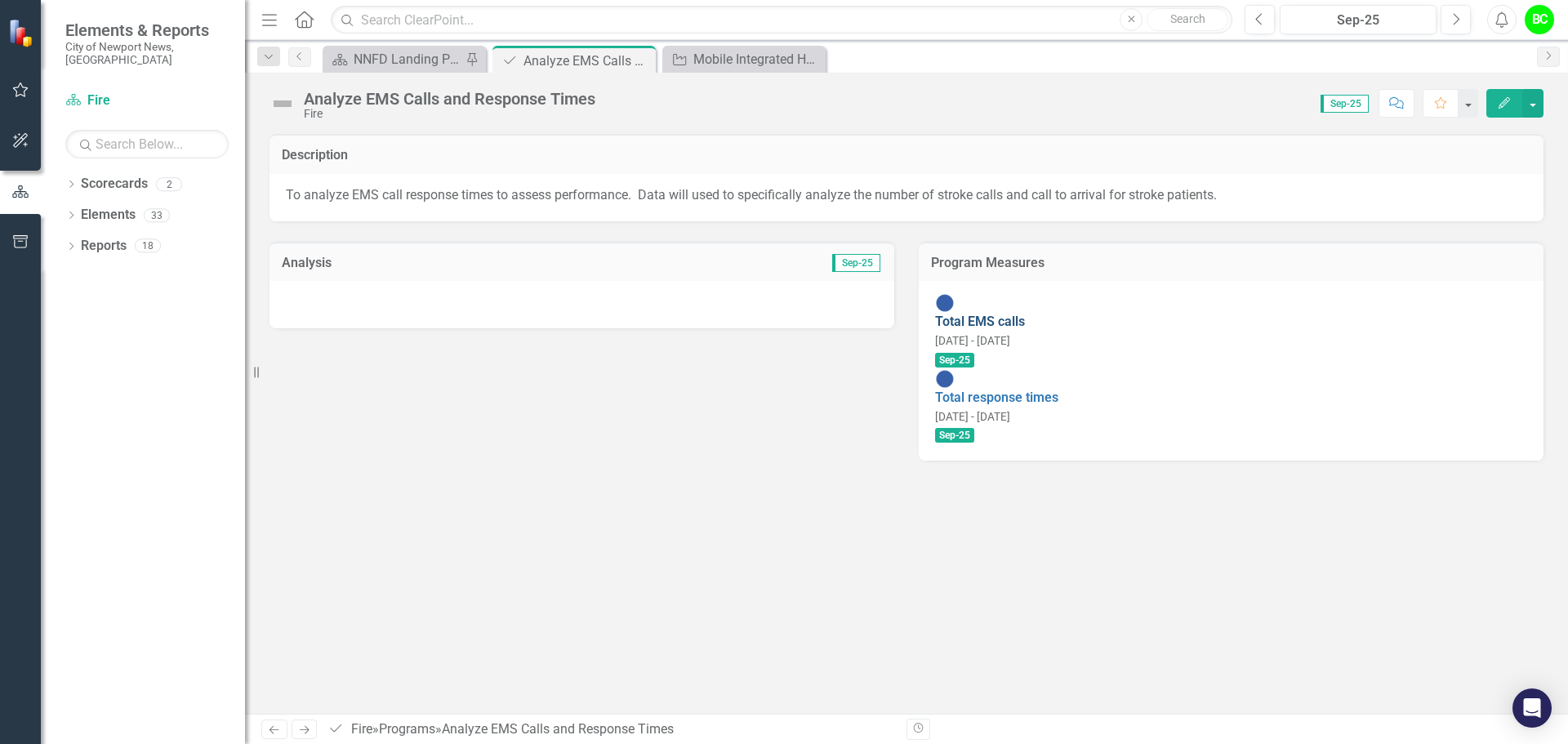
click at [988, 314] on link "Total EMS calls" at bounding box center [981, 321] width 90 height 15
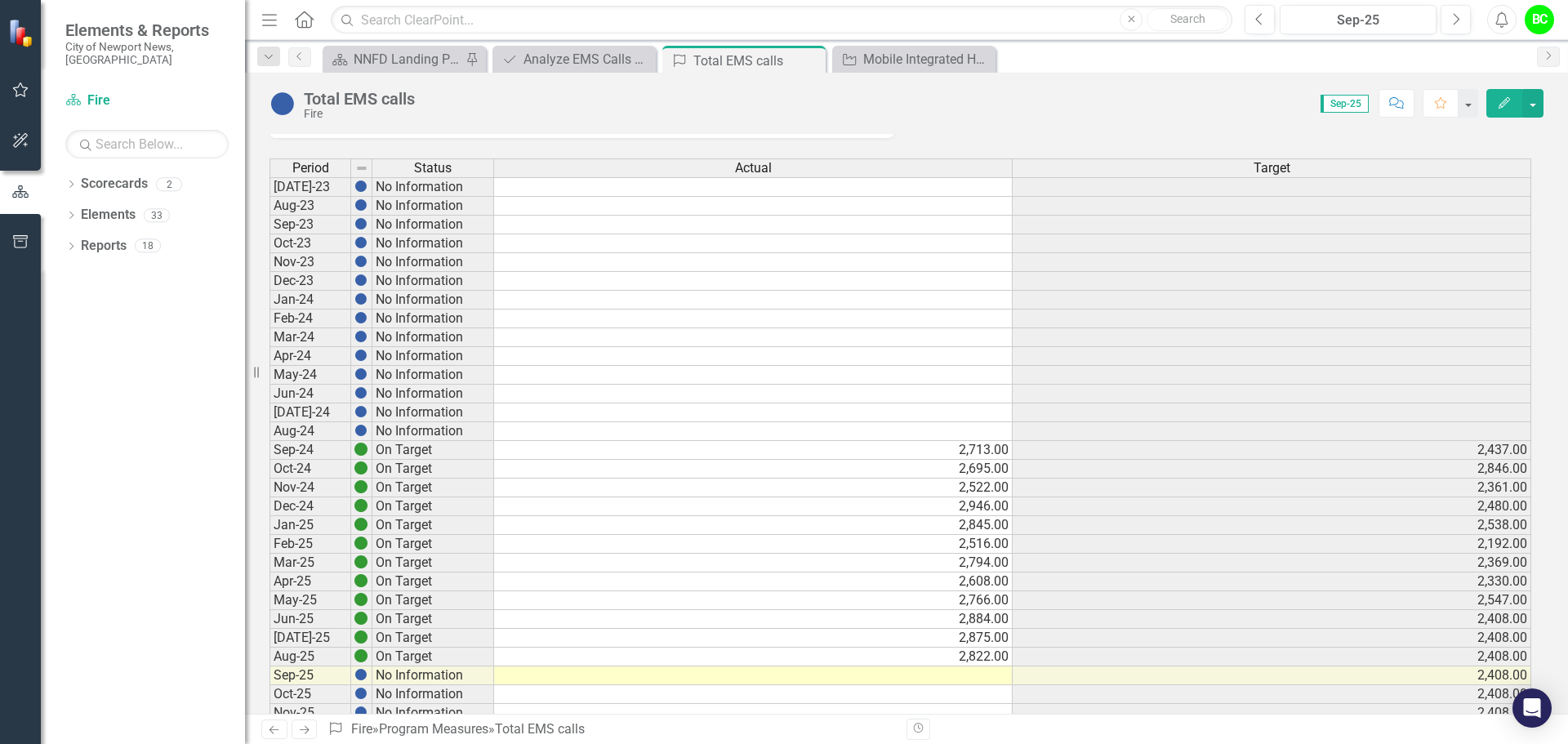
scroll to position [163, 0]
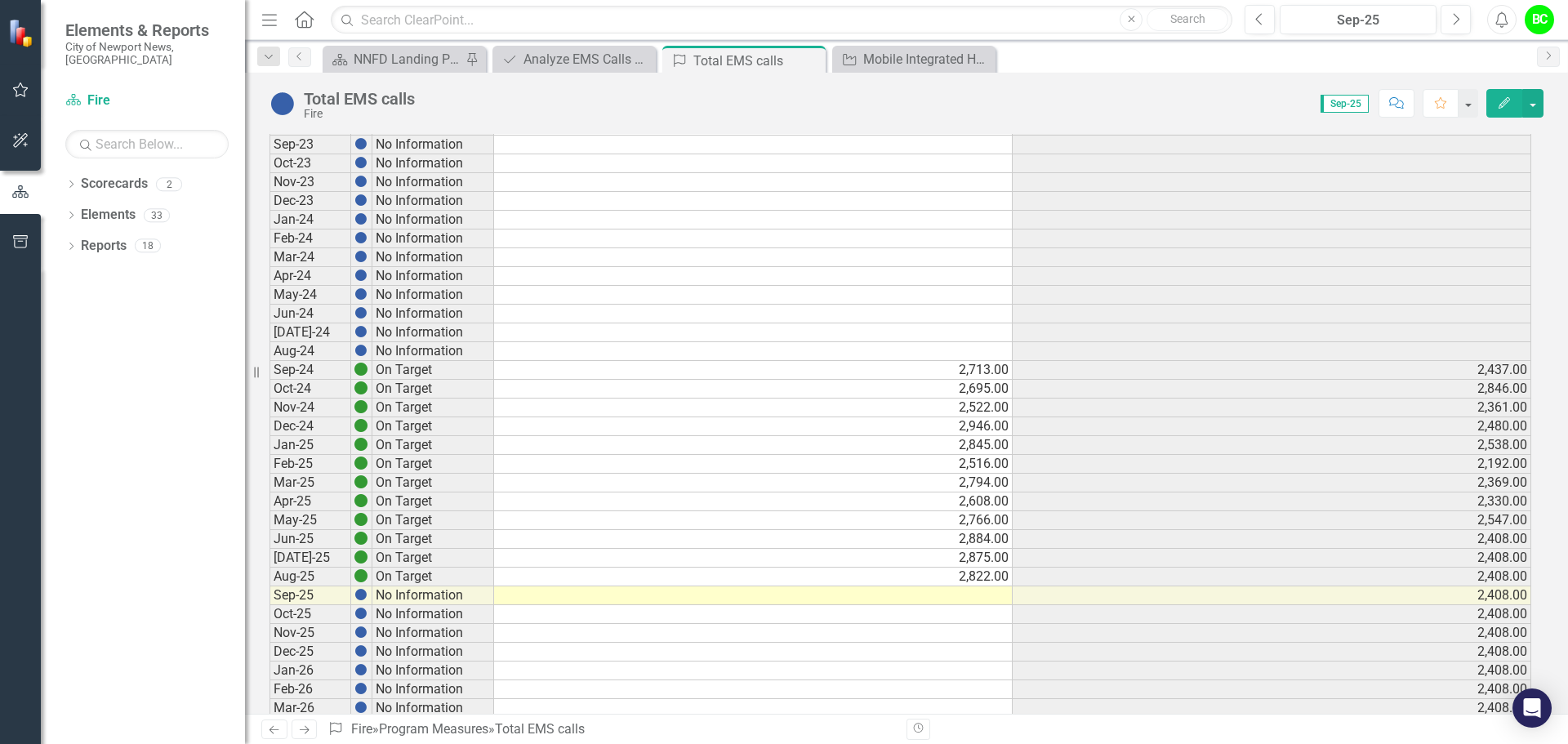
click at [958, 597] on td at bounding box center [753, 595] width 519 height 19
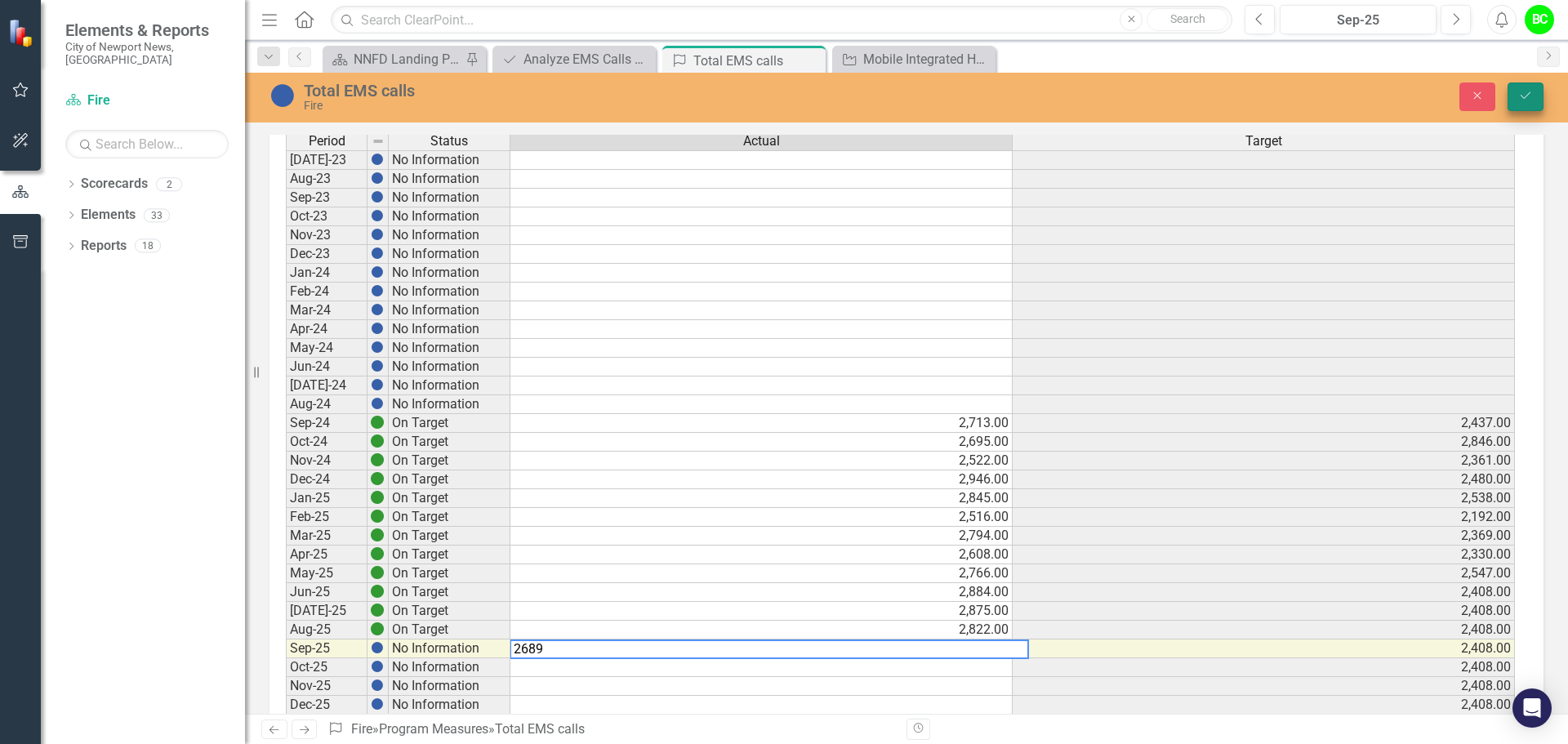
type textarea "2689"
click at [1541, 104] on button "Save" at bounding box center [1526, 96] width 36 height 29
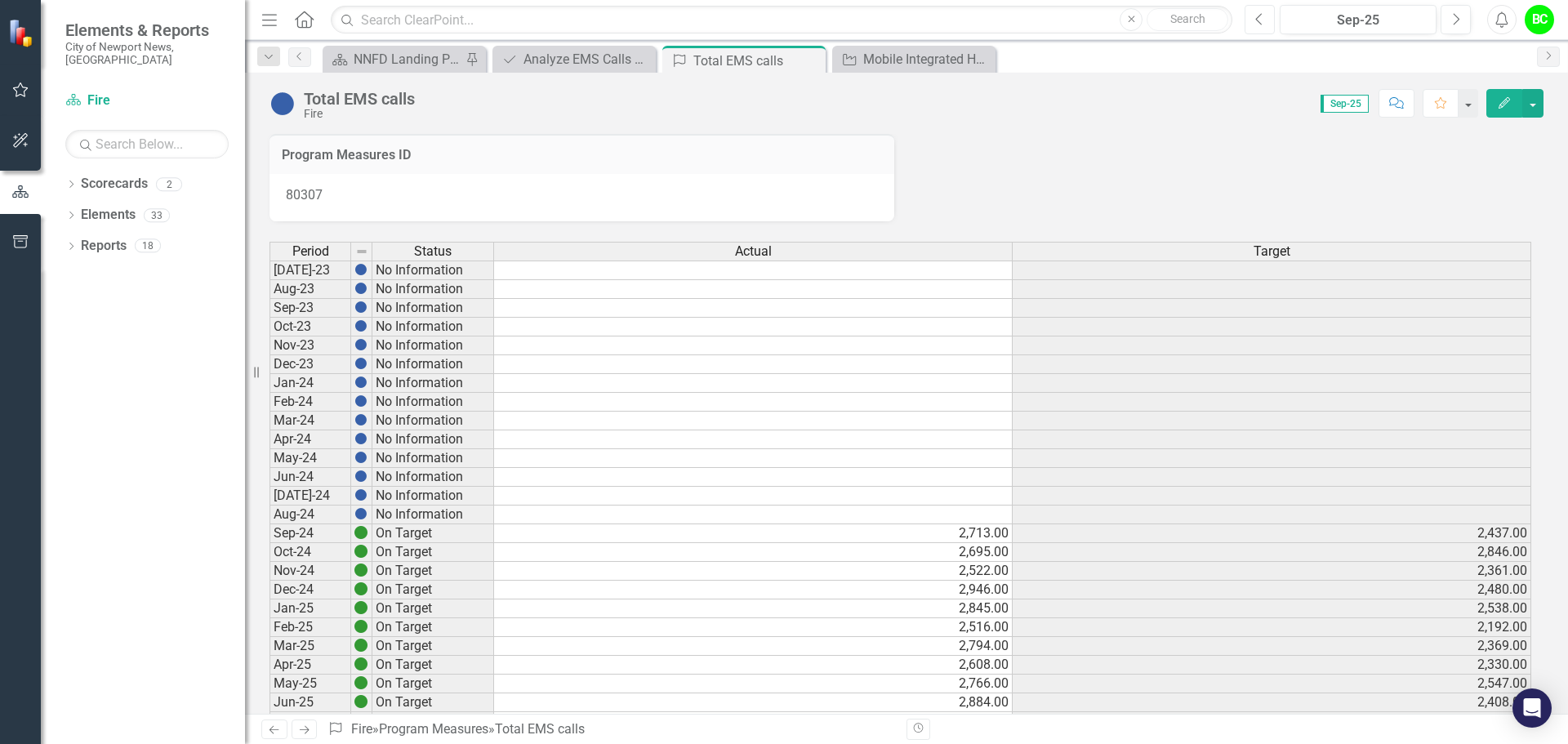
click at [1250, 25] on button "Previous" at bounding box center [1259, 19] width 30 height 30
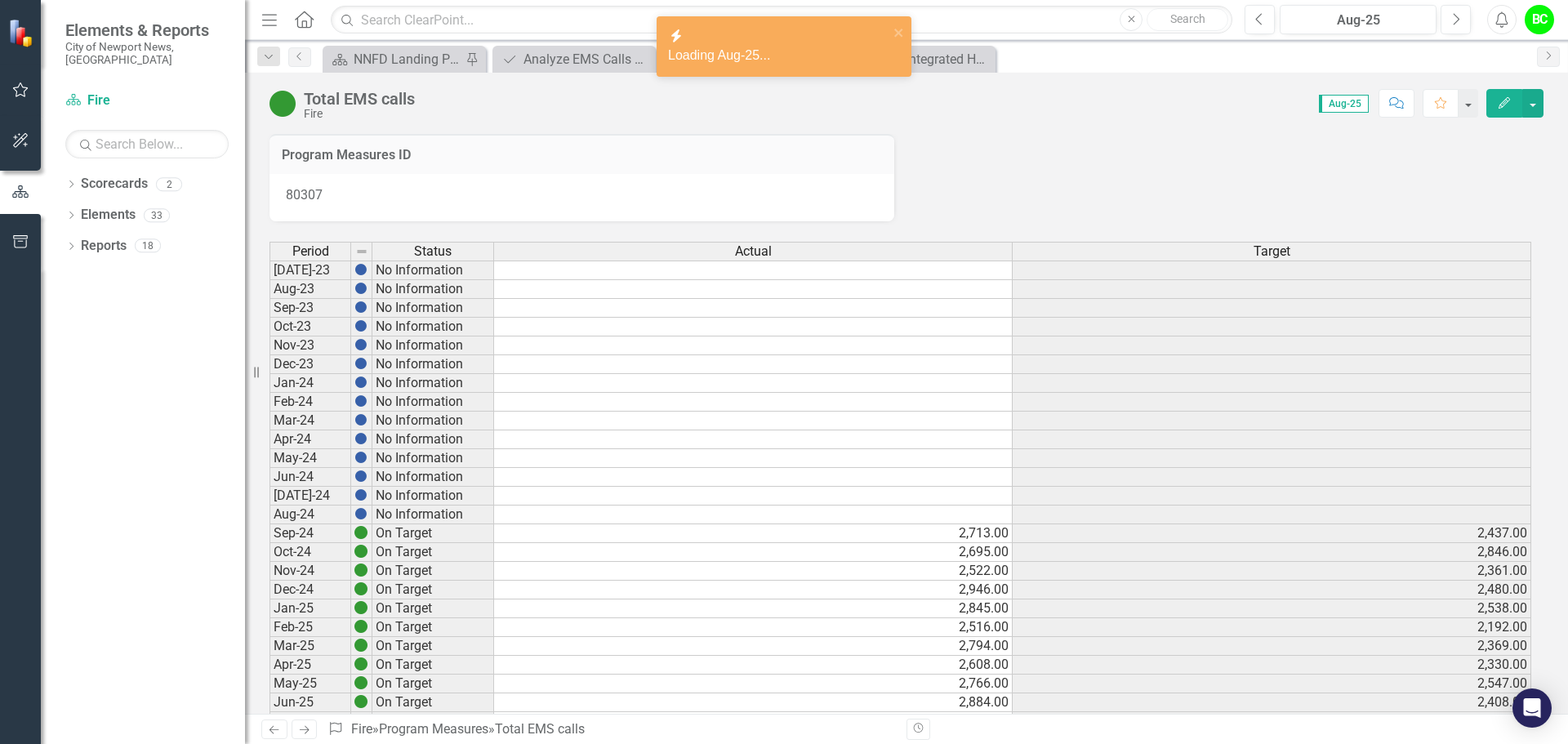
click at [893, 30] on div "icon.bolt Loading Aug-25..." at bounding box center [778, 46] width 230 height 48
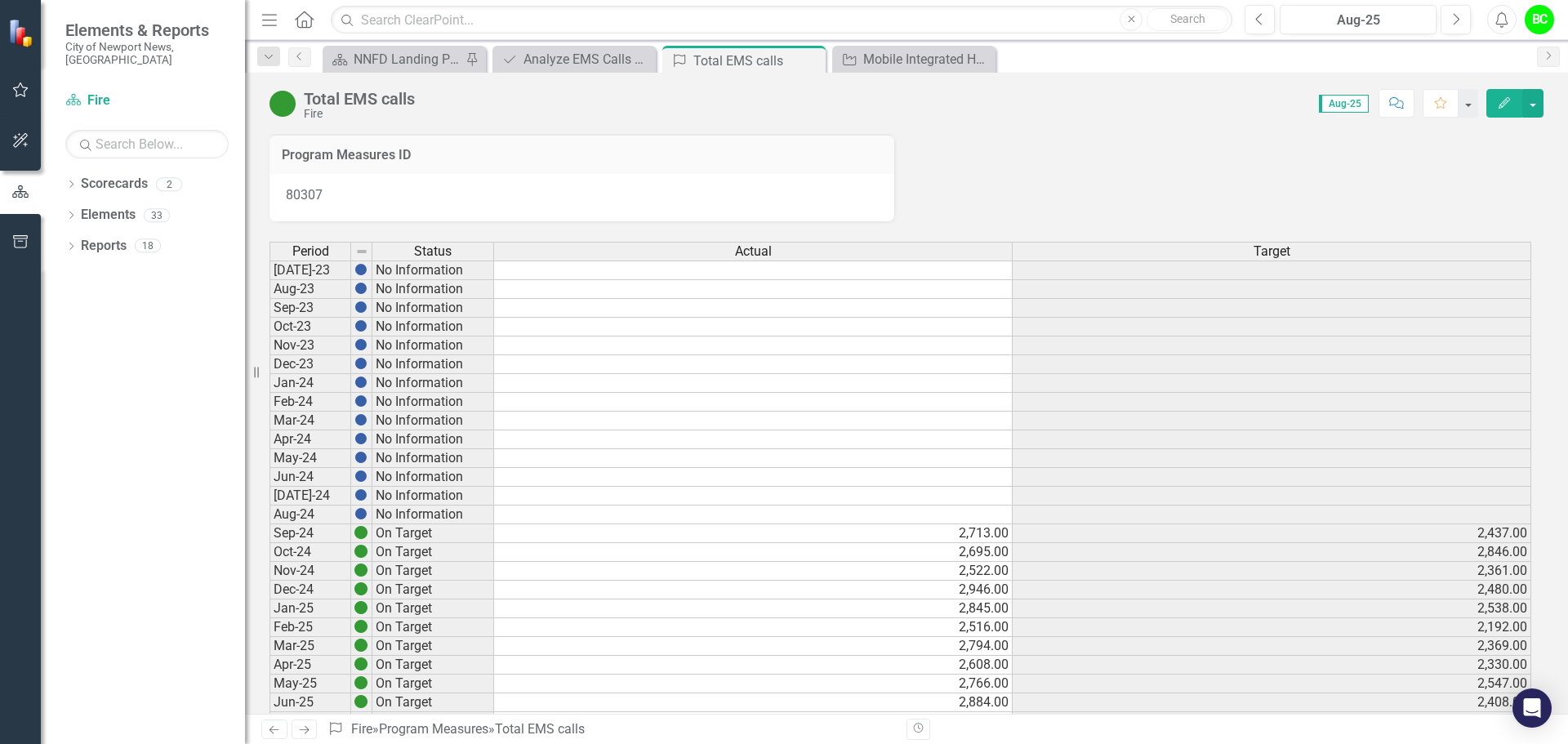
click at [814, 64] on div "icon.bolt Loading Aug-25... Elements & Reports City of Newport News, VA Scoreca…" at bounding box center [784, 372] width 1568 height 744
click at [810, 61] on icon "Close" at bounding box center [810, 60] width 16 height 13
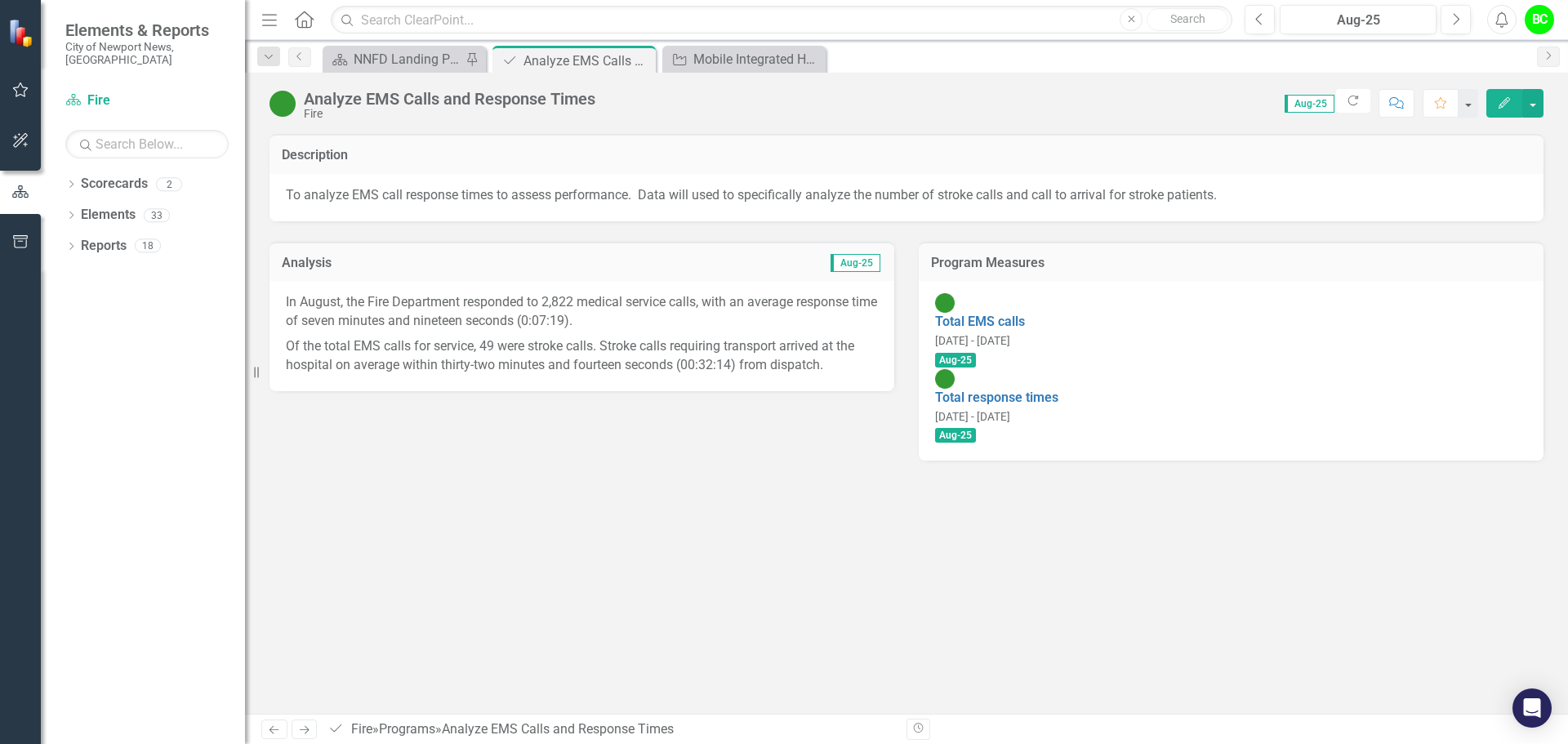
click at [584, 347] on p "Of the total EMS calls for service, 49 were stroke calls. Stroke calls requirin…" at bounding box center [582, 354] width 592 height 41
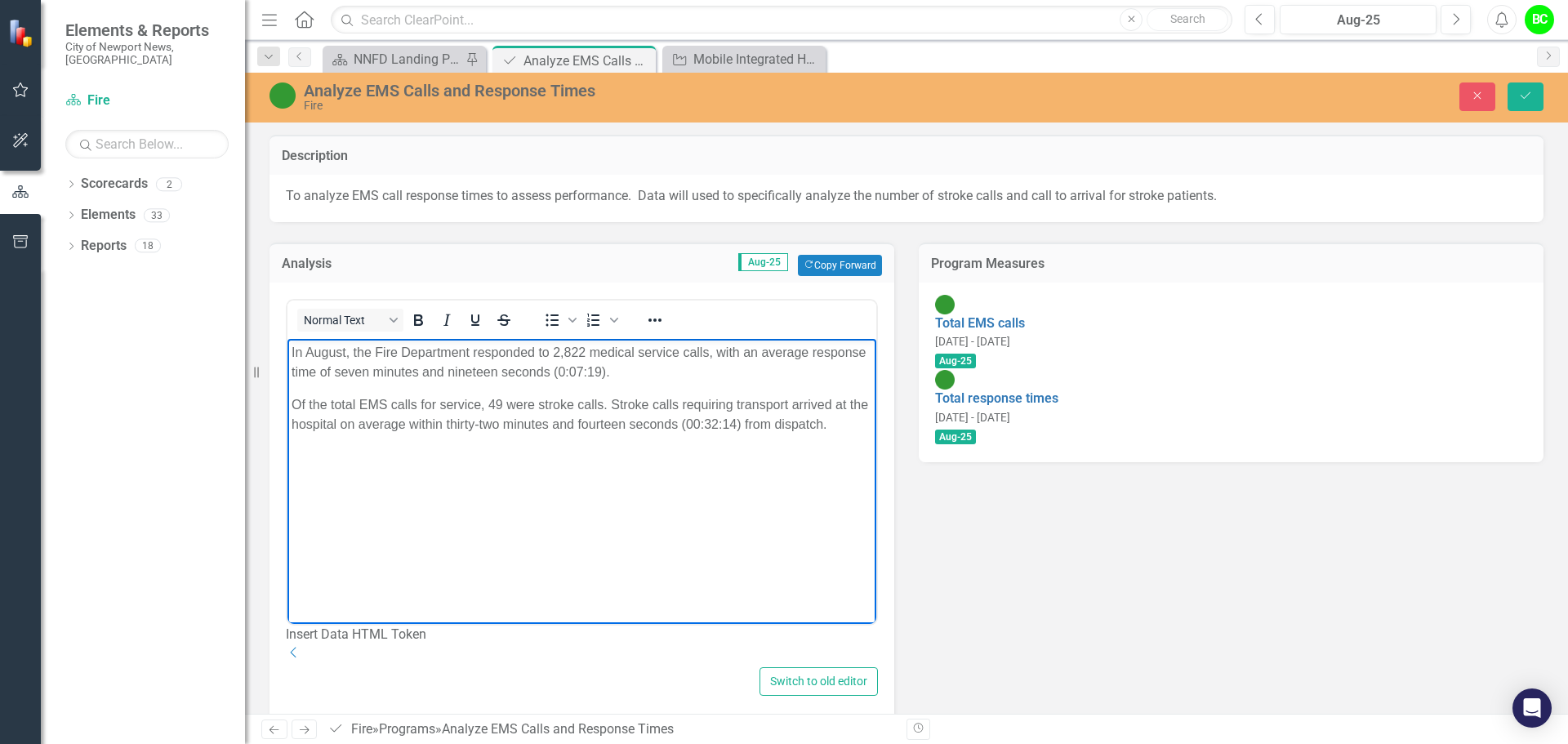
drag, startPoint x: 854, startPoint y: 474, endPoint x: -19, endPoint y: 263, distance: 898.1
click at [288, 339] on html "In August, the Fire Department responded to 2,822 medical service calls, with a…" at bounding box center [582, 462] width 589 height 245
copy body "In August, the Fire Department responded to 2,822 medical service calls, with a…"
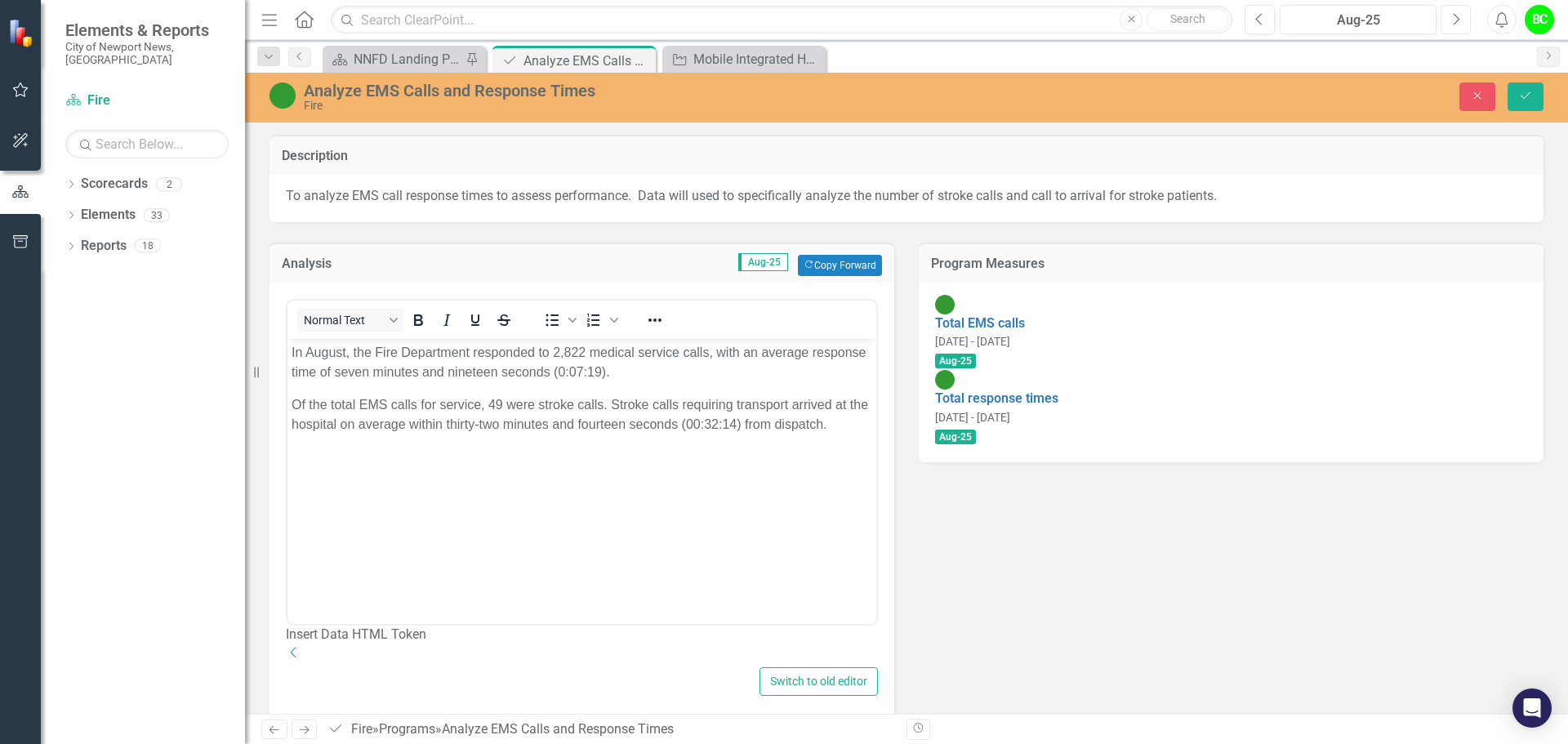
click at [1462, 31] on button "Next" at bounding box center [1455, 19] width 30 height 30
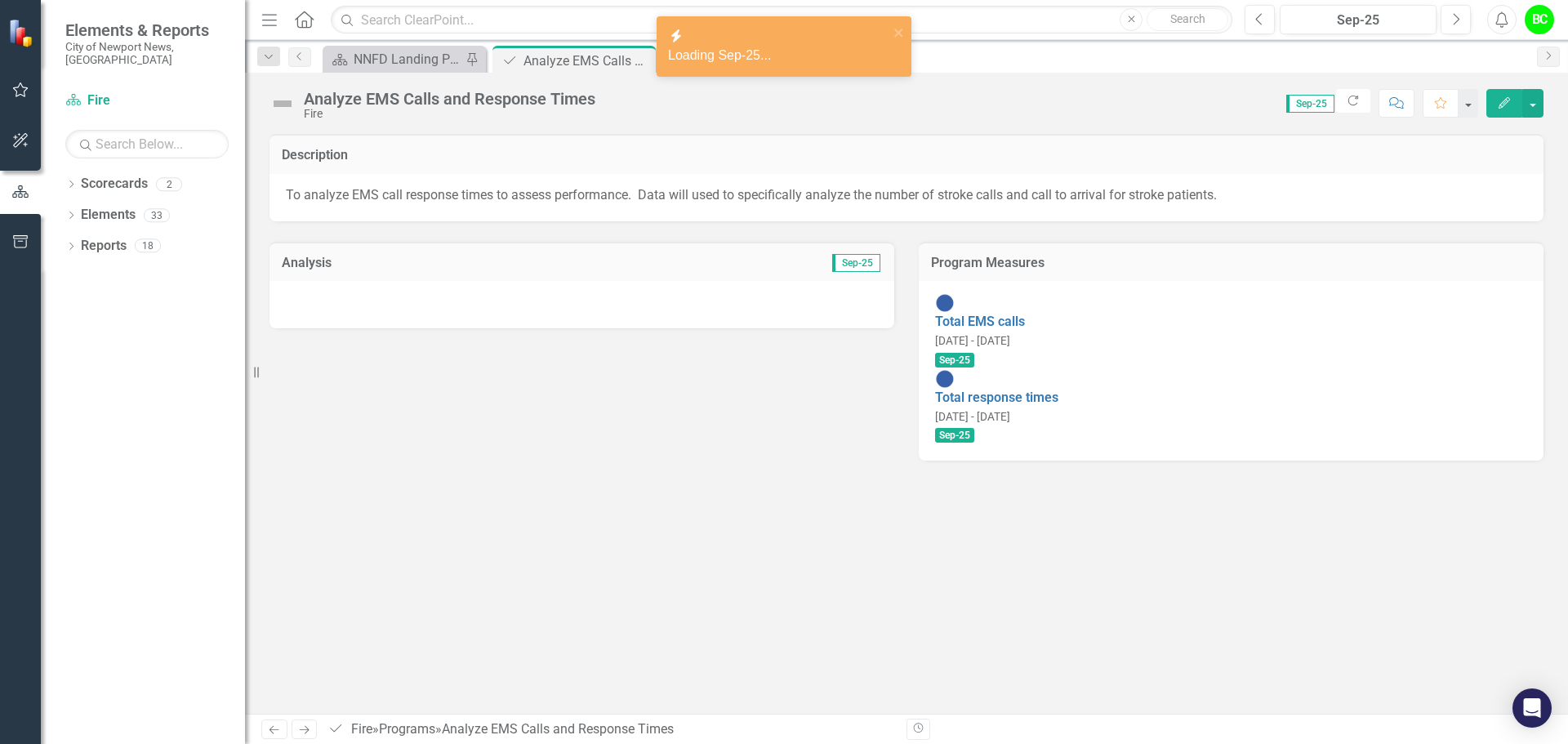
click at [641, 311] on div at bounding box center [582, 304] width 625 height 48
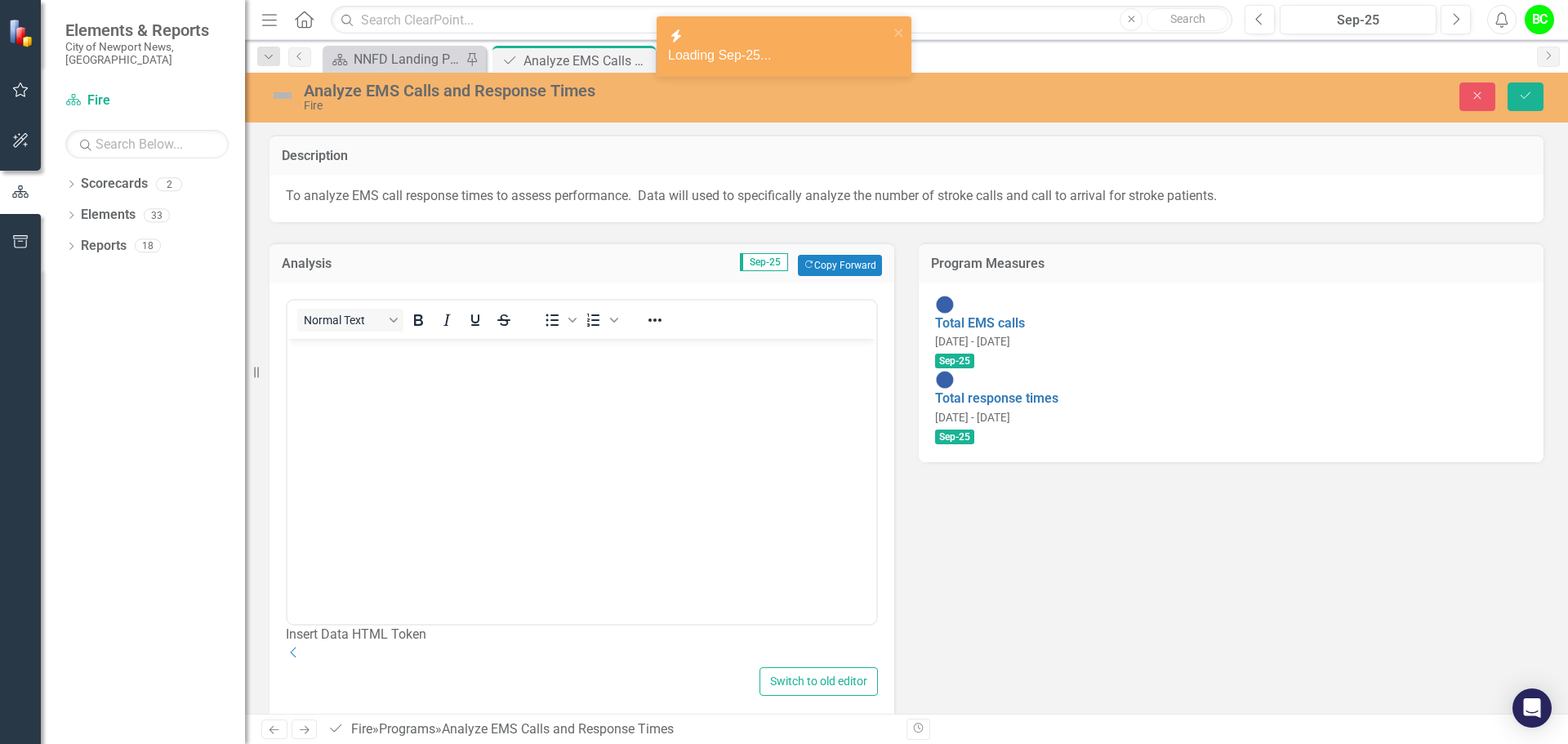
click at [564, 401] on body "Rich Text Area. Press ALT-0 for help." at bounding box center [582, 462] width 589 height 245
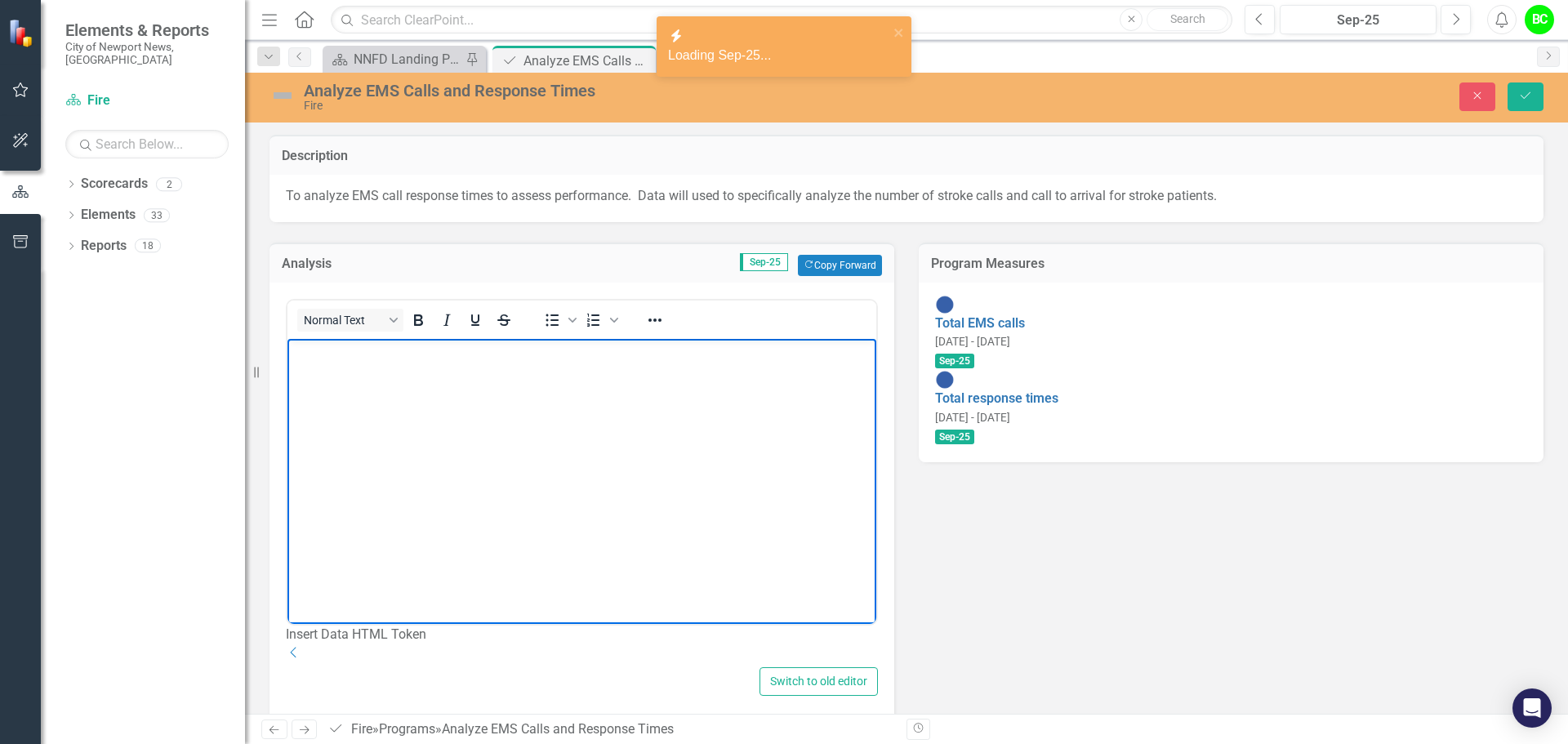
paste body "Rich Text Area. Press ALT-0 for help."
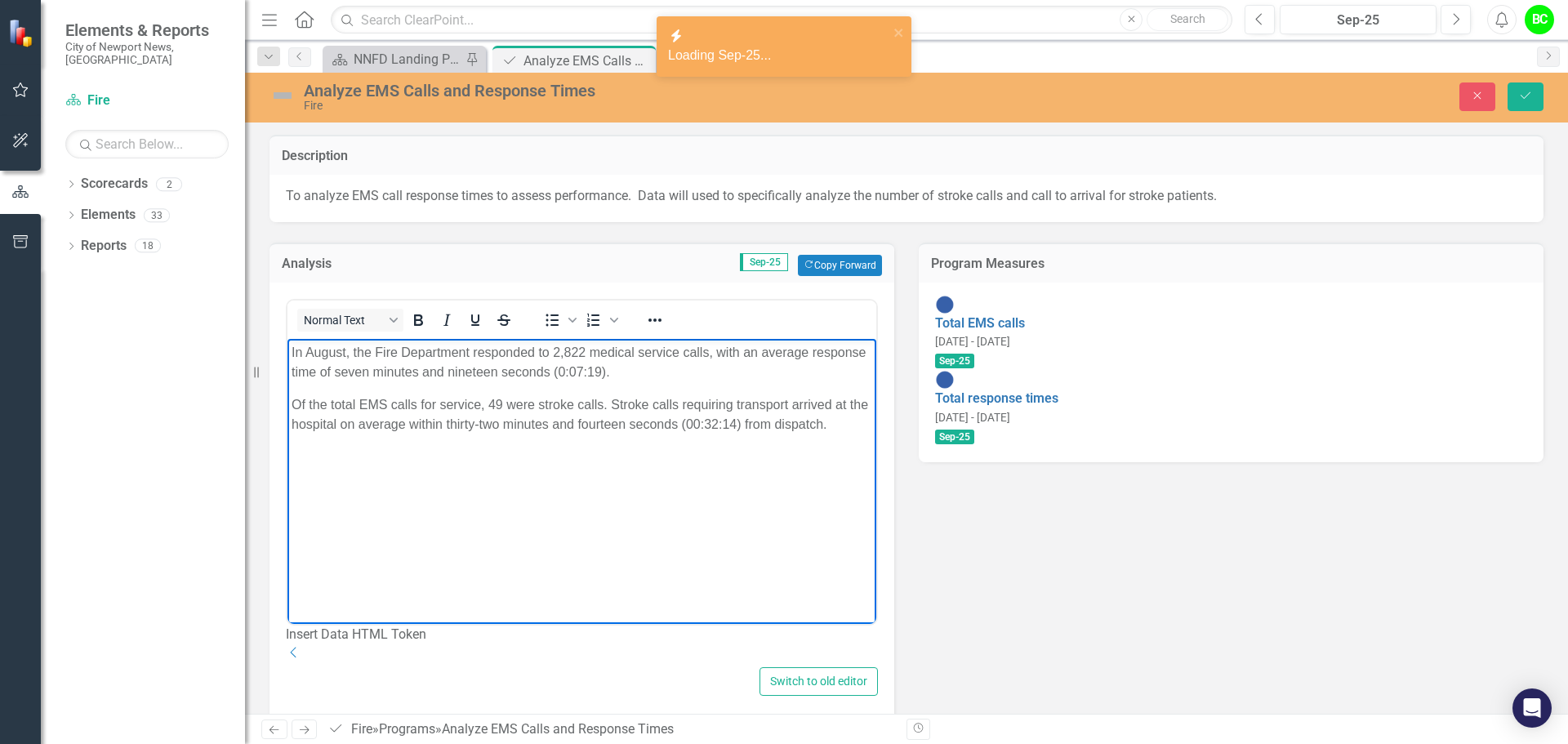
click at [302, 346] on p "In August, the Fire Department responded to 2,822 medical service calls, with a…" at bounding box center [582, 362] width 581 height 39
click at [316, 346] on p "In August, the Fire Department responded to 2,822 medical service calls, with a…" at bounding box center [582, 362] width 581 height 39
click at [583, 349] on p "In September, the Fire Department responded to 2,822 medical service calls, wit…" at bounding box center [582, 362] width 581 height 39
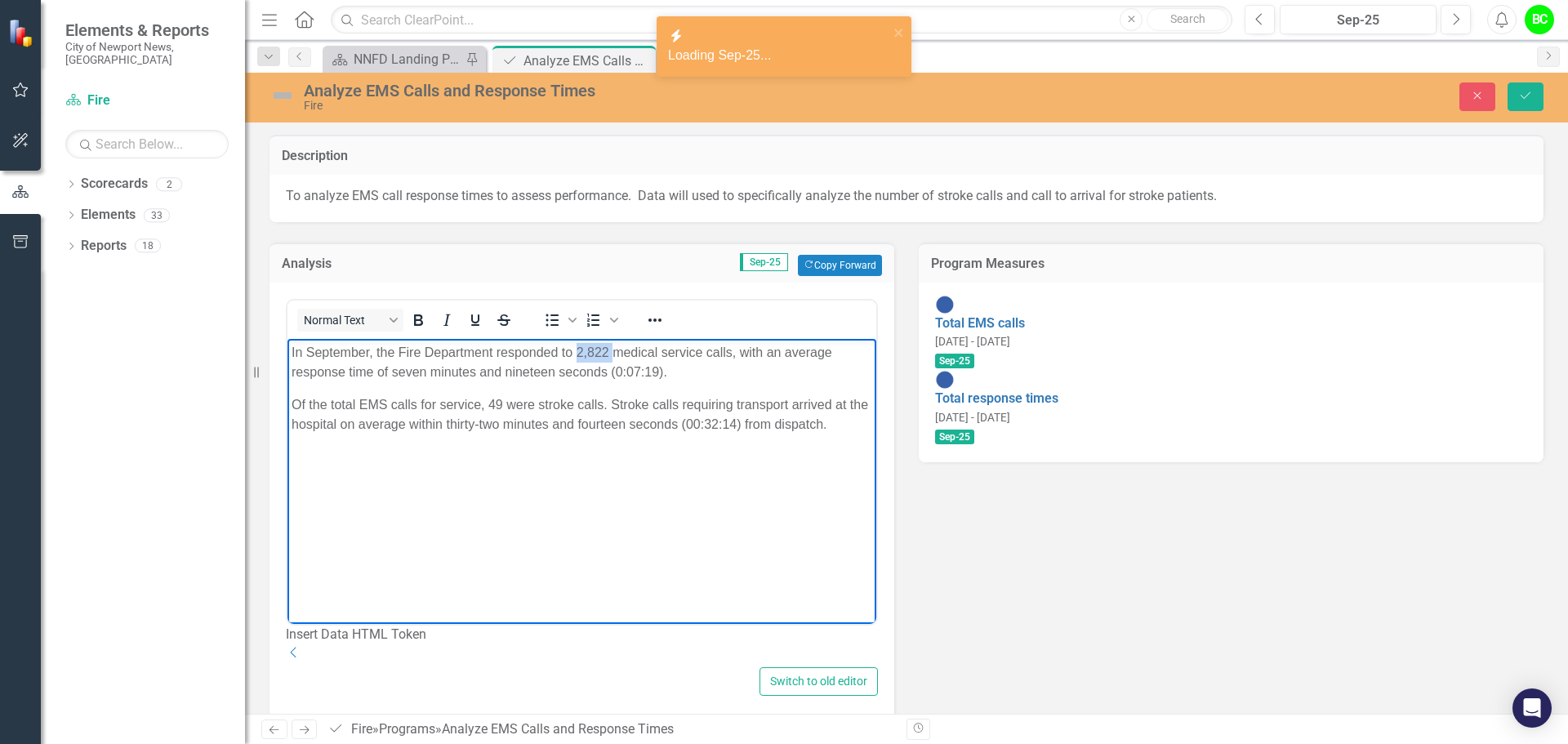
click at [583, 349] on p "In September, the Fire Department responded to 2,822 medical service calls, wit…" at bounding box center [582, 362] width 581 height 39
drag, startPoint x: 397, startPoint y: 371, endPoint x: 712, endPoint y: 363, distance: 315.1
click at [712, 363] on p "In September, the Fire Department responded to 2,689 medical service calls, wit…" at bounding box center [582, 362] width 581 height 39
click at [399, 372] on p "In September, the Fire Department responded to 2,689 medical service calls, wit…" at bounding box center [582, 362] width 581 height 39
click at [529, 496] on body "In September, the Fire Department responded to 2,689 medical service calls, wit…" at bounding box center [582, 462] width 589 height 245
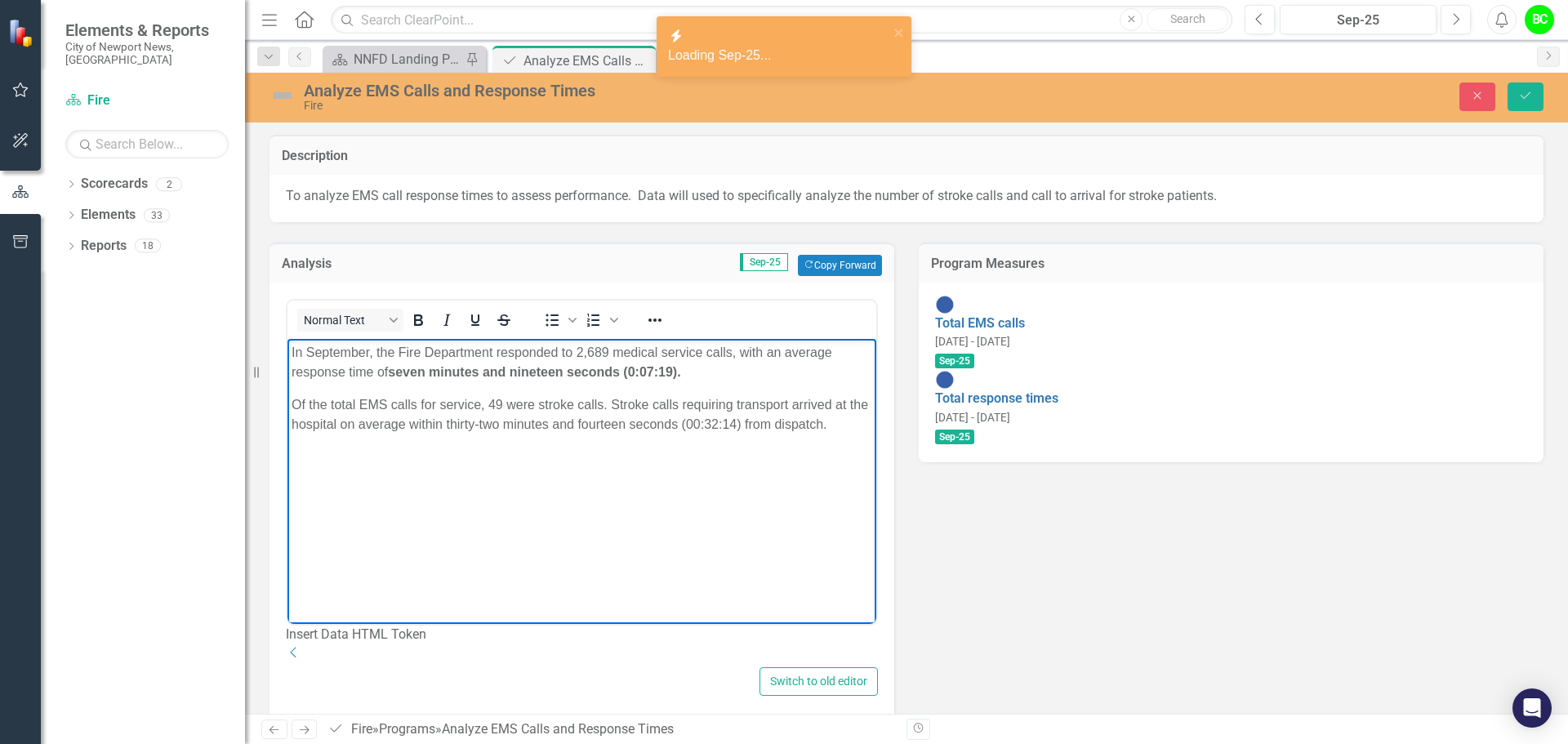
click at [639, 472] on body "In September, the Fire Department responded to 2,689 medical service calls, wit…" at bounding box center [582, 462] width 589 height 245
click at [495, 395] on p "Of the total EMS calls for service, 49 were stroke calls. Stroke calls requirin…" at bounding box center [582, 414] width 581 height 39
click at [568, 462] on body "In September, the Fire Department responded to 2,689 medical service calls, wit…" at bounding box center [582, 462] width 589 height 245
click at [738, 418] on p "Of the total EMS calls for service, 55 were stroke calls. Stroke calls requirin…" at bounding box center [582, 414] width 581 height 39
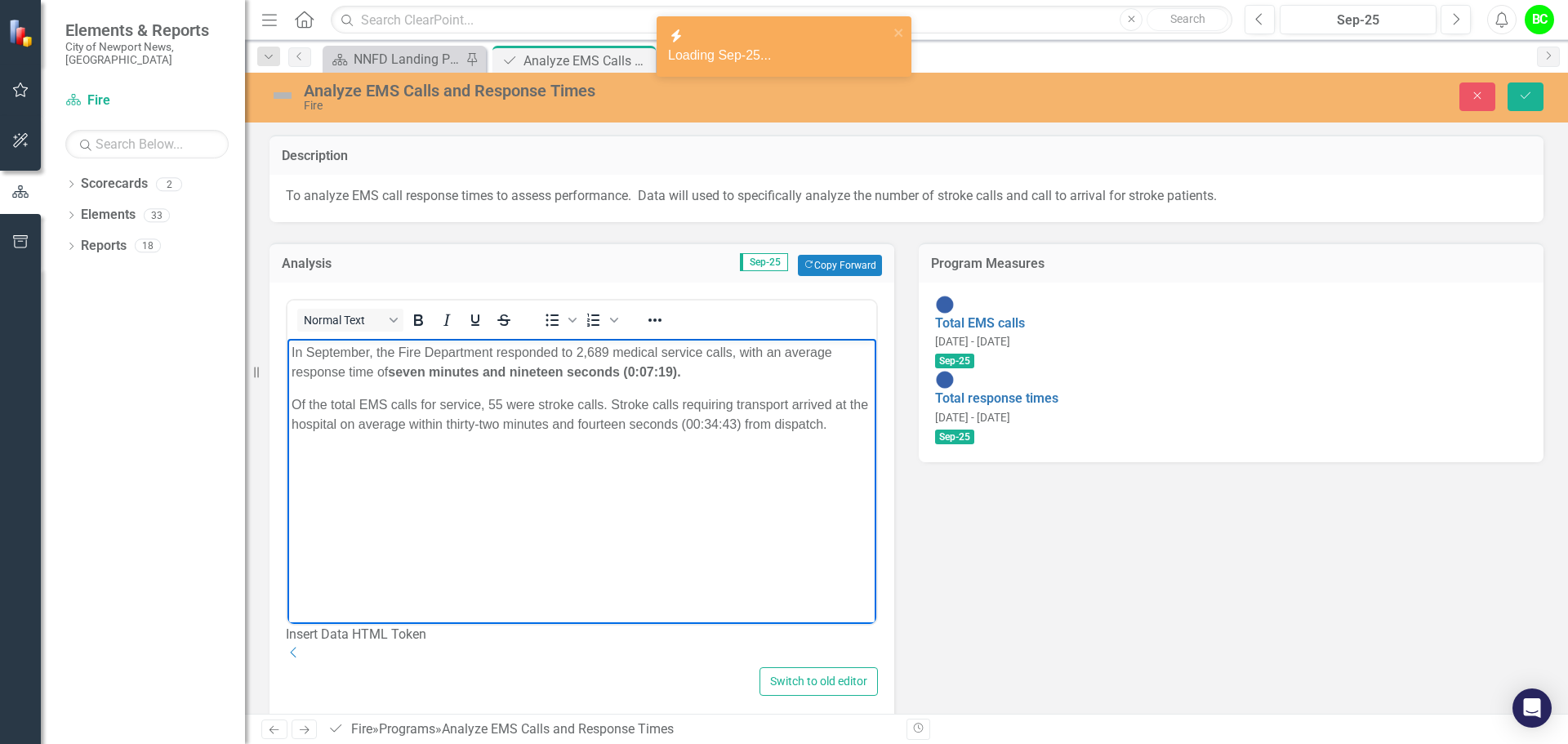
click at [728, 519] on body "In September, the Fire Department responded to 2,689 medical service calls, wit…" at bounding box center [582, 462] width 589 height 245
click at [511, 426] on p "Of the total EMS calls for service, 55 were stroke calls. Stroke calls requirin…" at bounding box center [582, 414] width 581 height 39
click at [541, 541] on body "In September, the Fire Department responded to 2,689 medical service calls, wit…" at bounding box center [582, 462] width 589 height 245
click at [618, 426] on p "Of the total EMS calls for service, 55 were stroke calls. Stroke calls requirin…" at bounding box center [582, 414] width 581 height 39
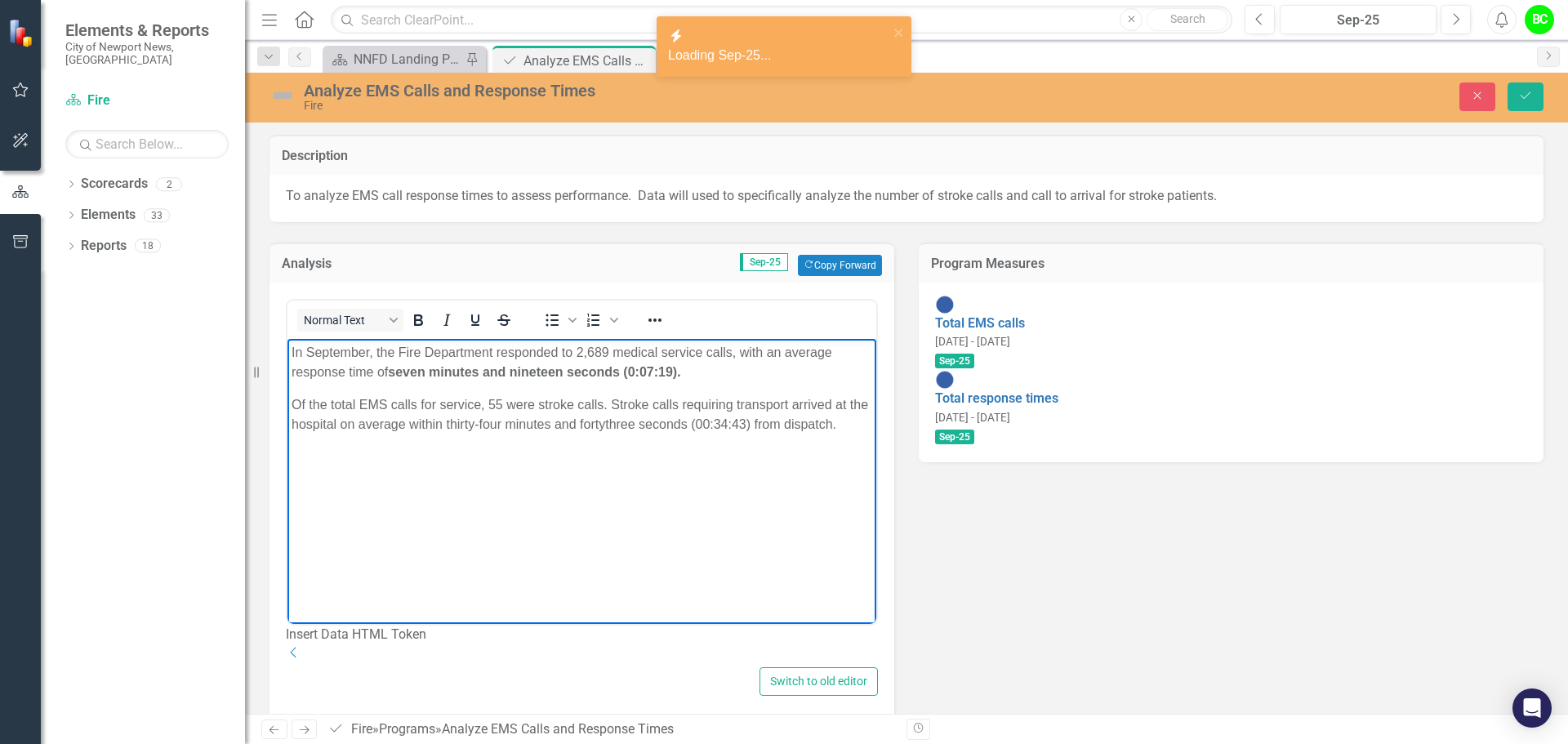
click at [629, 420] on p "Of the total EMS calls for service, 55 were stroke calls. Stroke calls requirin…" at bounding box center [582, 414] width 581 height 39
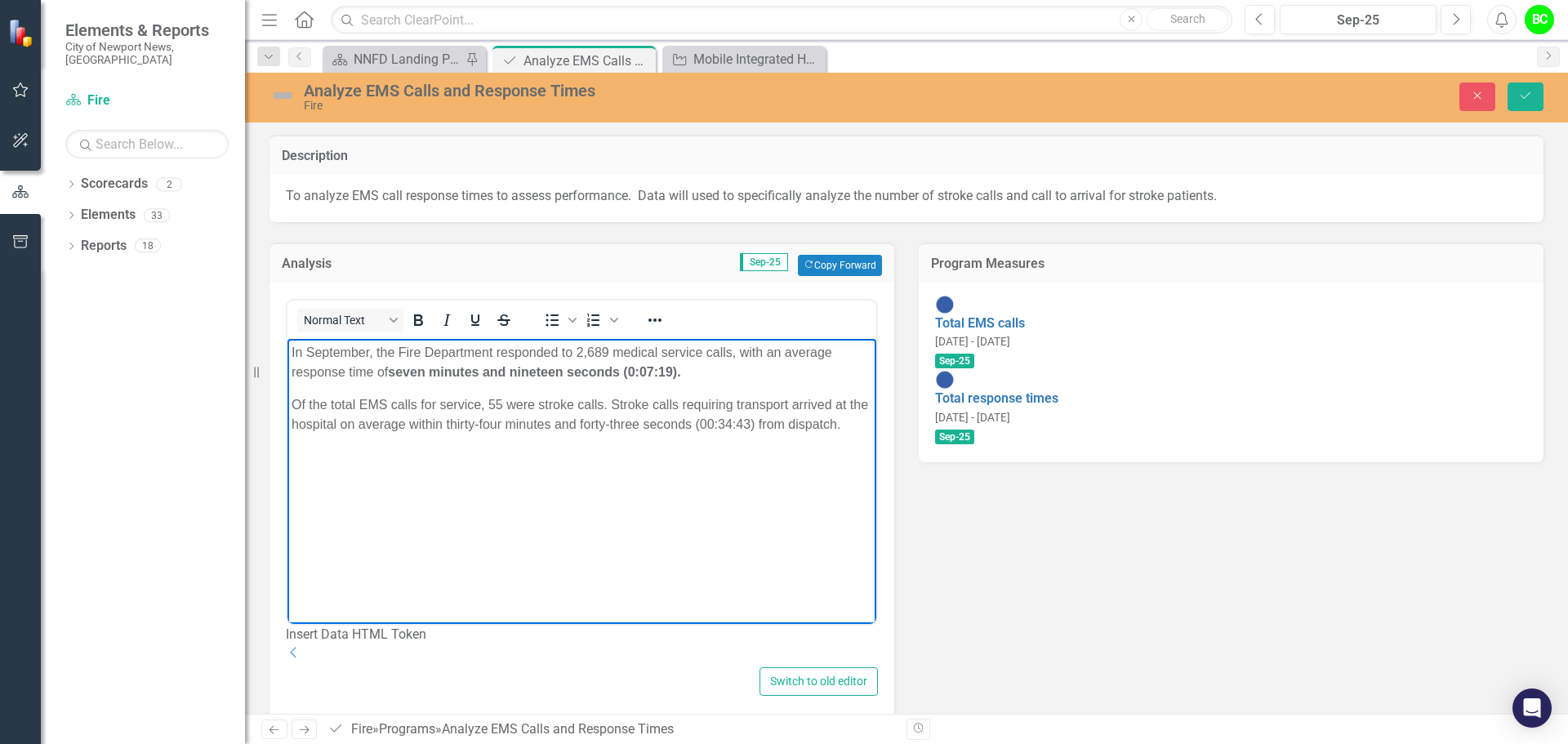
click at [655, 368] on strong "seven minutes and nineteen seconds (0:07:19)." at bounding box center [534, 372] width 292 height 14
click at [421, 372] on strong "seven minutes and nineteen seconds (0:05:24)." at bounding box center [534, 372] width 292 height 14
click at [531, 374] on strong "five minutes and nineteen seconds (0:05:24)." at bounding box center [527, 372] width 279 height 14
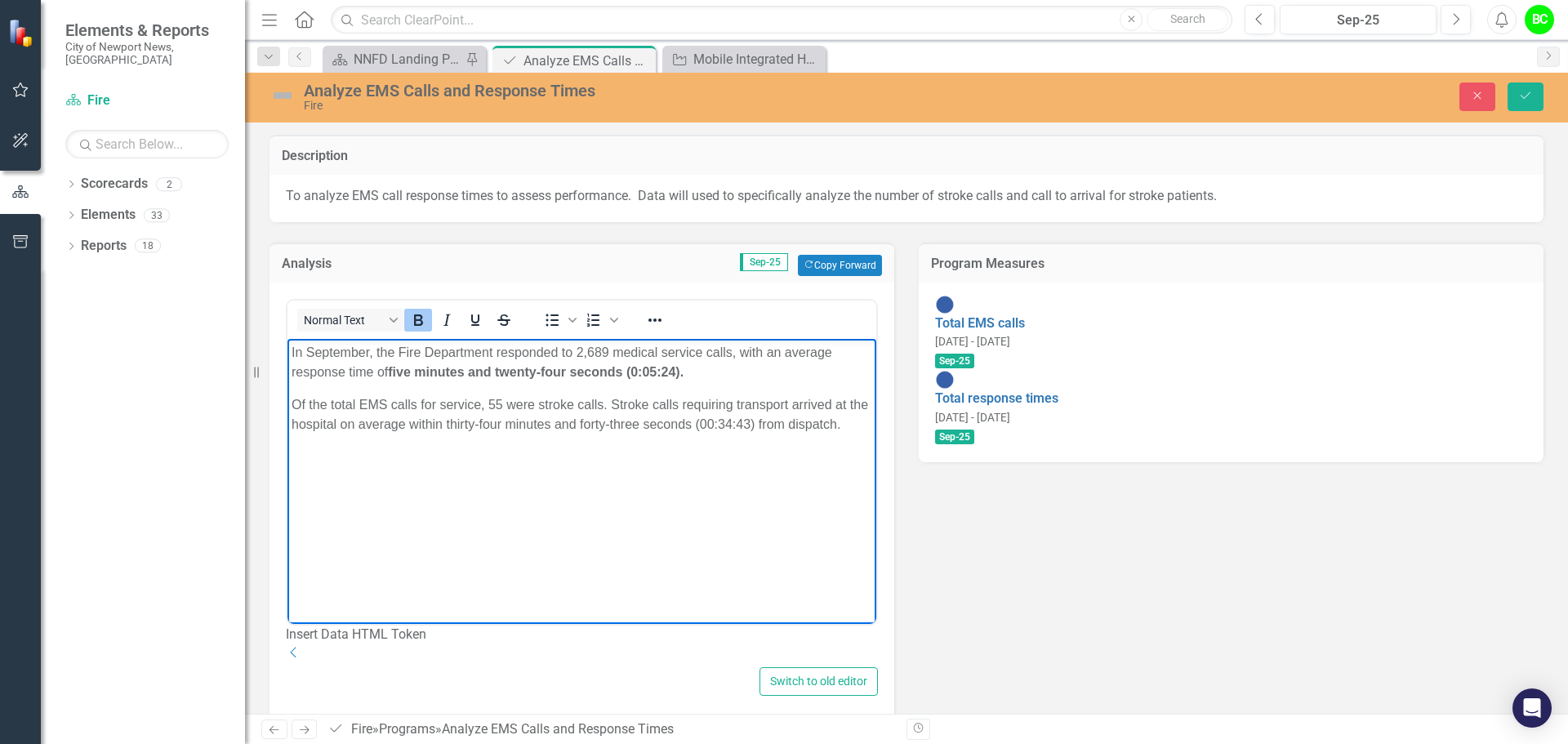
drag, startPoint x: 737, startPoint y: 369, endPoint x: 395, endPoint y: 381, distance: 342.2
click at [395, 381] on p "In September, the Fire Department responded to 2,689 medical service calls, wit…" at bounding box center [582, 362] width 581 height 39
click at [394, 370] on p "In September, the Fire Department responded to 2,689 medical service calls, wit…" at bounding box center [582, 362] width 581 height 39
click at [398, 381] on p "In September, the Fire Department responded to 2,689 medical service calls, wit…" at bounding box center [582, 362] width 581 height 39
drag, startPoint x: 398, startPoint y: 372, endPoint x: 389, endPoint y: 372, distance: 9.0
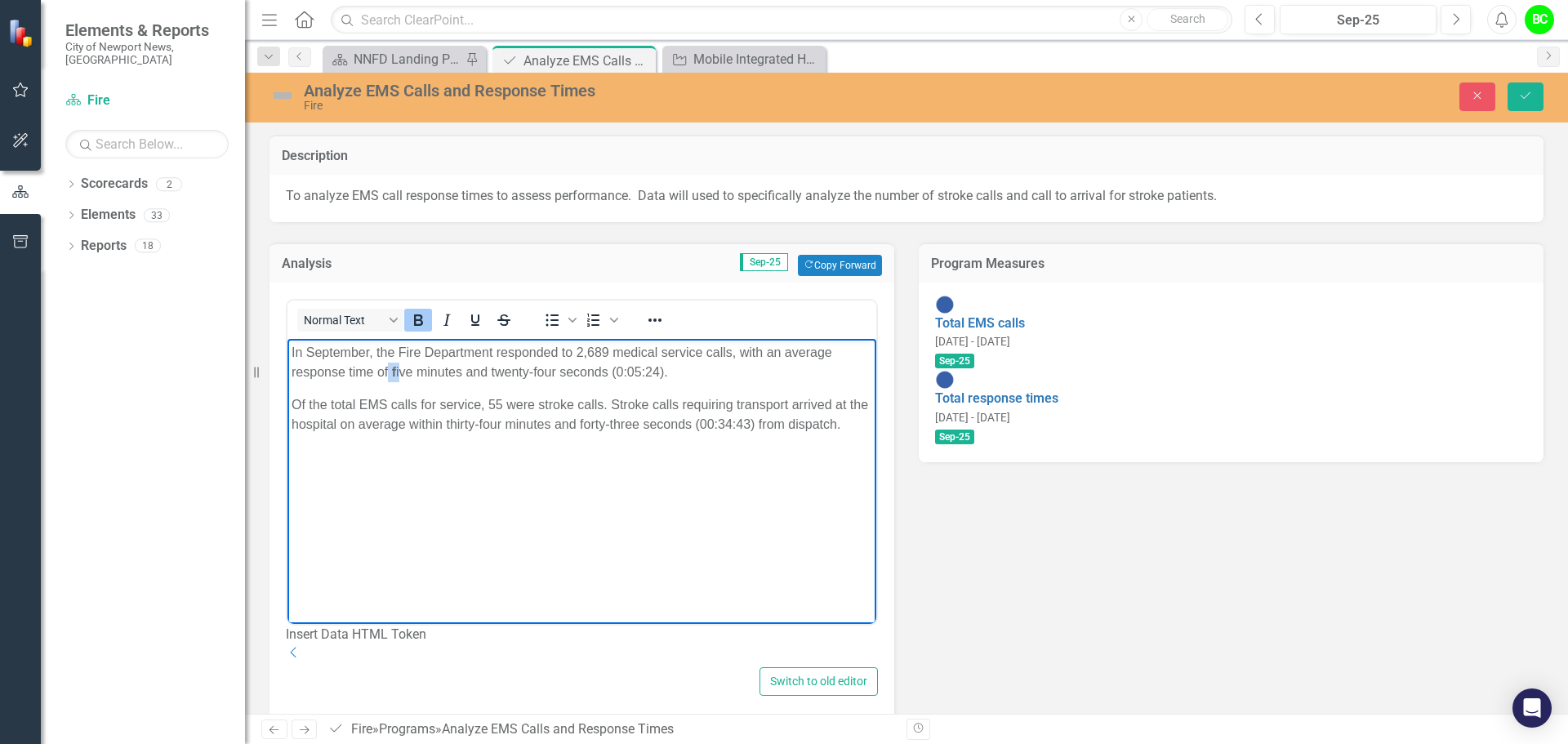
click at [389, 372] on p "In September, the Fire Department responded to 2,689 medical service calls, wit…" at bounding box center [582, 362] width 581 height 39
click at [401, 382] on body "In September, the Fire Department responded to 2,689 medical service calls, wit…" at bounding box center [582, 462] width 589 height 245
click at [624, 428] on p "Of the total EMS calls for service, 55 were stroke calls. Stroke calls requirin…" at bounding box center [582, 414] width 581 height 39
click at [640, 367] on p "In September, the Fire Department responded to 2,689 medical service calls, wit…" at bounding box center [582, 362] width 581 height 39
click at [406, 371] on p "In September, the Fire Department responded to 2,689 medical service calls, wit…" at bounding box center [582, 362] width 581 height 39
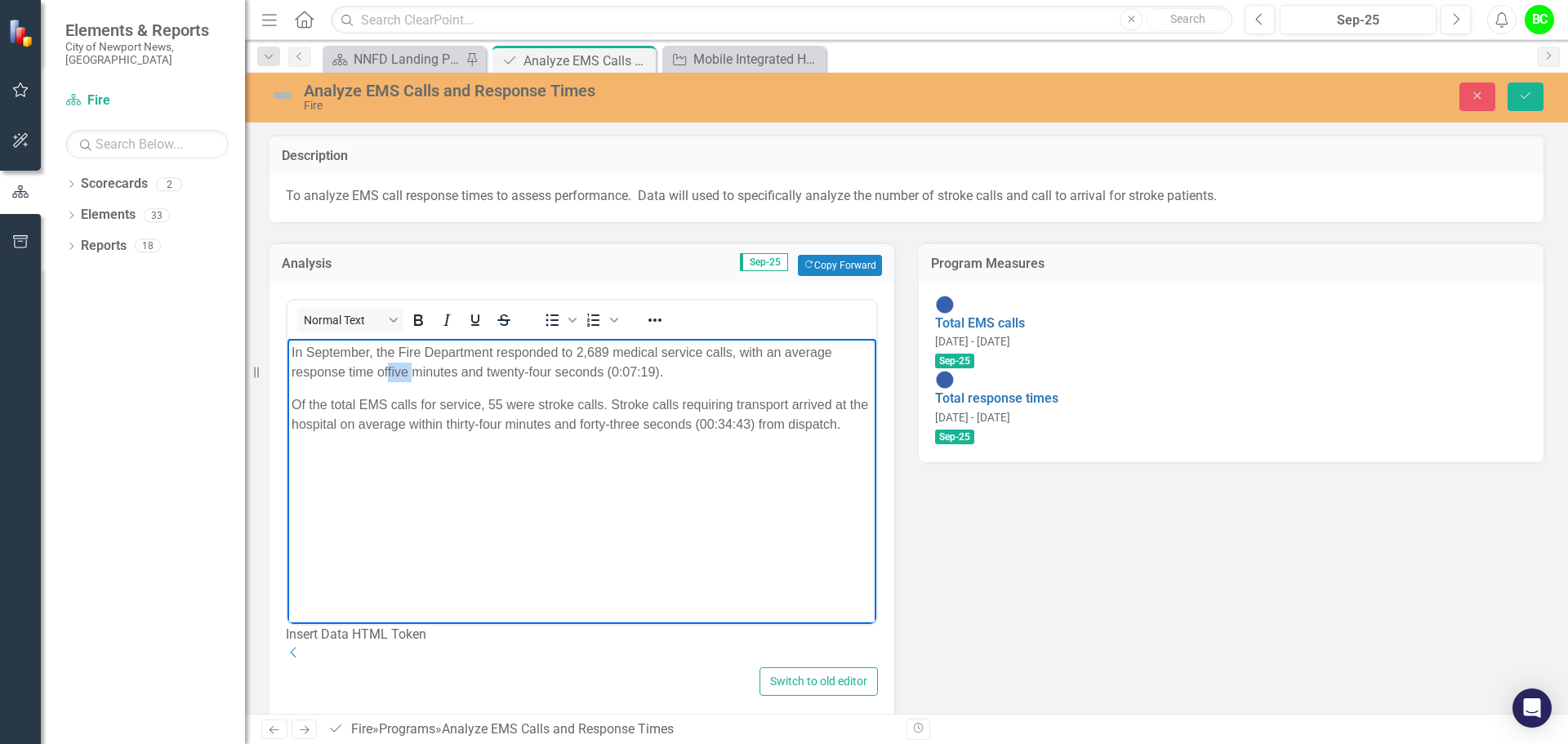
click at [406, 371] on p "In September, the Fire Department responded to 2,689 medical service calls, wit…" at bounding box center [582, 362] width 581 height 39
click at [599, 435] on p "Of the total EMS calls for service, 55 were stroke calls. Stroke calls requirin…" at bounding box center [582, 414] width 581 height 39
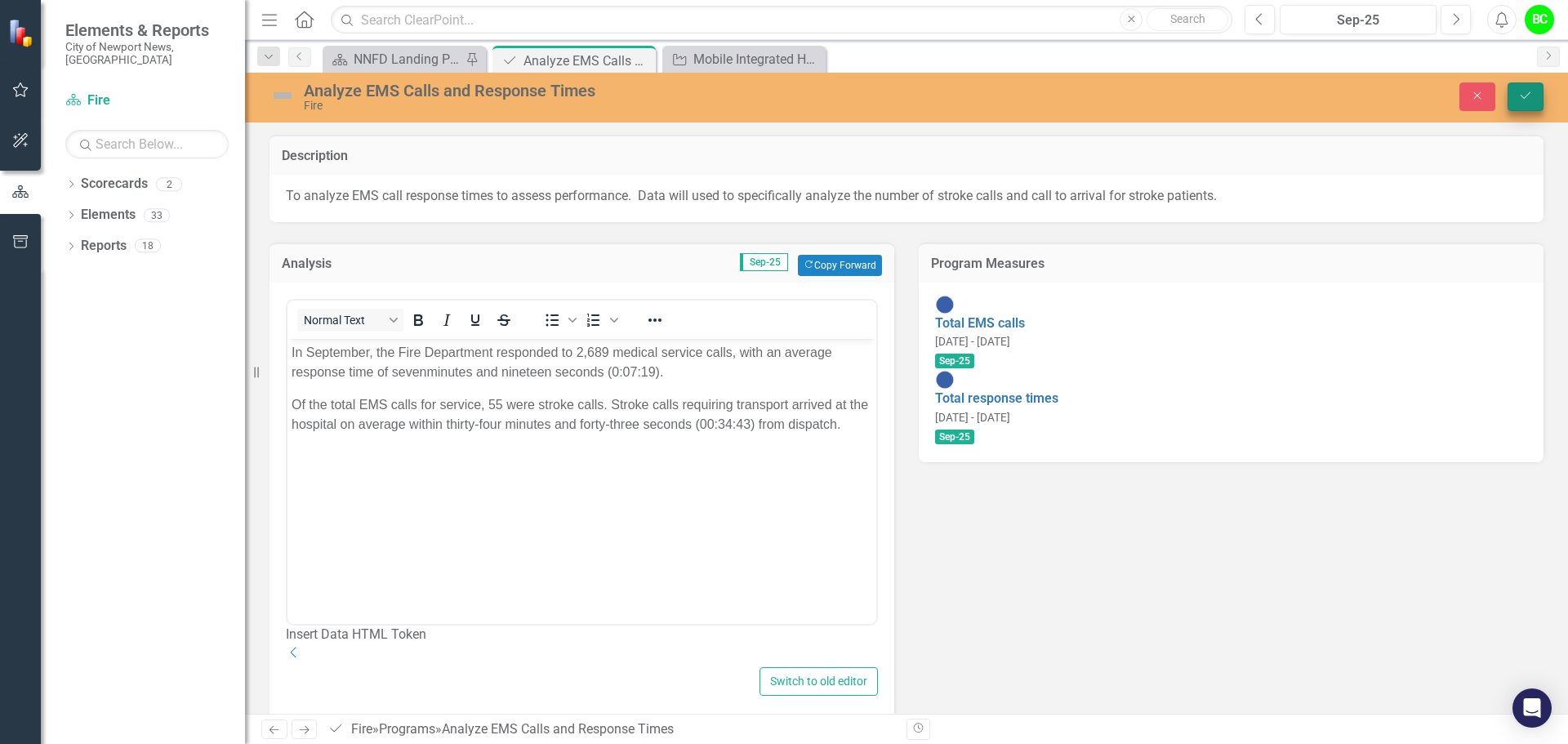
click at [1524, 106] on button "Save" at bounding box center [1526, 96] width 36 height 29
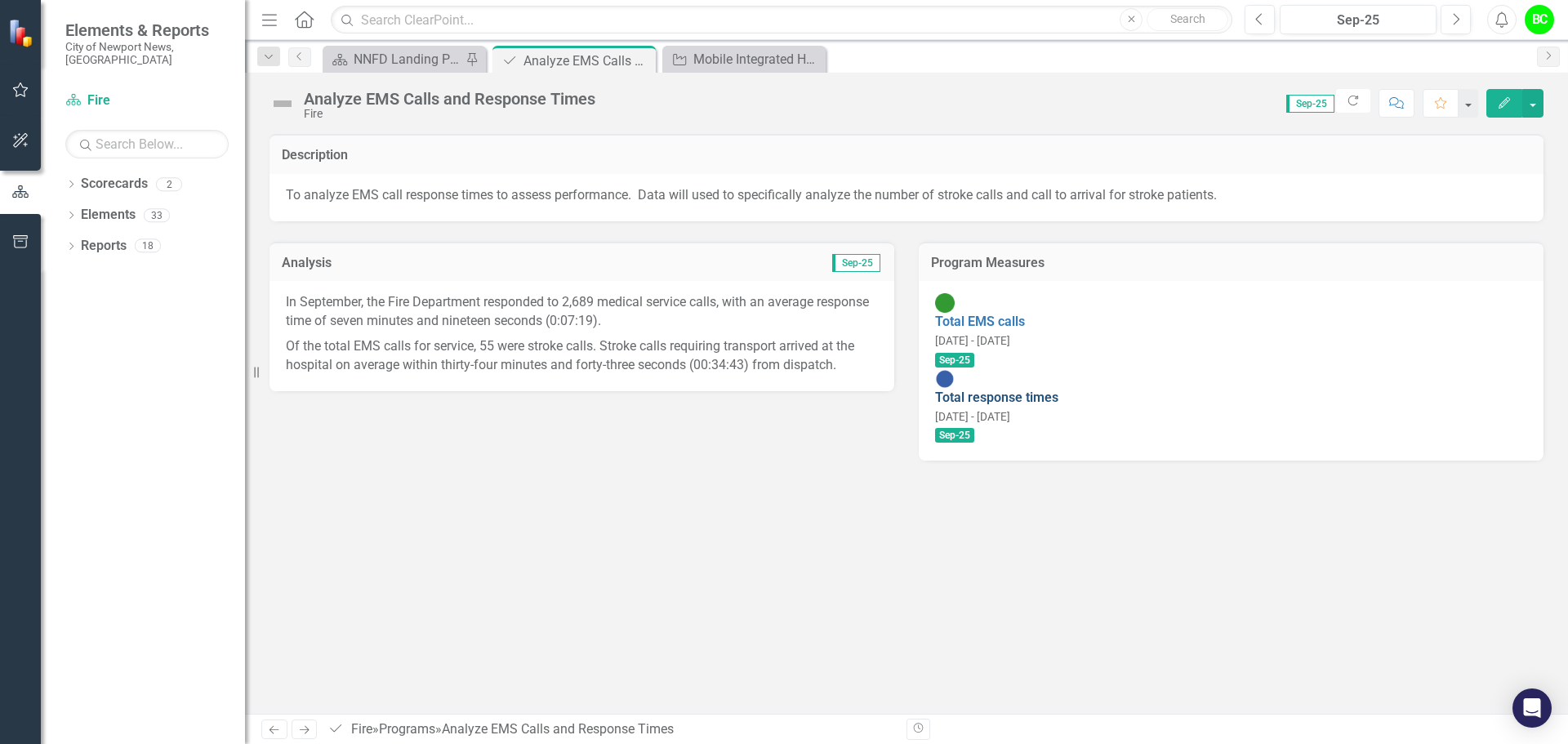
click at [1043, 390] on link "Total response times" at bounding box center [997, 397] width 124 height 15
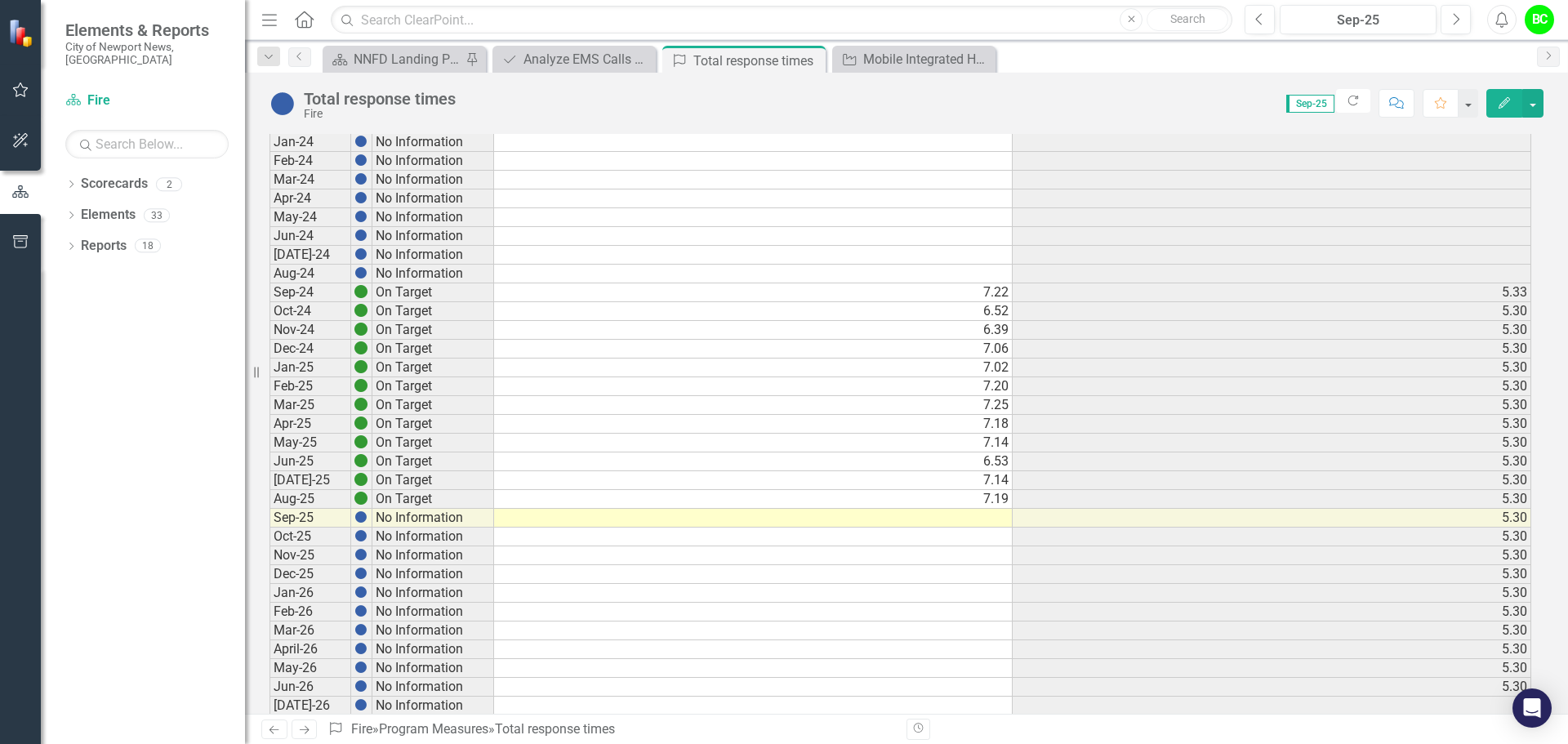
scroll to position [245, 0]
click at [998, 515] on td at bounding box center [753, 513] width 519 height 19
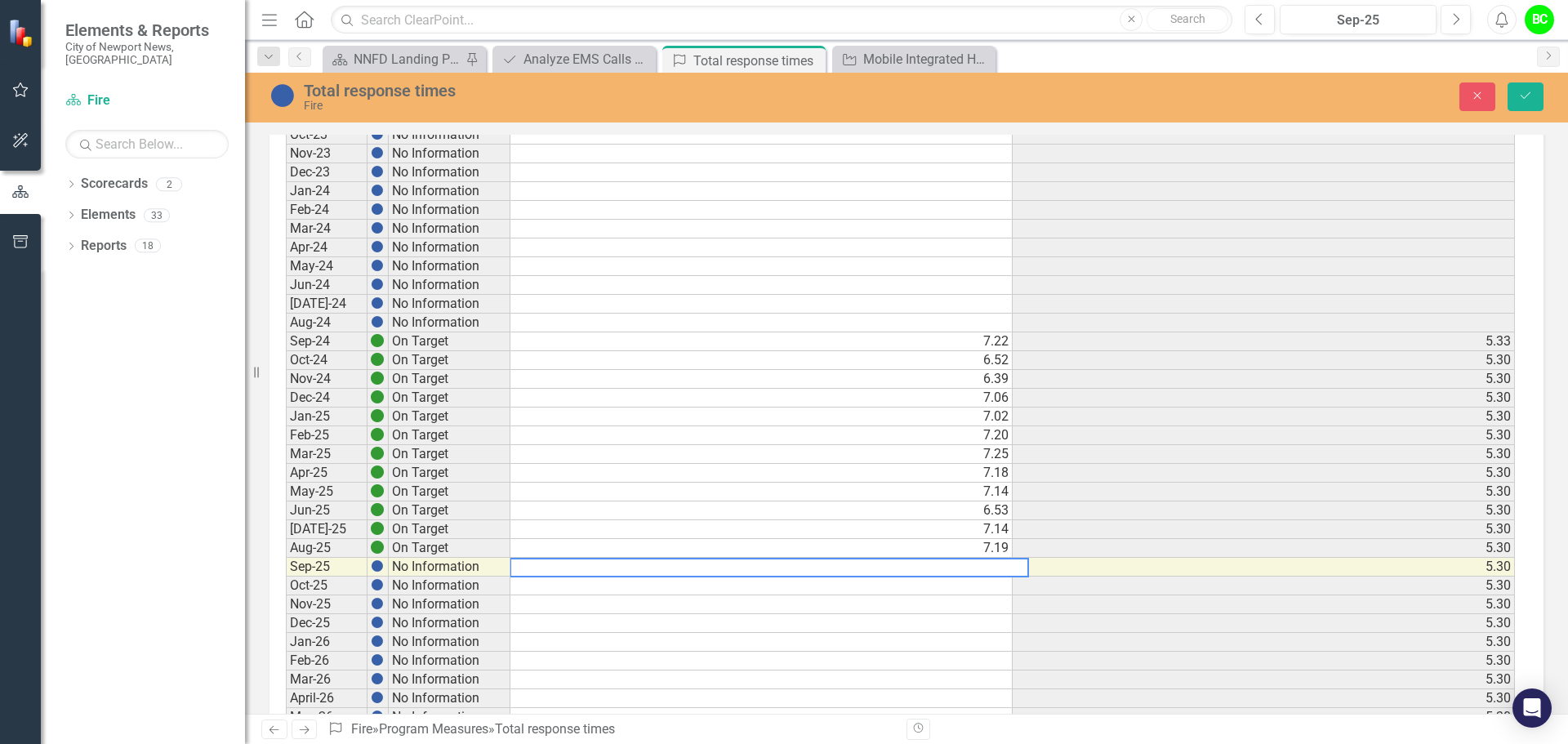
click at [956, 565] on textarea at bounding box center [770, 567] width 520 height 20
type textarea "7.19"
click at [1523, 108] on button "Save" at bounding box center [1526, 96] width 36 height 29
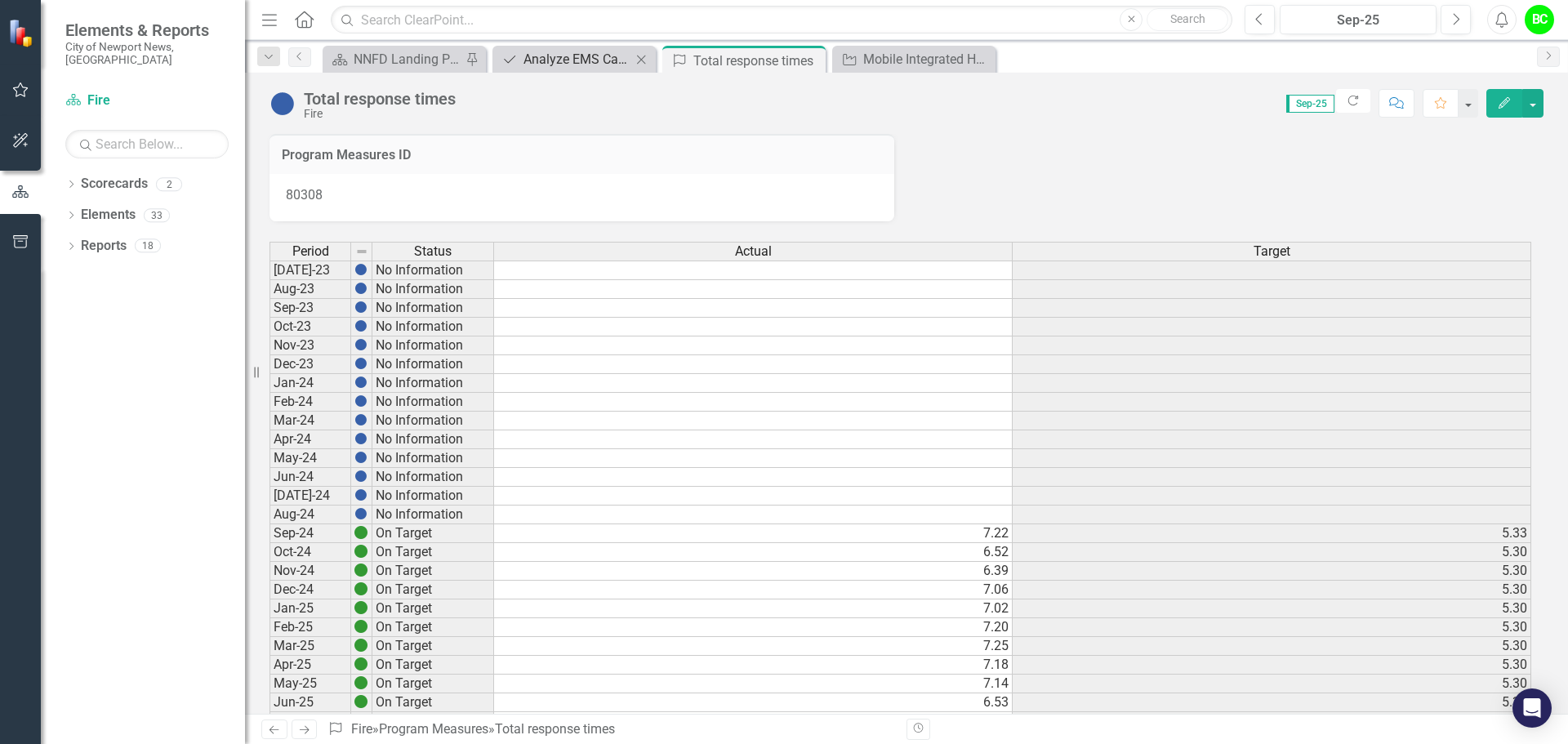
click at [600, 67] on div "Analyze EMS Calls and Response Times" at bounding box center [577, 59] width 108 height 21
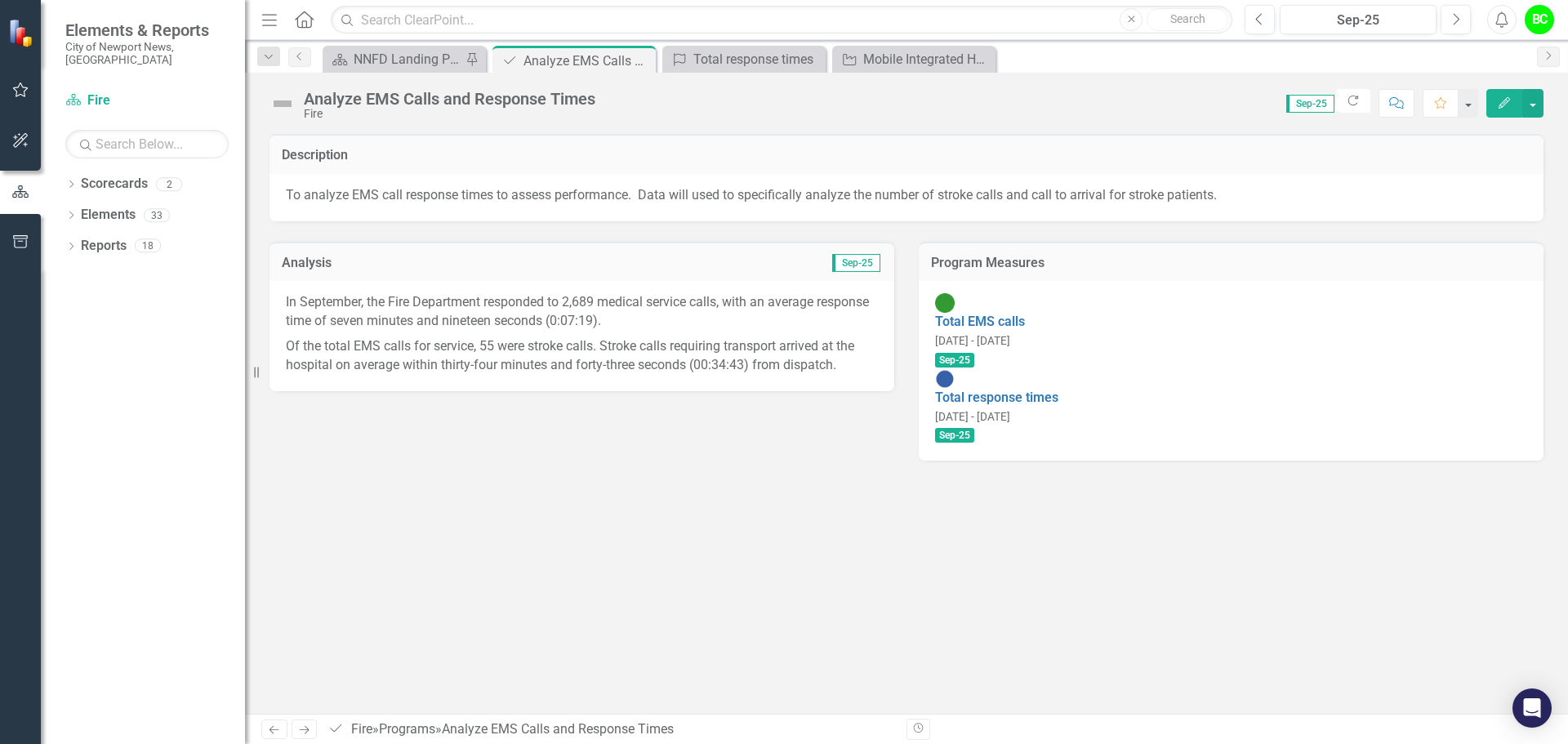
click at [1244, 22] on div "Previous Sep-25 Next Alerts BC User Edit Profile Disable Sound Silence Alerts H…" at bounding box center [1394, 19] width 330 height 30
click at [1253, 22] on button "Previous" at bounding box center [1259, 19] width 30 height 30
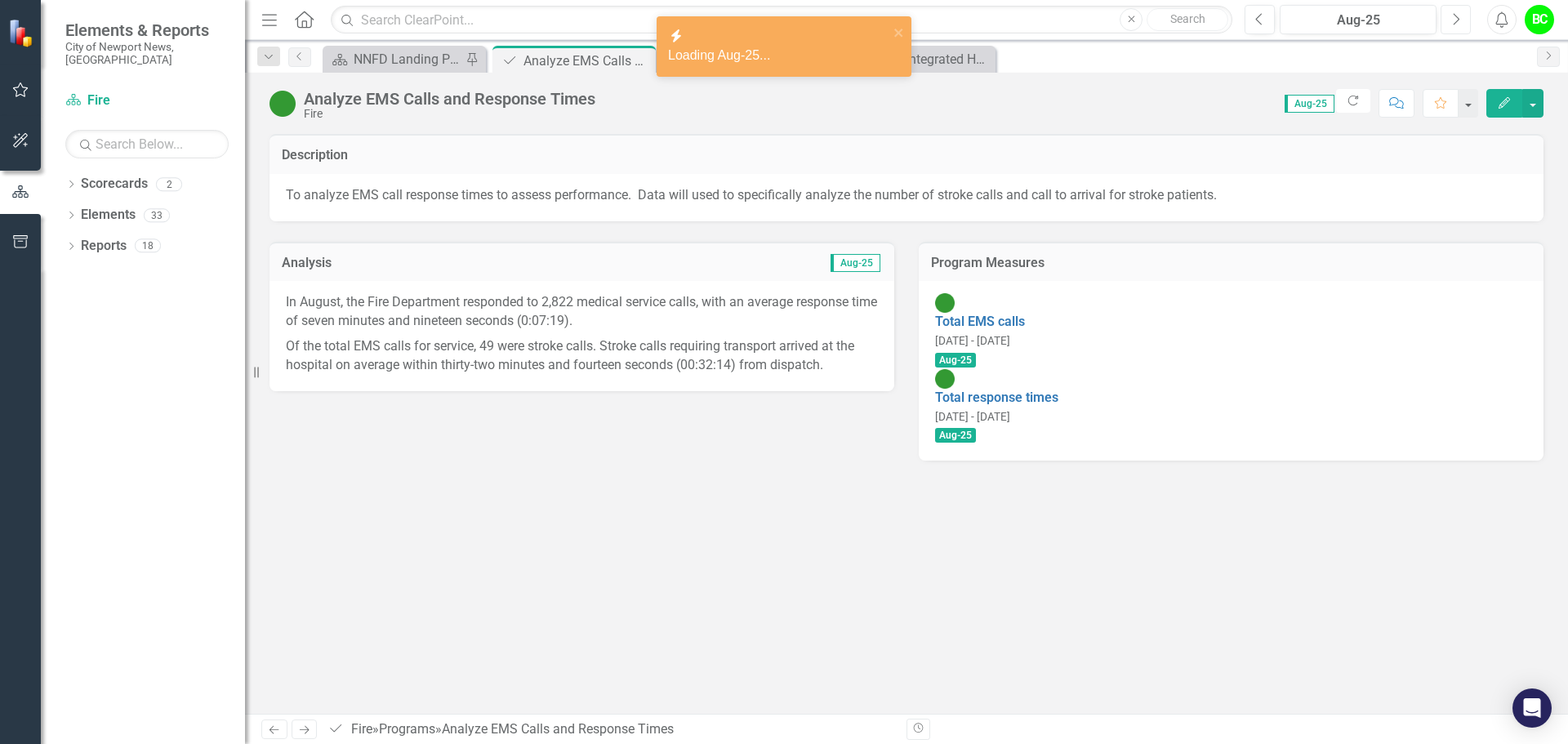
click at [1462, 22] on button "Next" at bounding box center [1455, 19] width 30 height 30
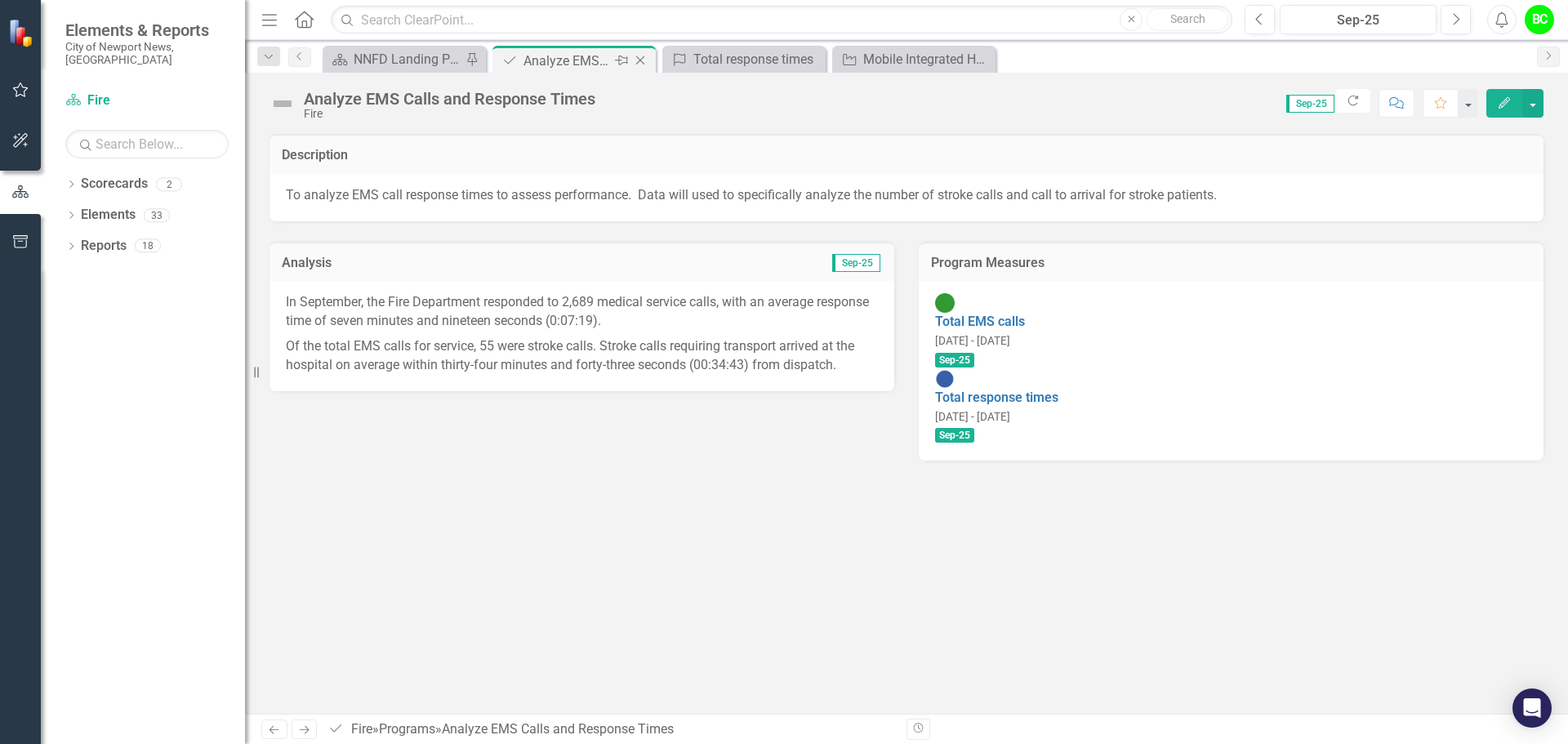
click at [639, 60] on icon "Close" at bounding box center [641, 60] width 16 height 13
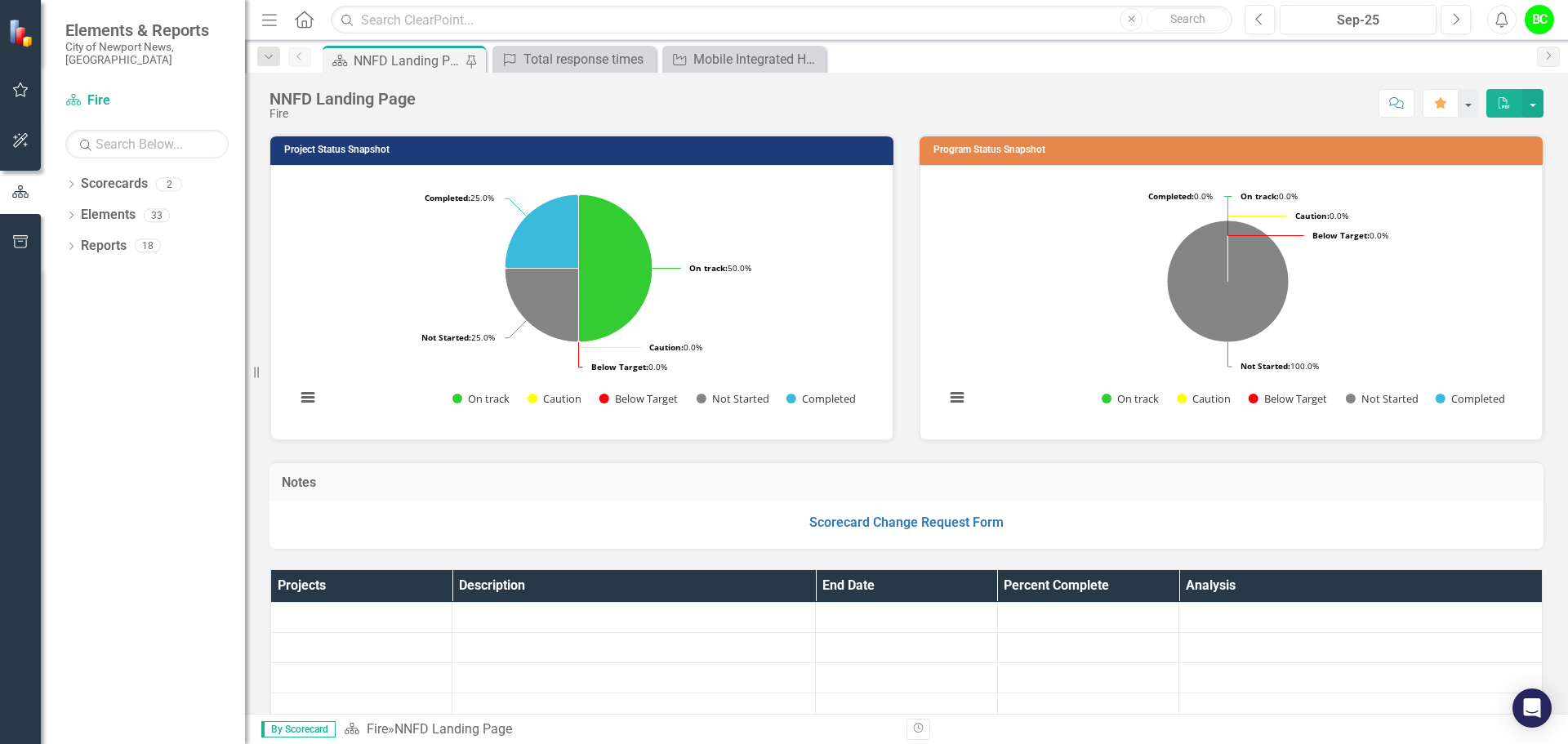
click at [421, 65] on div "NNFD Landing Page" at bounding box center [408, 60] width 108 height 21
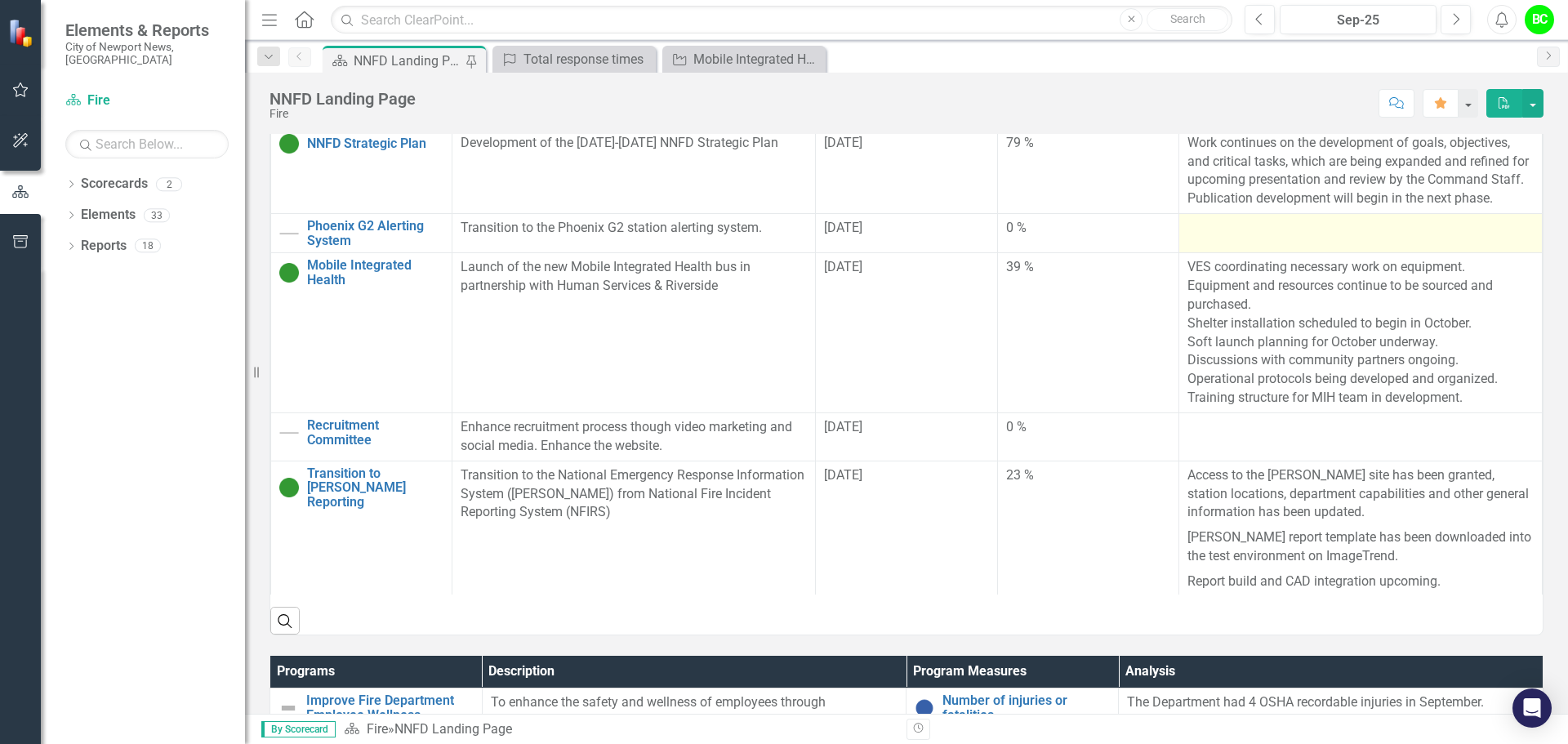
scroll to position [572, 0]
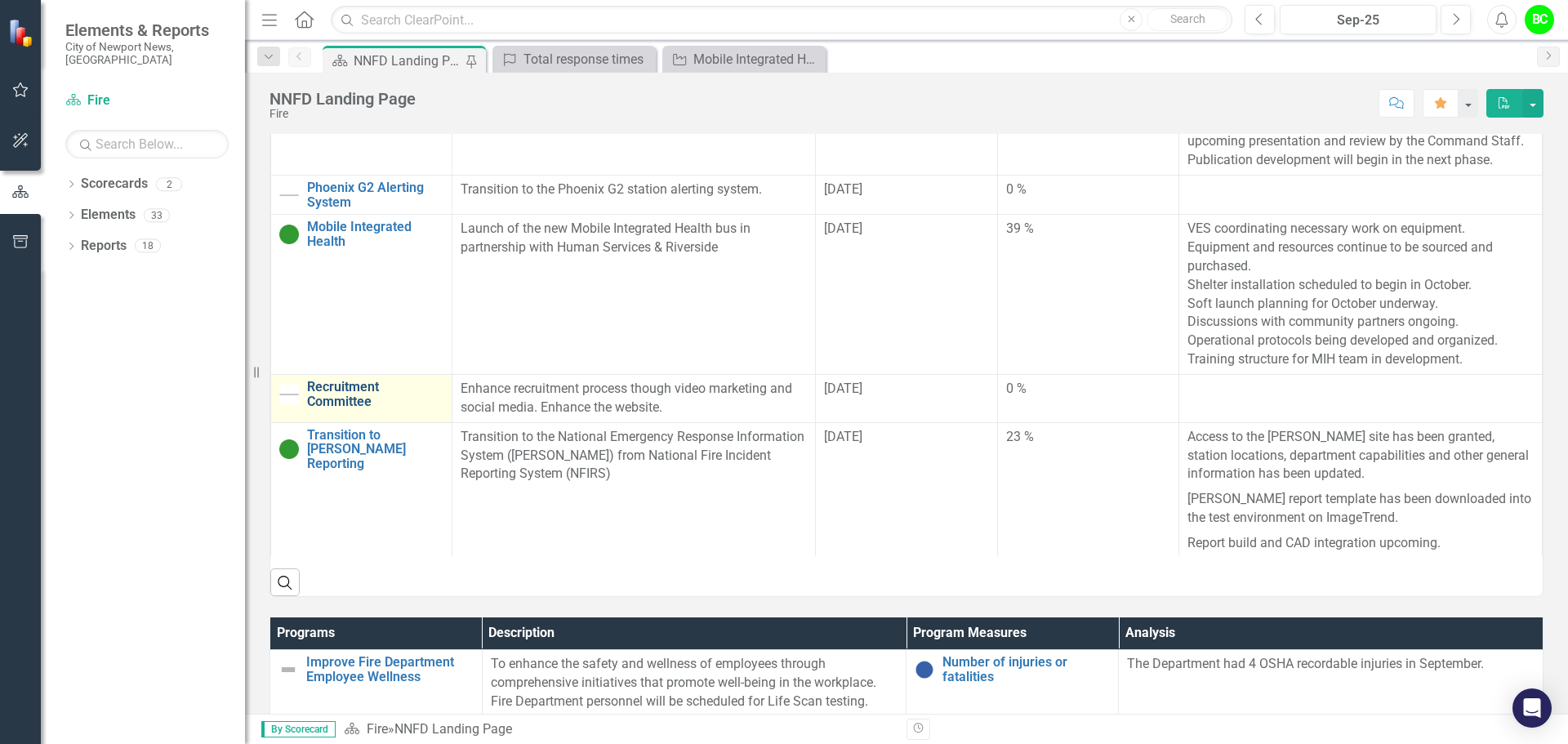
click at [360, 388] on link "Recruitment Committee" at bounding box center [374, 394] width 136 height 29
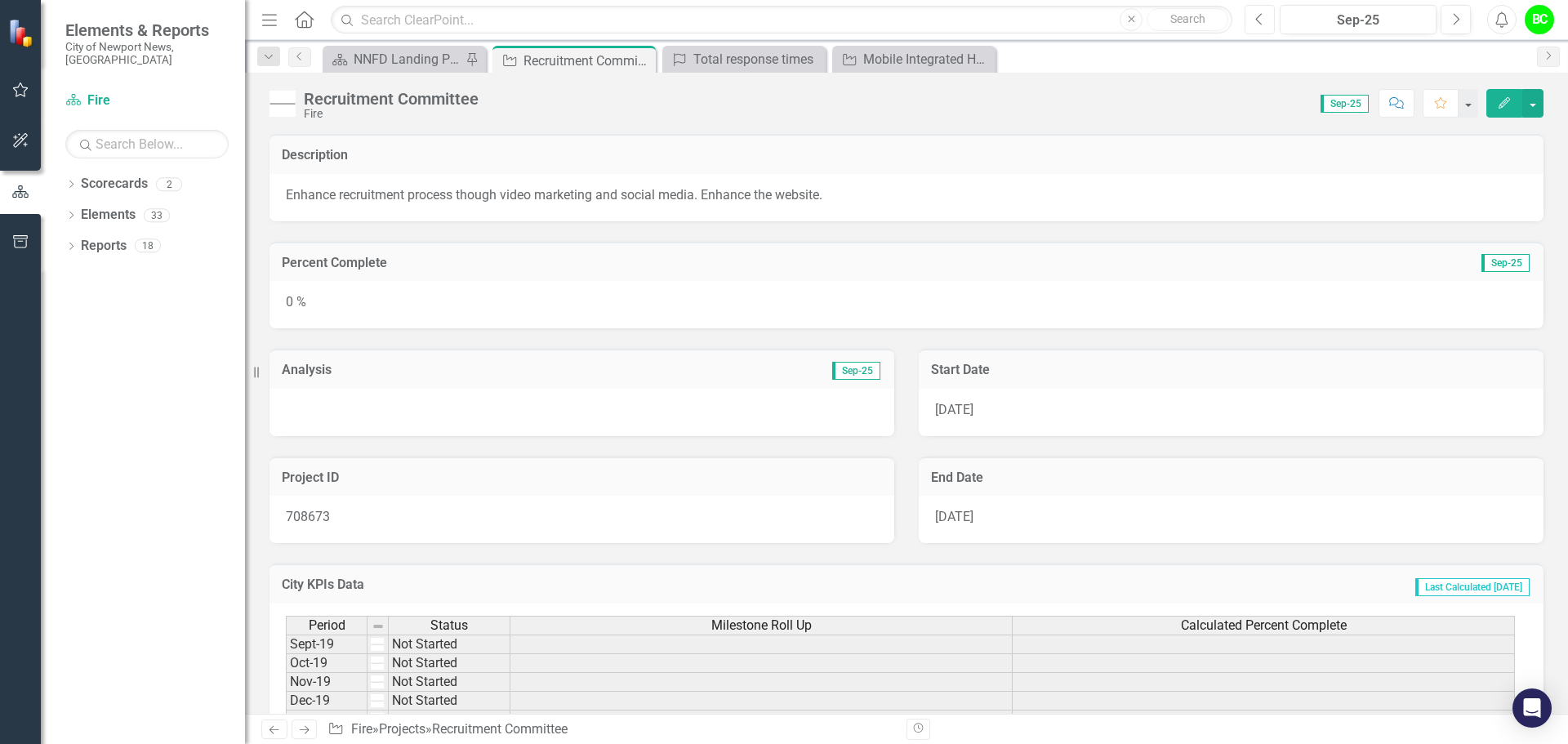
click at [1250, 23] on button "Previous" at bounding box center [1259, 19] width 30 height 30
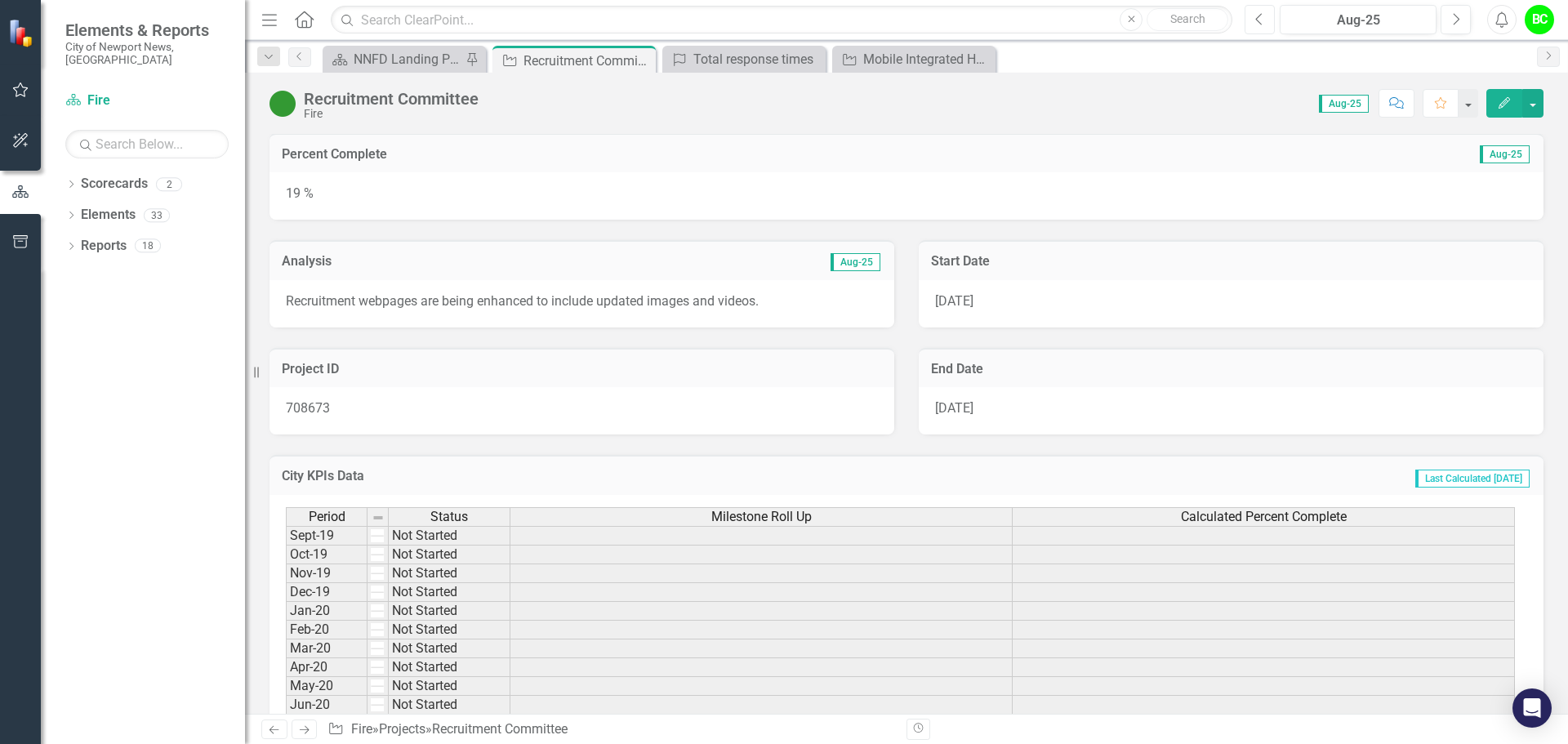
scroll to position [82, 0]
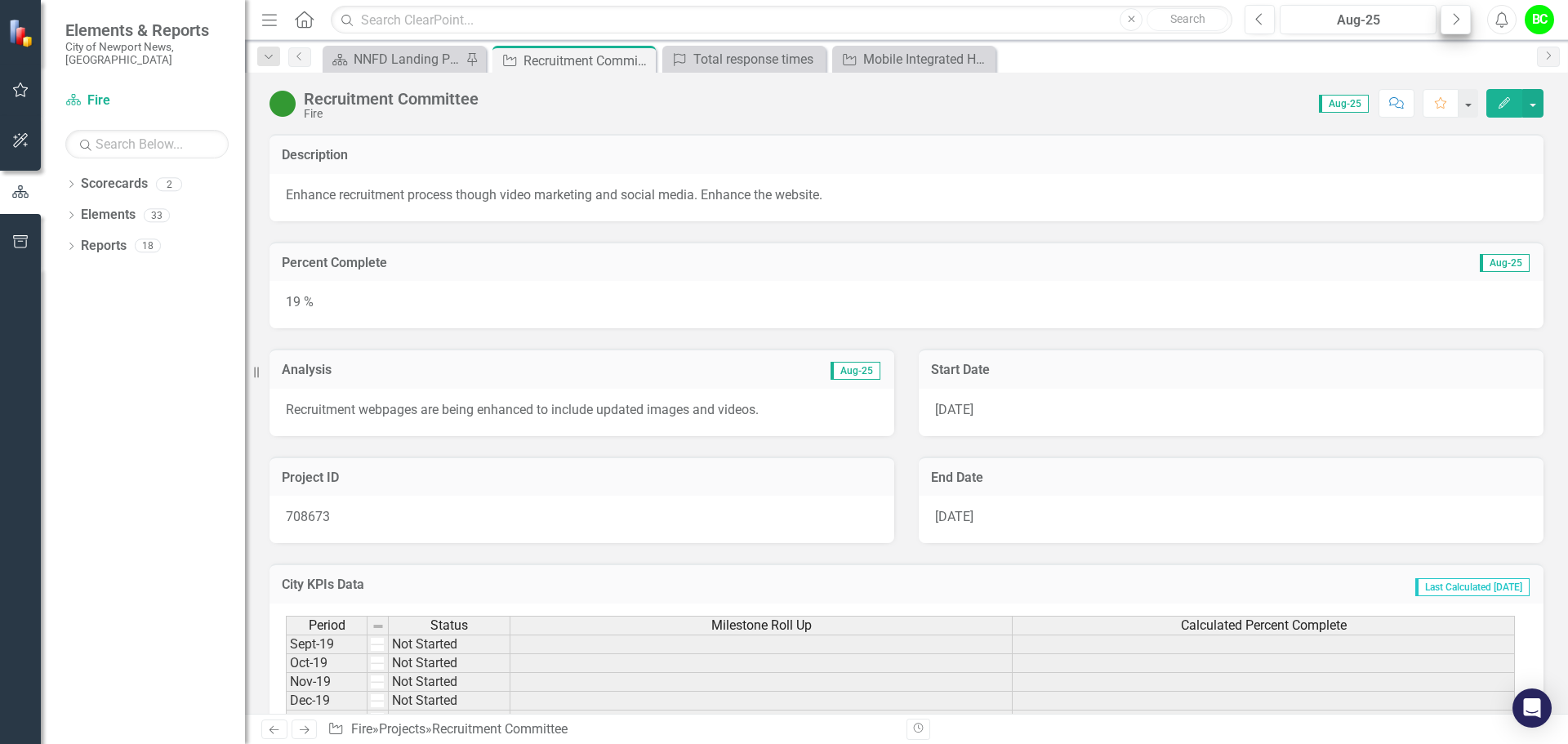
scroll to position [82, 0]
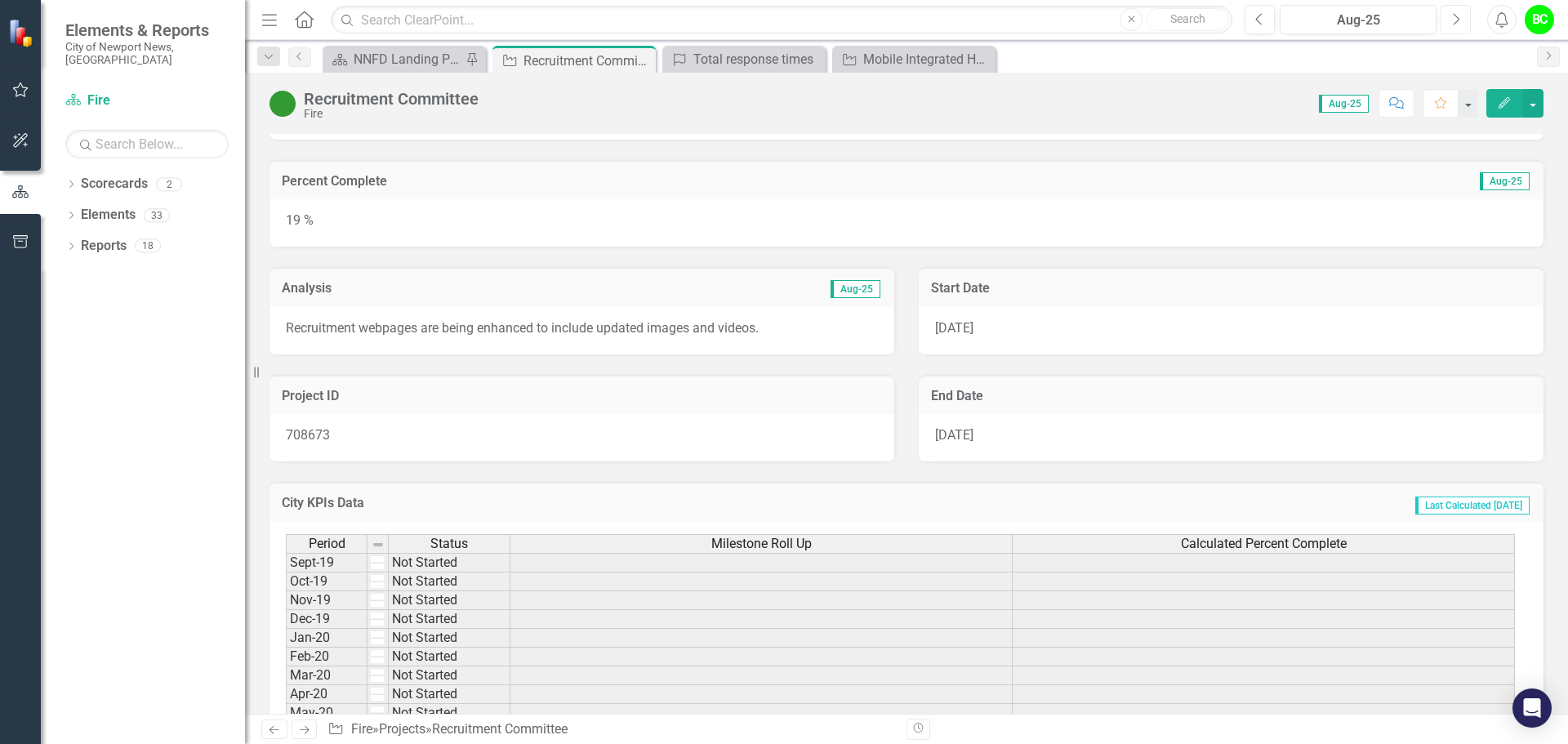
click at [1446, 20] on button "Next" at bounding box center [1455, 19] width 30 height 30
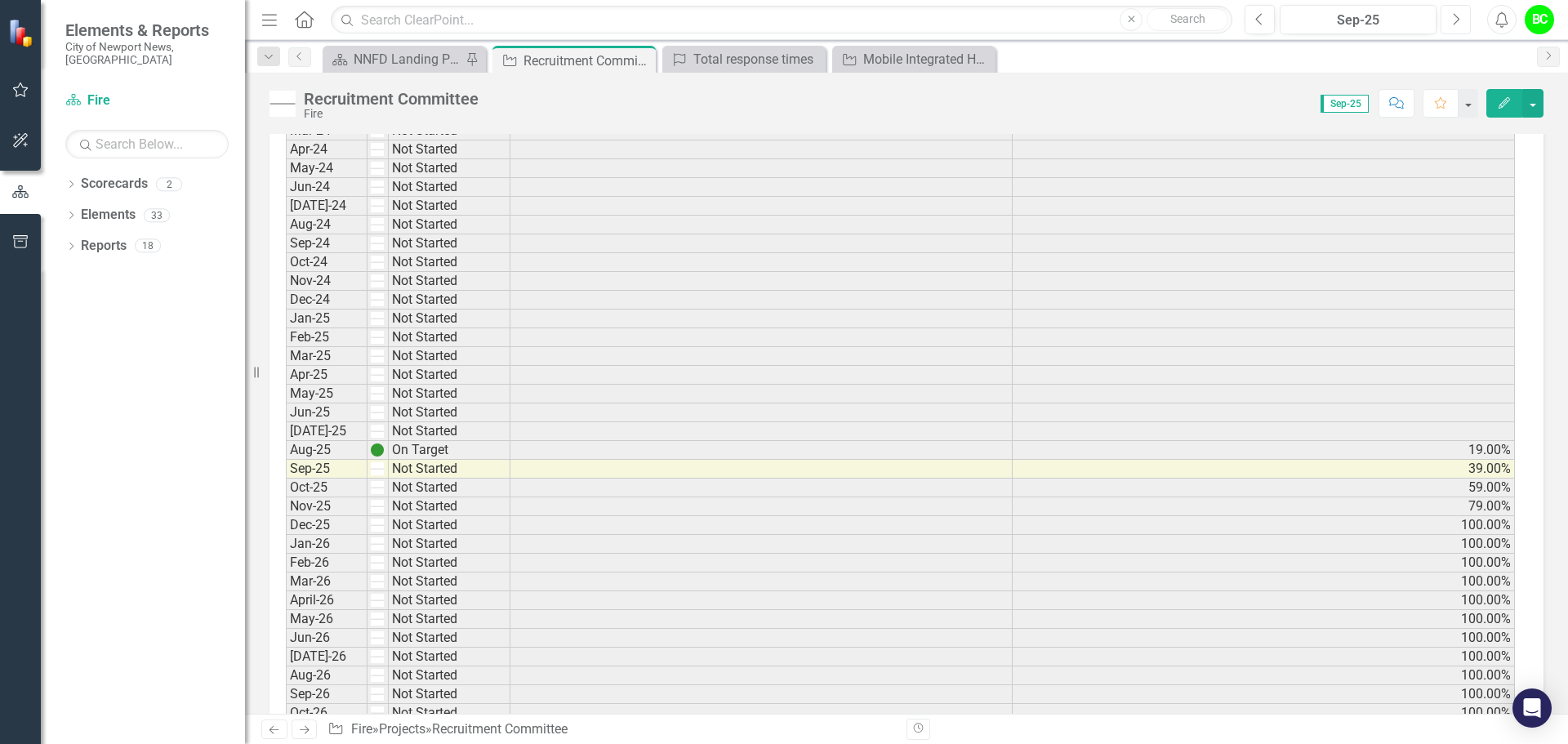
scroll to position [1551, 0]
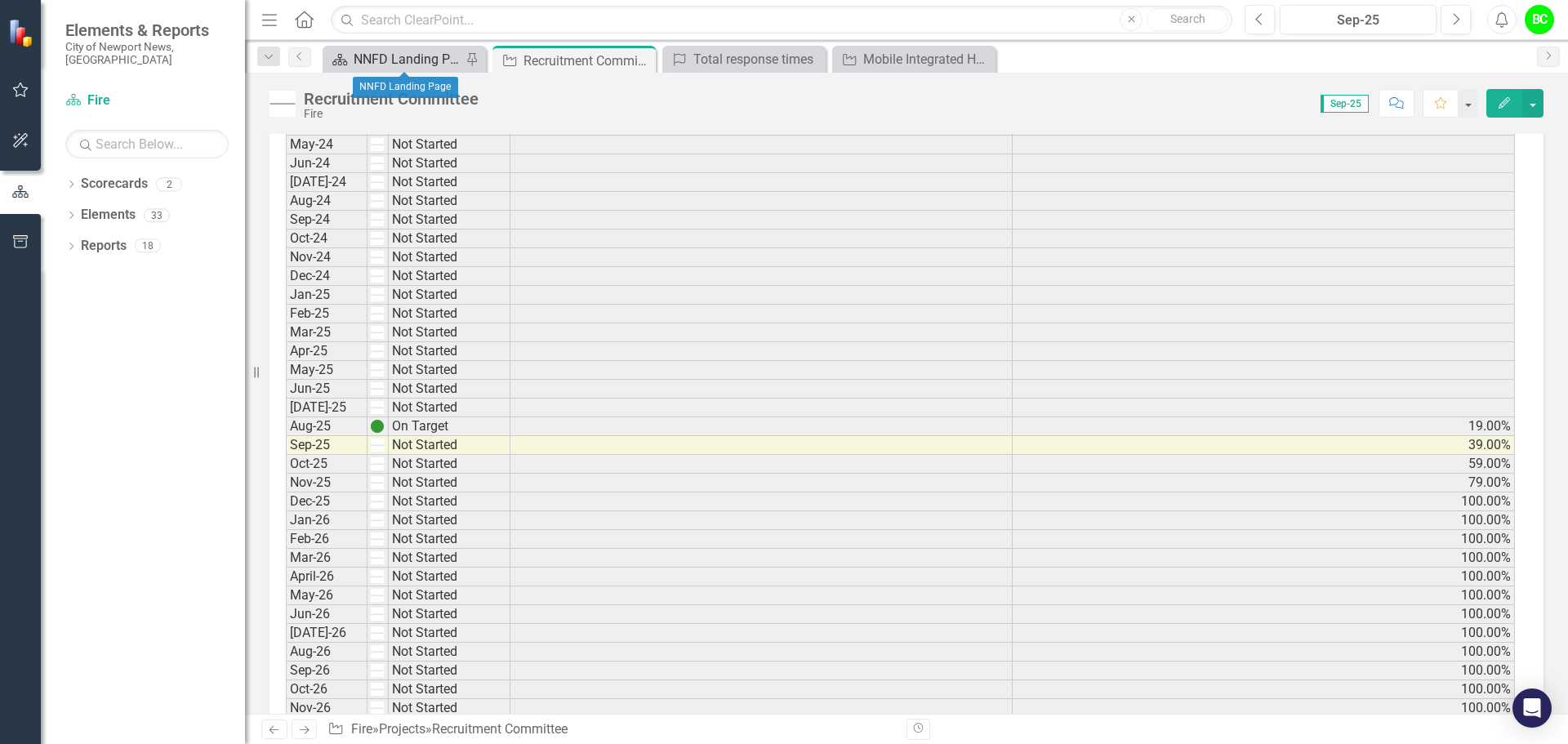
click at [428, 52] on div "NNFD Landing Page" at bounding box center [408, 59] width 108 height 21
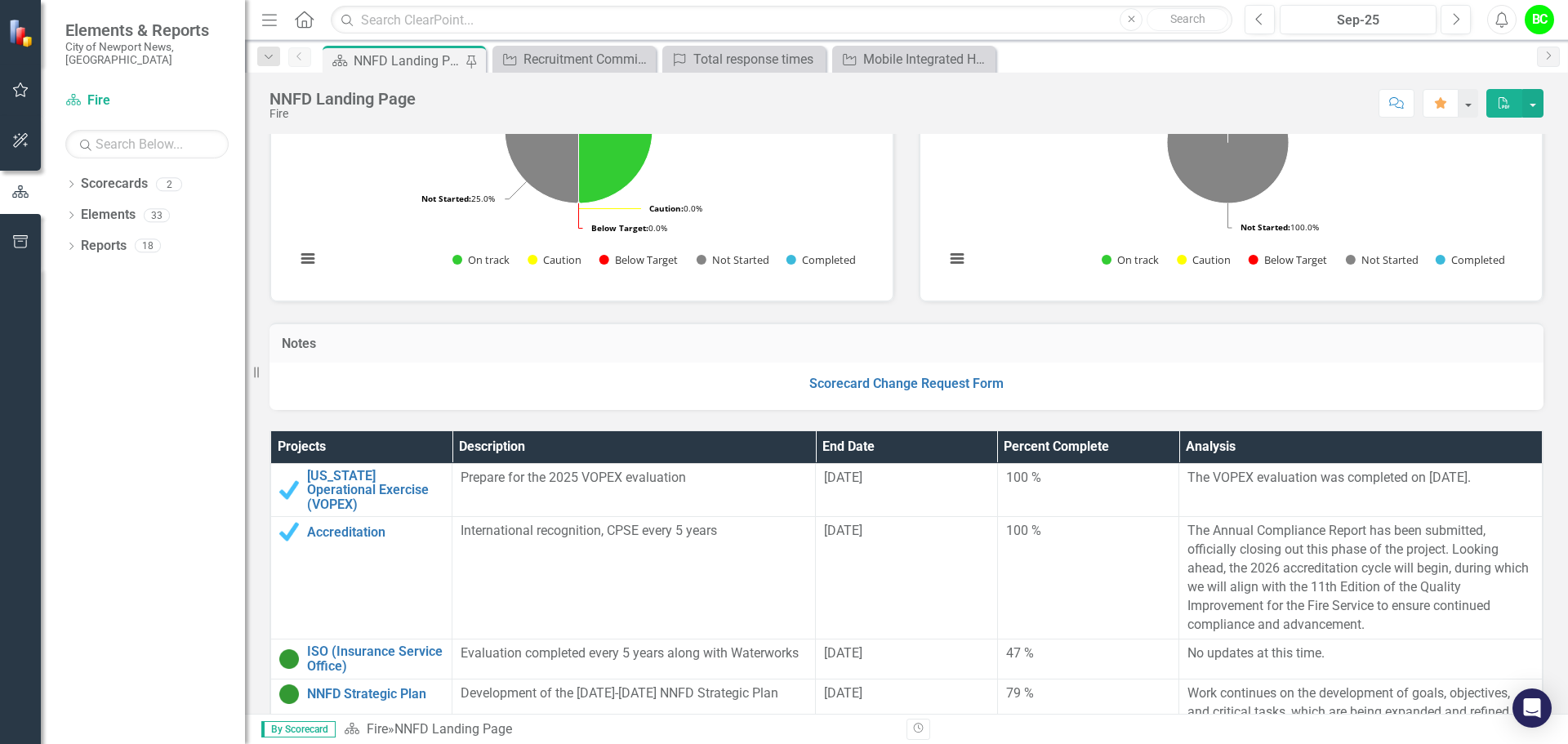
scroll to position [409, 0]
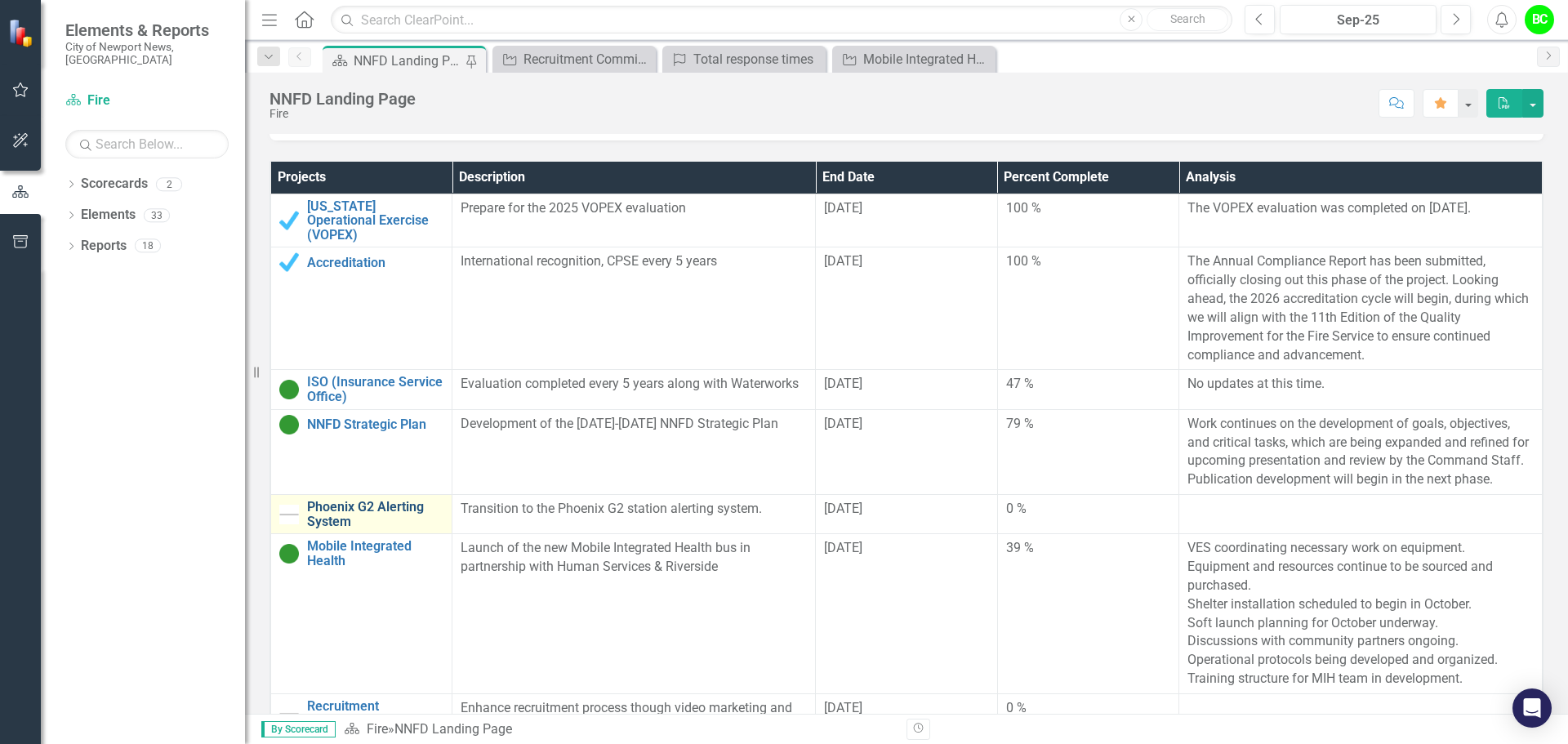
click at [355, 500] on link "Phoenix G2 Alerting System" at bounding box center [374, 514] width 136 height 29
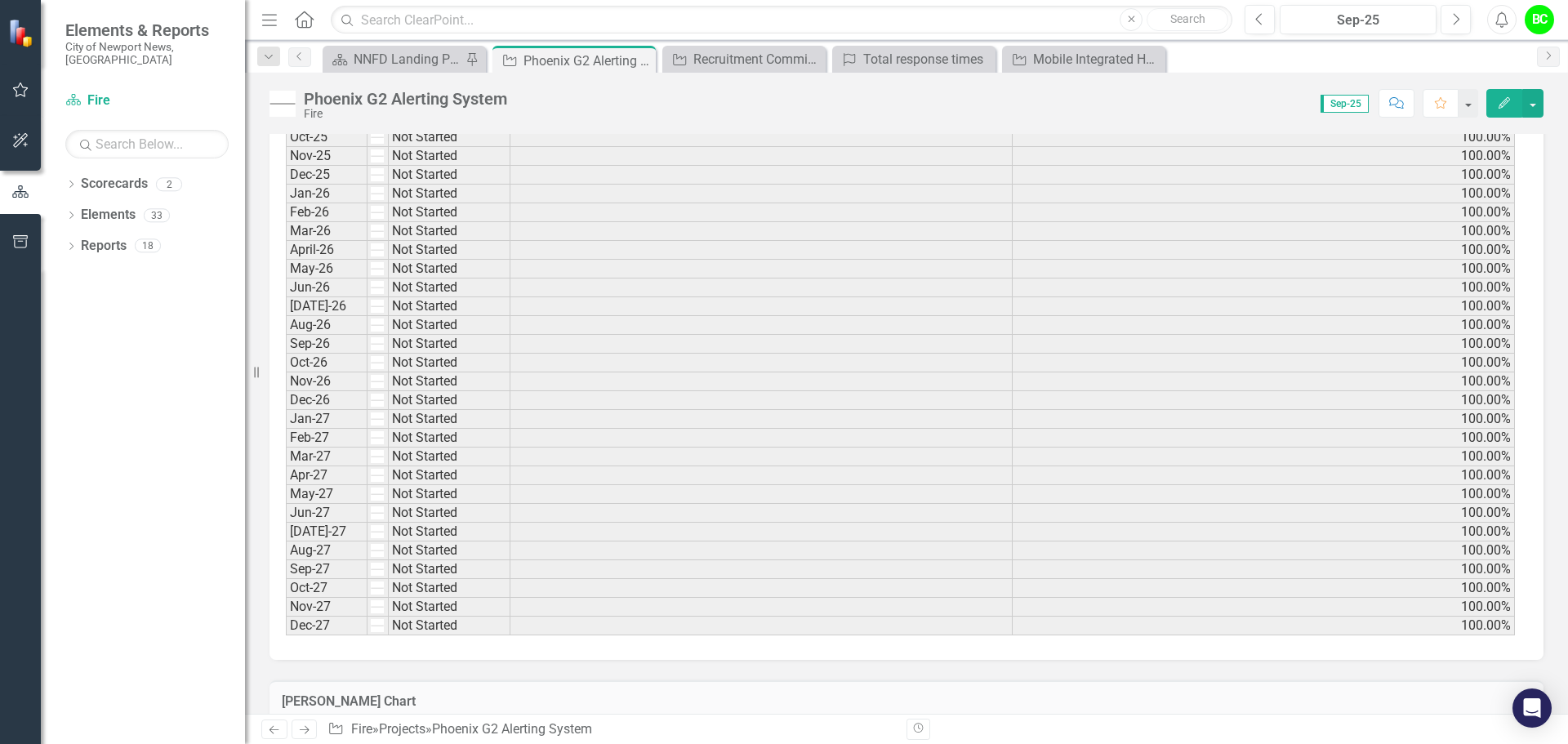
scroll to position [1796, 0]
